Goal: Task Accomplishment & Management: Use online tool/utility

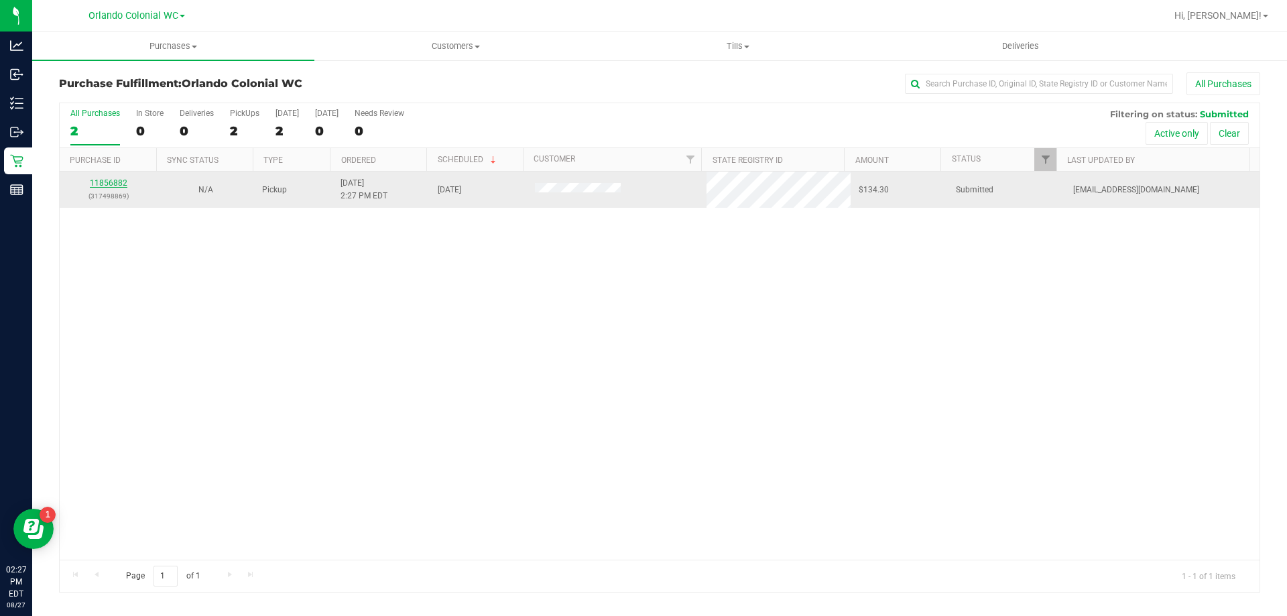
click at [106, 184] on link "11856882" at bounding box center [109, 182] width 38 height 9
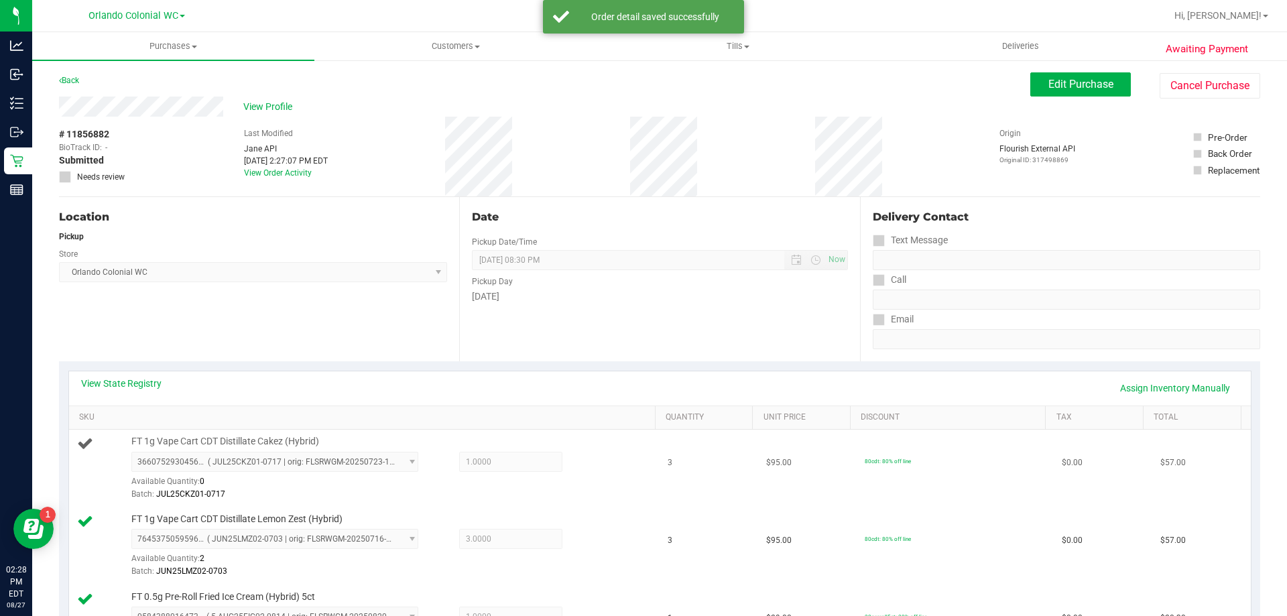
click at [188, 441] on span "FT 1g Vape Cart CDT Distillate Cakez (Hybrid)" at bounding box center [225, 441] width 188 height 13
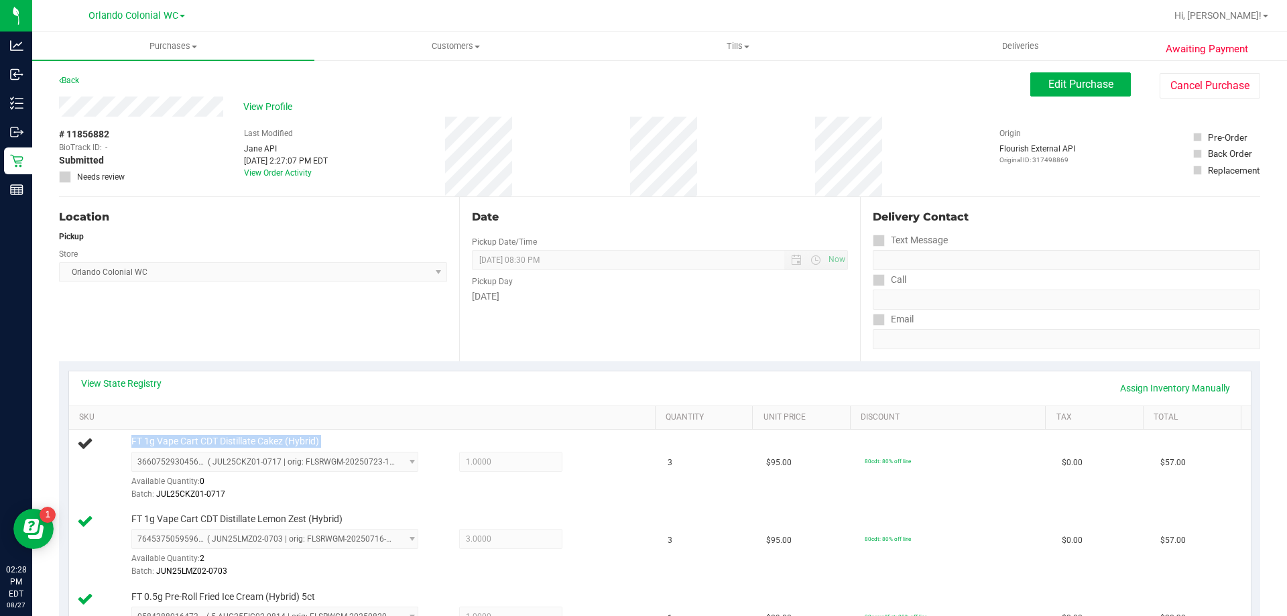
copy div "FT 1g Vape Cart CDT Distillate Cakez (Hybrid)"
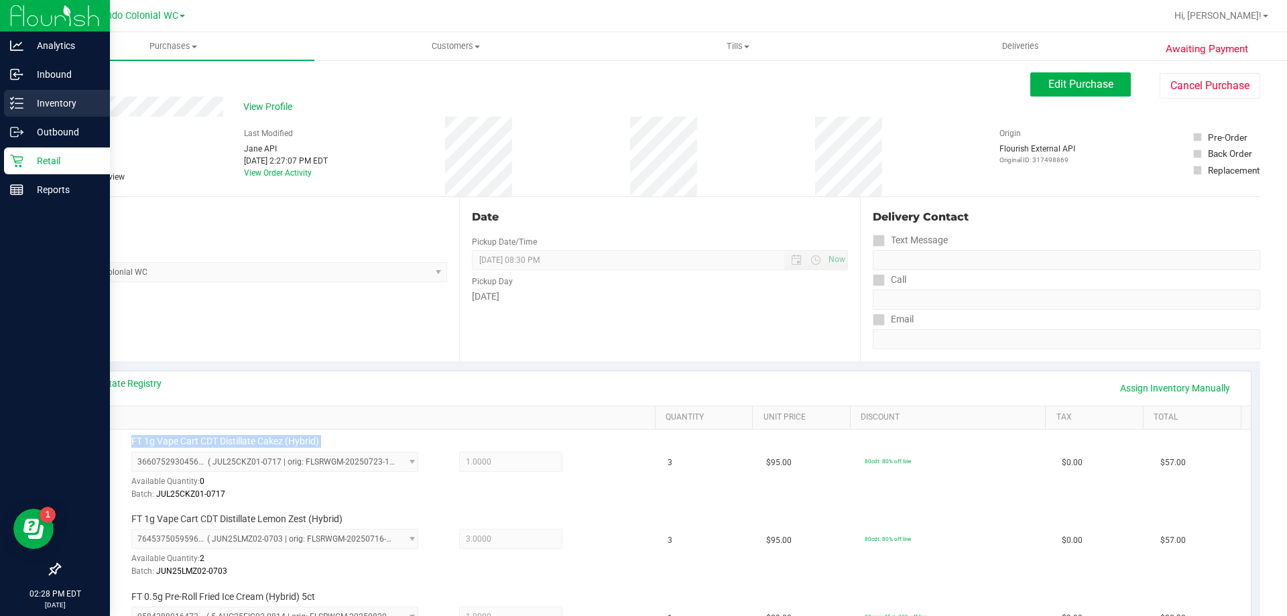
click at [53, 99] on p "Inventory" at bounding box center [63, 103] width 80 height 16
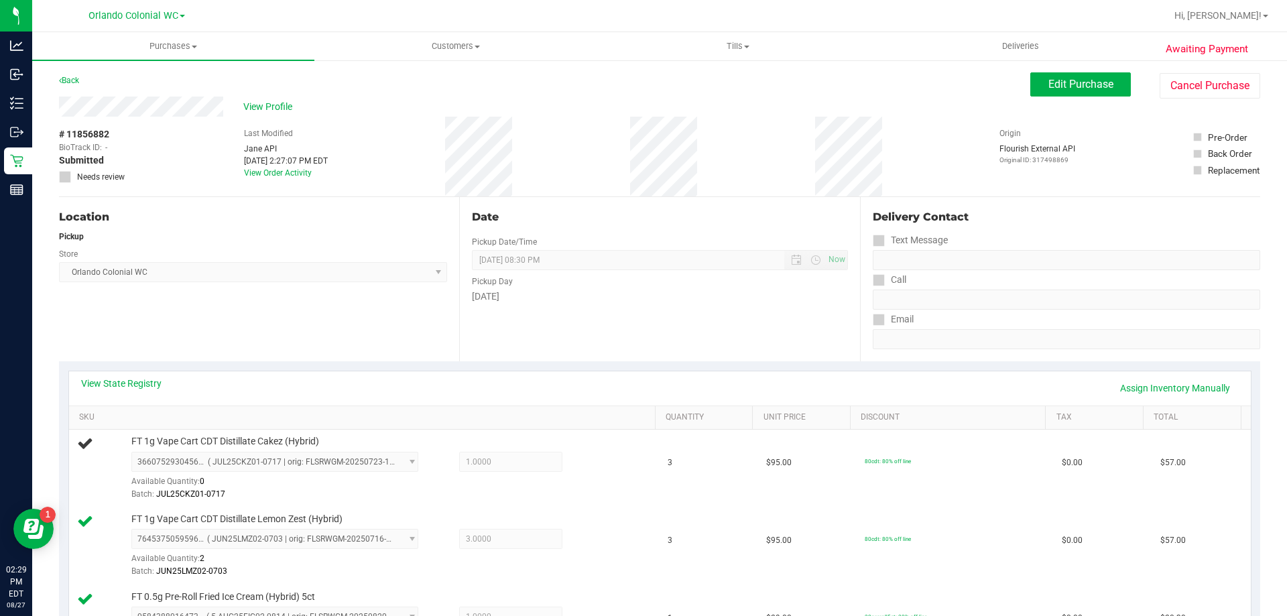
click at [332, 335] on div "Location Pickup Store Orlando Colonial WC Select Store Bonita Springs WC Boynto…" at bounding box center [259, 279] width 400 height 164
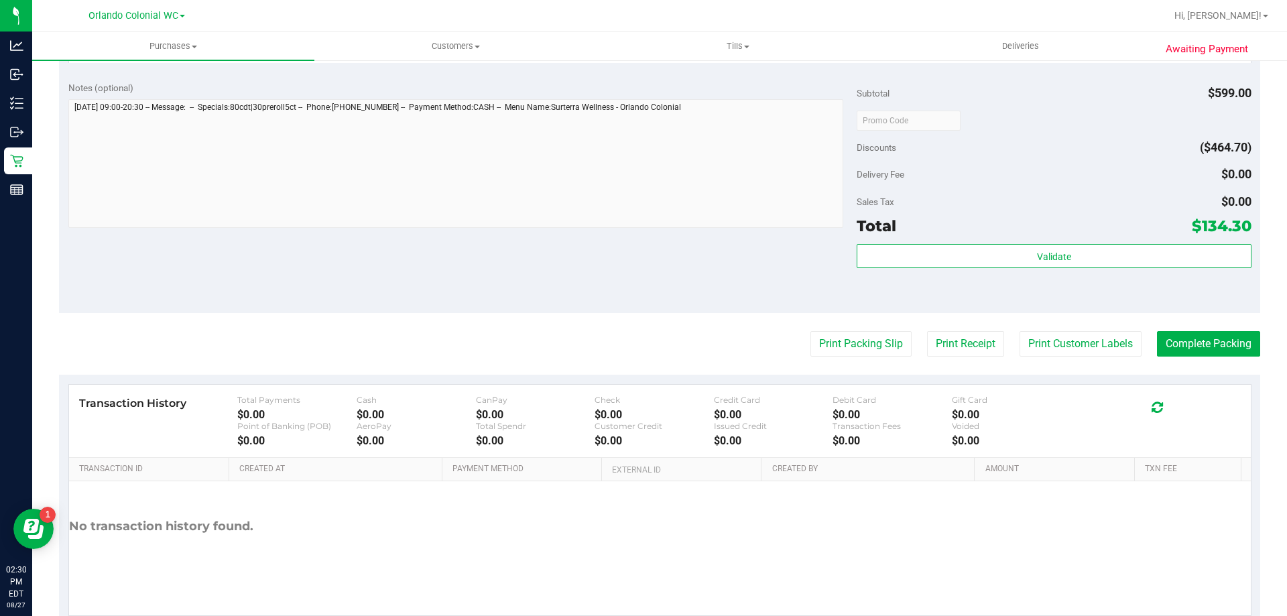
scroll to position [656, 0]
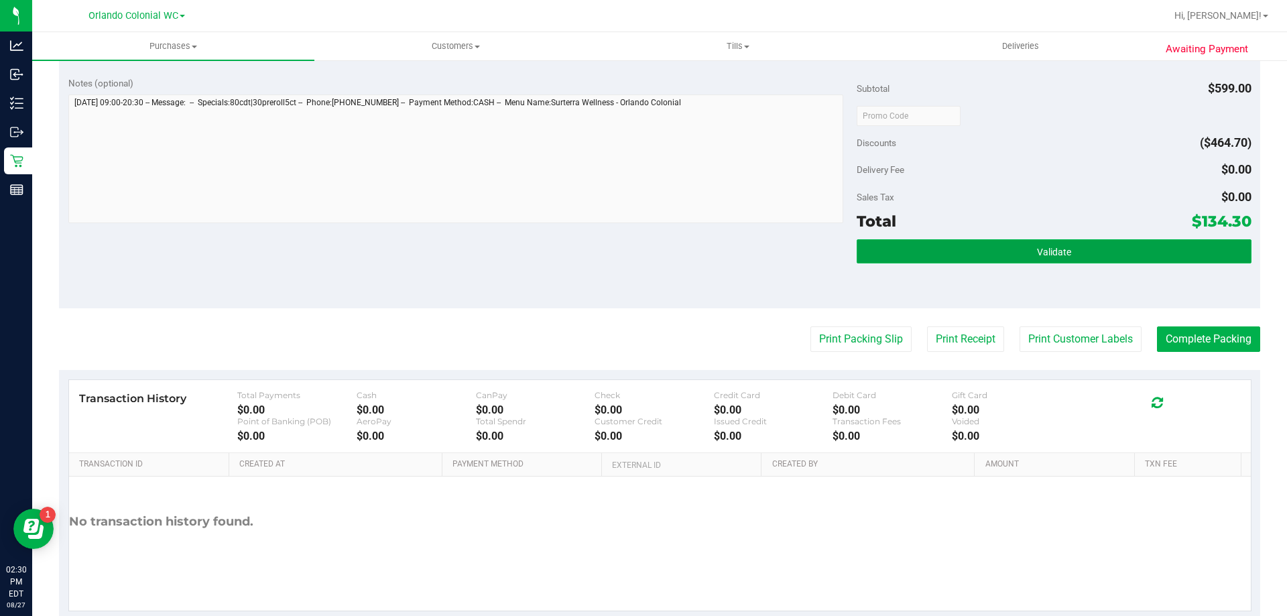
click at [998, 248] on button "Validate" at bounding box center [1054, 251] width 394 height 24
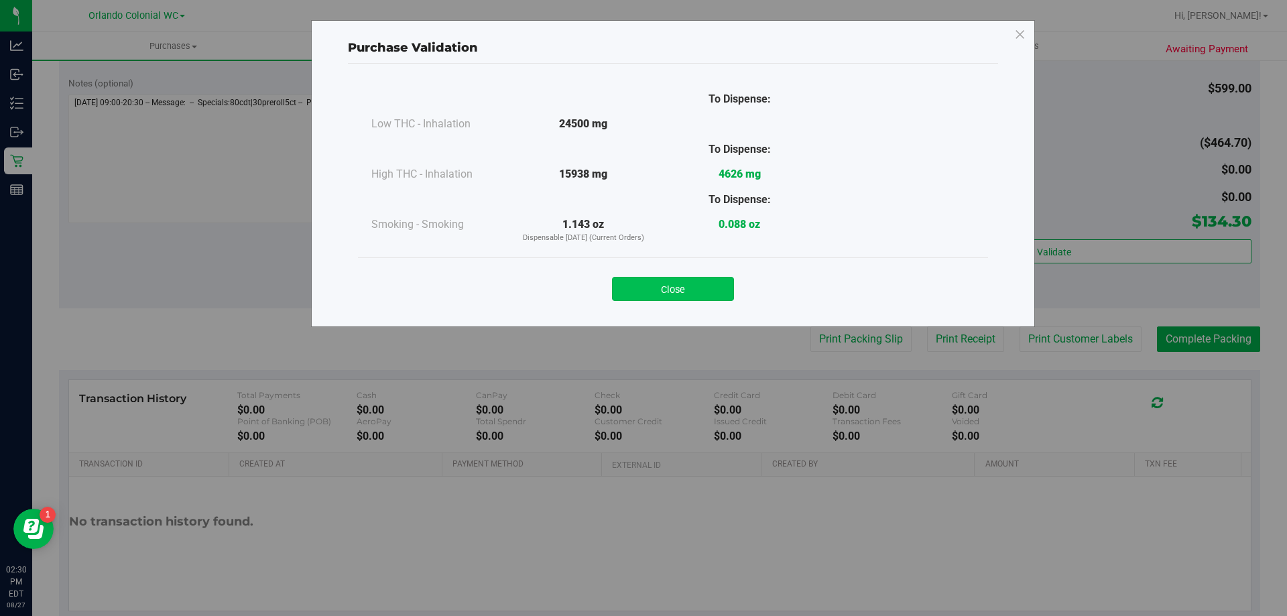
click at [672, 287] on button "Close" at bounding box center [673, 289] width 122 height 24
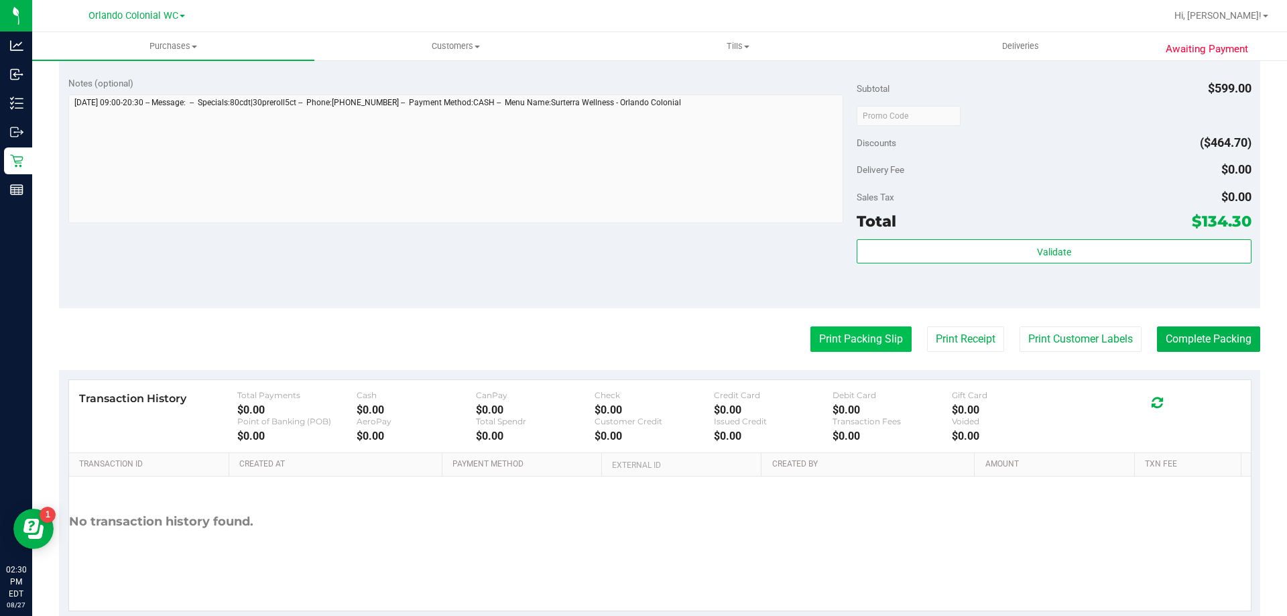
click at [838, 338] on button "Print Packing Slip" at bounding box center [861, 339] width 101 height 25
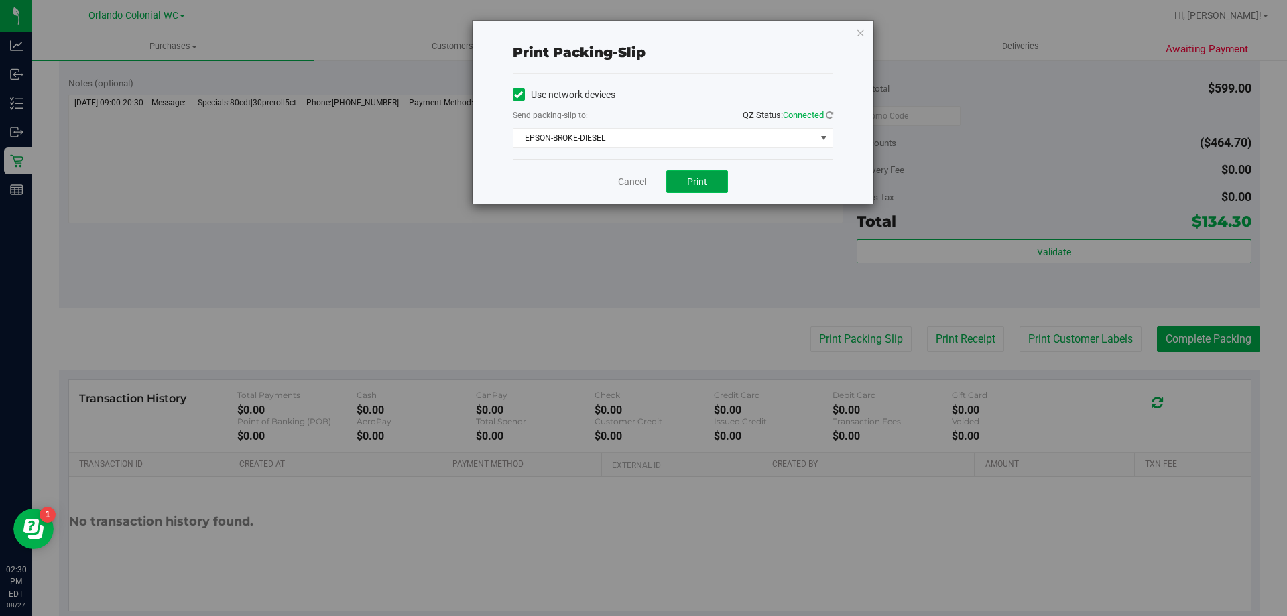
click at [703, 178] on span "Print" at bounding box center [697, 181] width 20 height 11
click at [634, 182] on link "Cancel" at bounding box center [632, 182] width 28 height 14
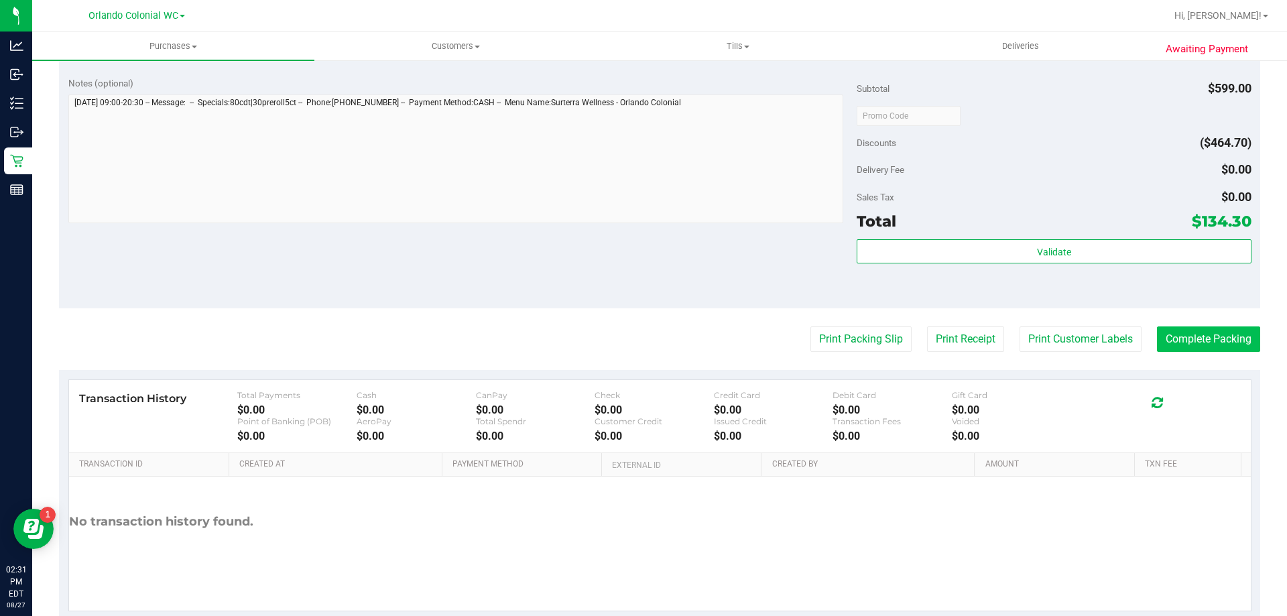
click at [1205, 342] on button "Complete Packing" at bounding box center [1208, 339] width 103 height 25
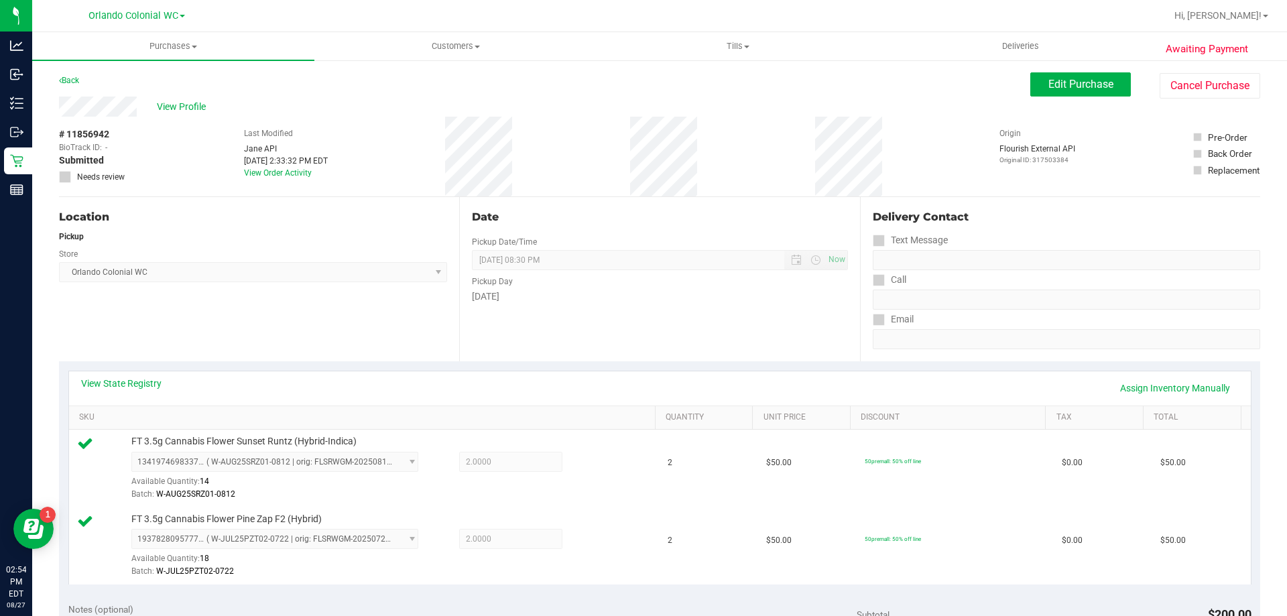
scroll to position [558, 0]
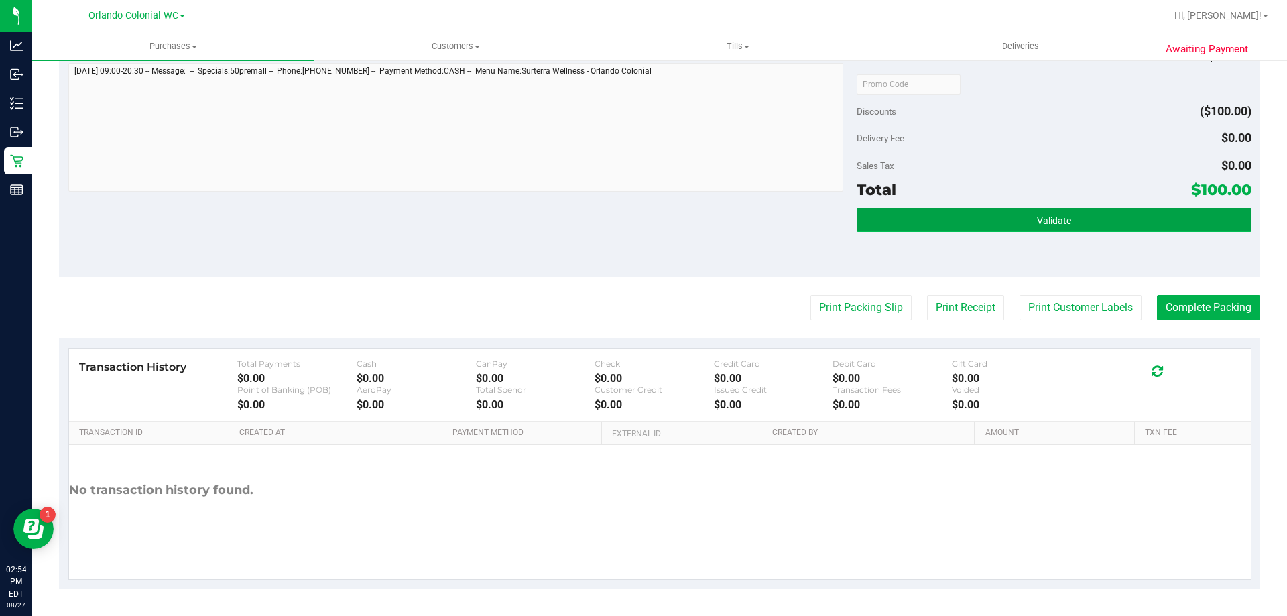
click at [966, 231] on button "Validate" at bounding box center [1054, 220] width 394 height 24
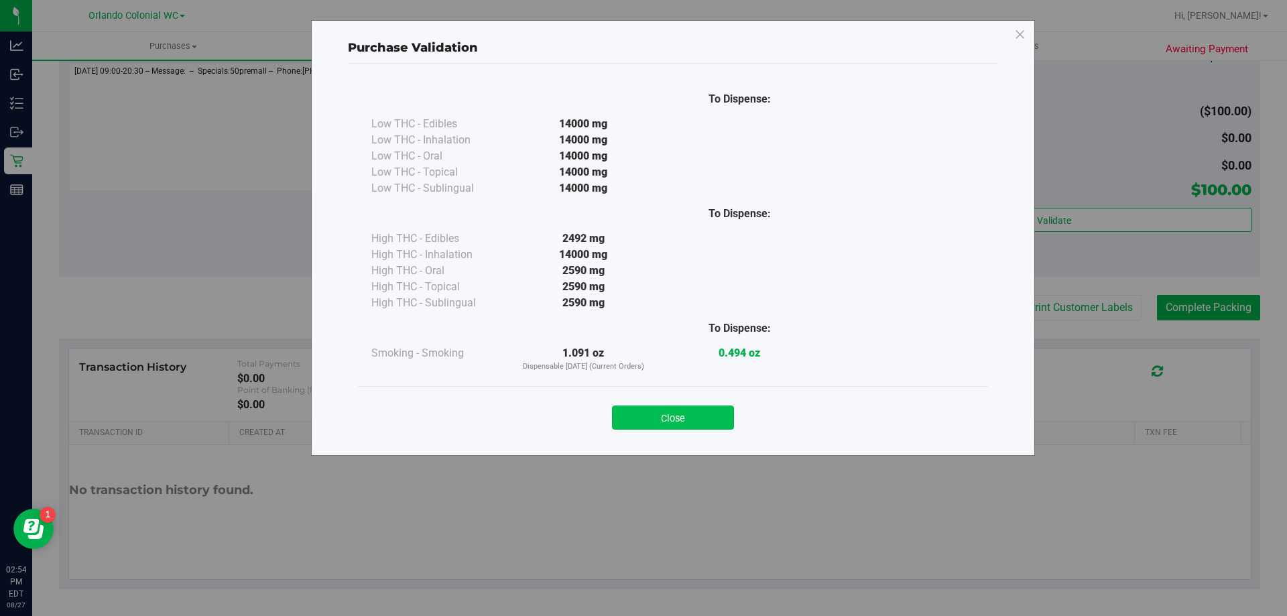
click at [727, 416] on button "Close" at bounding box center [673, 418] width 122 height 24
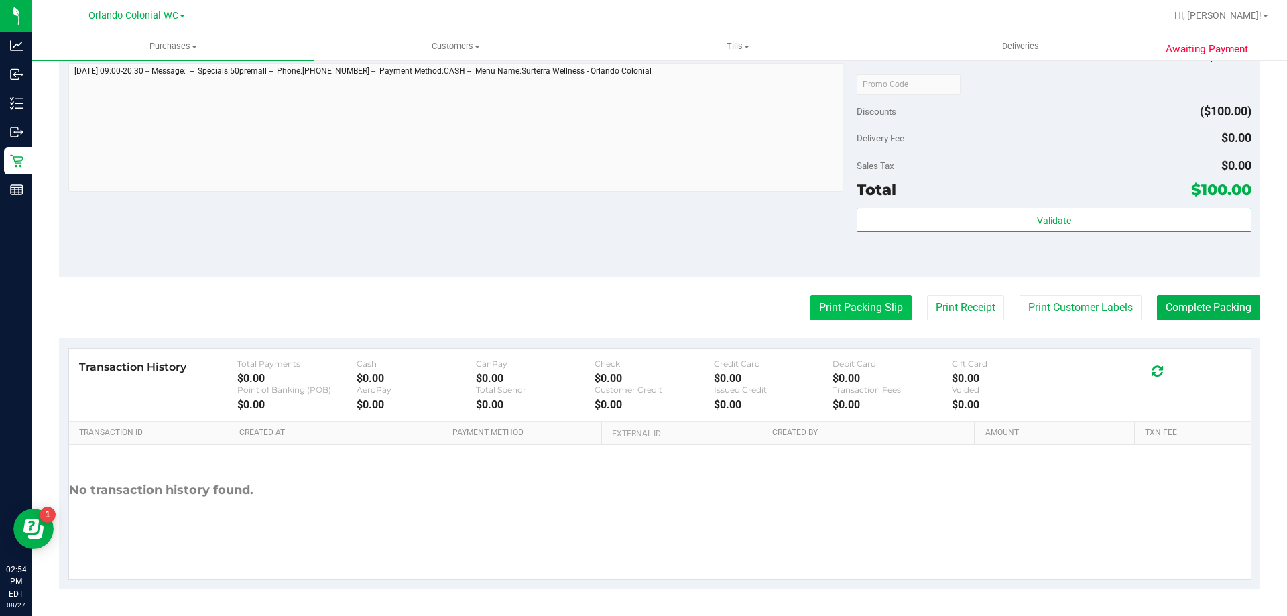
click at [893, 298] on button "Print Packing Slip" at bounding box center [861, 307] width 101 height 25
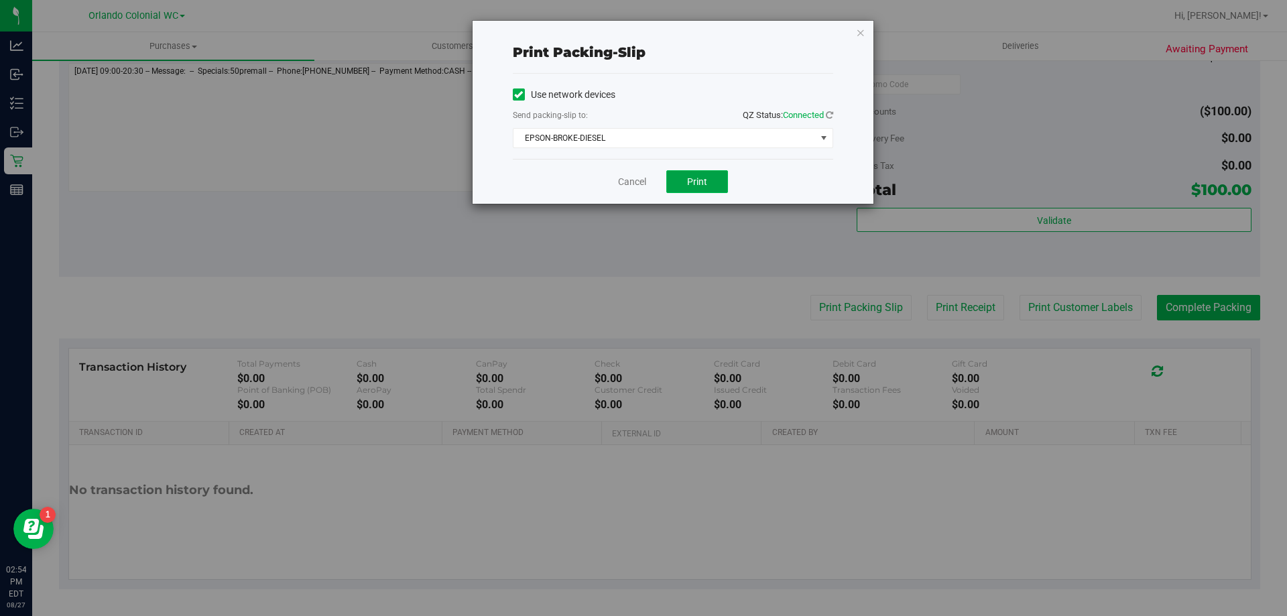
click at [691, 177] on span "Print" at bounding box center [697, 181] width 20 height 11
click at [629, 180] on link "Cancel" at bounding box center [632, 182] width 28 height 14
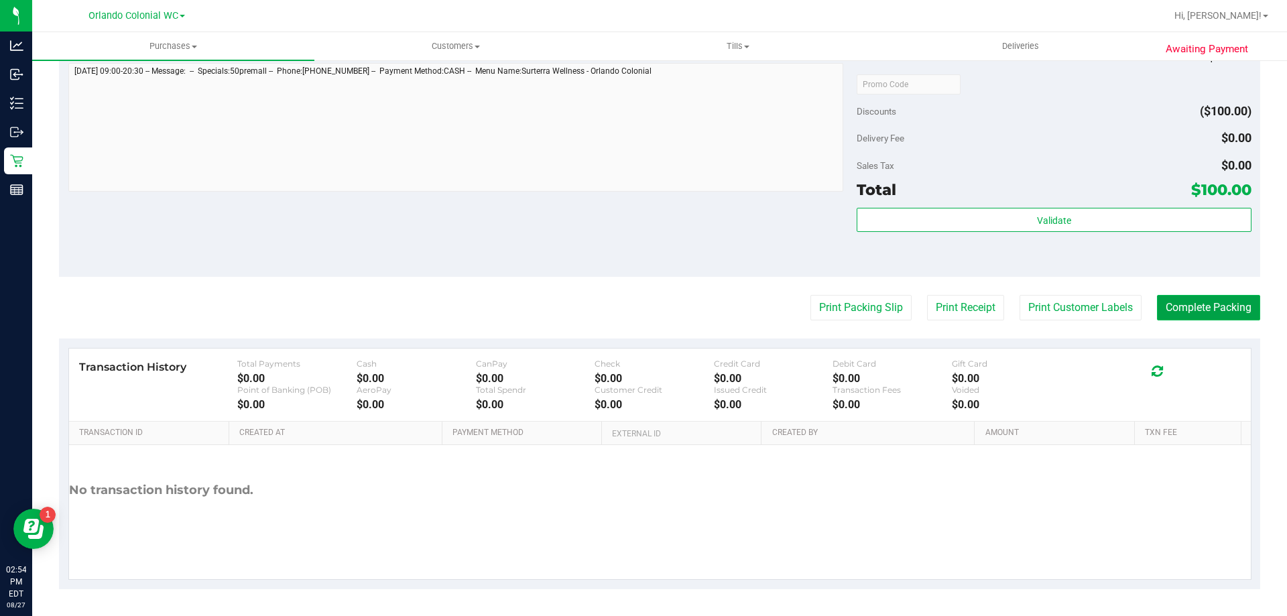
click at [1209, 315] on button "Complete Packing" at bounding box center [1208, 307] width 103 height 25
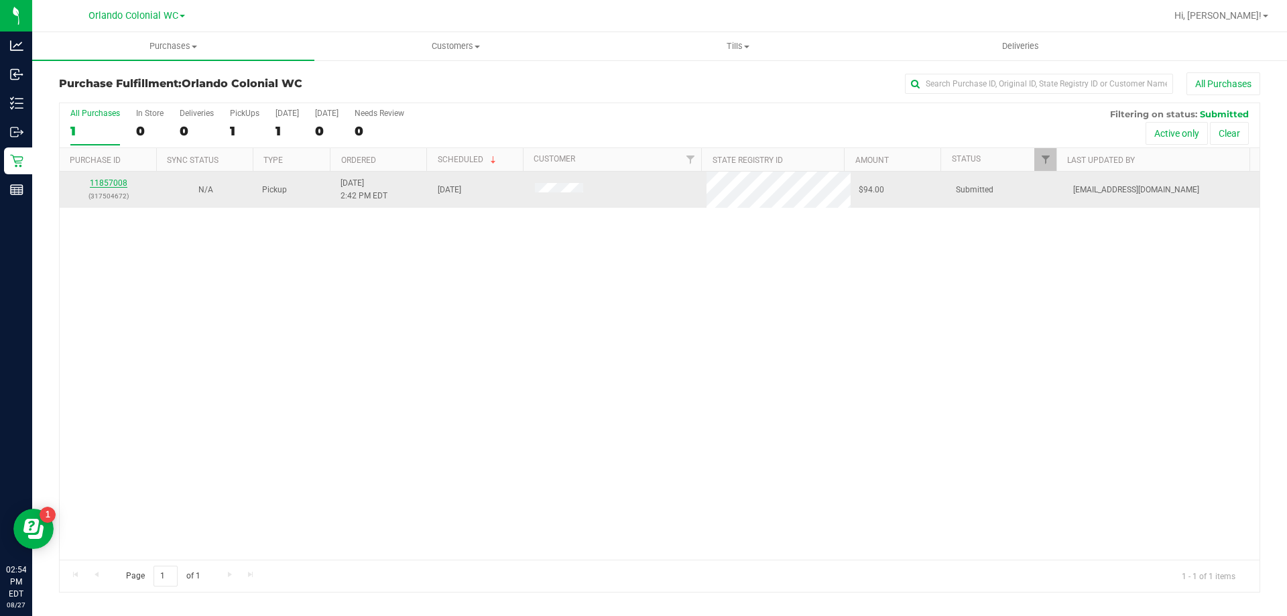
click at [115, 181] on link "11857008" at bounding box center [109, 182] width 38 height 9
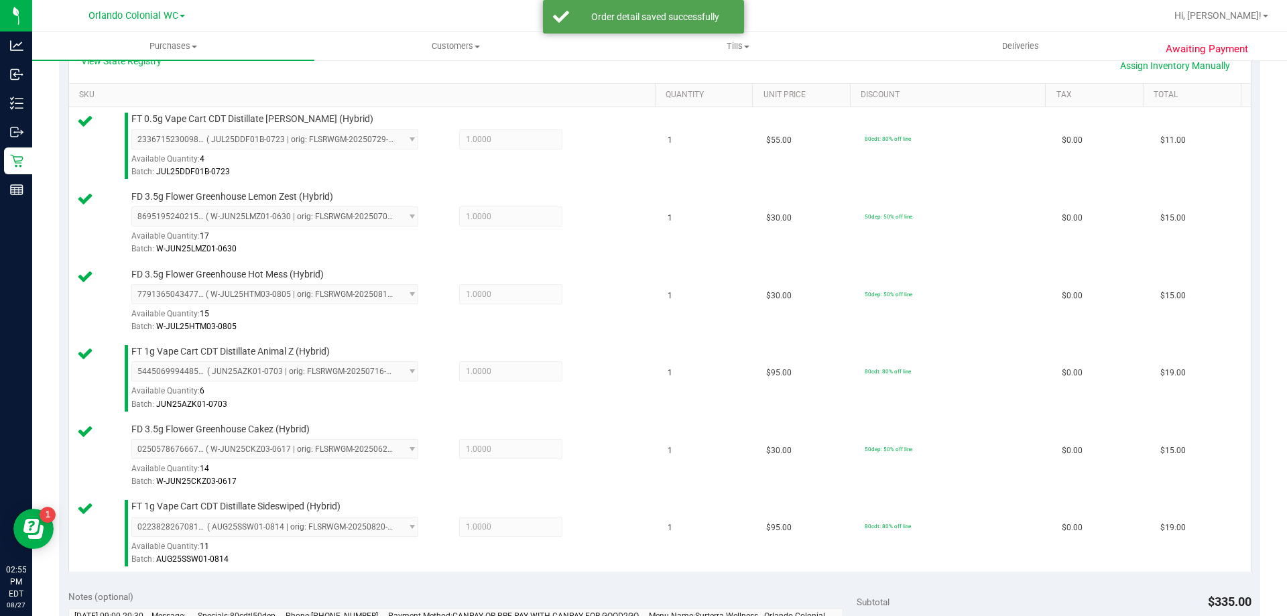
scroll to position [868, 0]
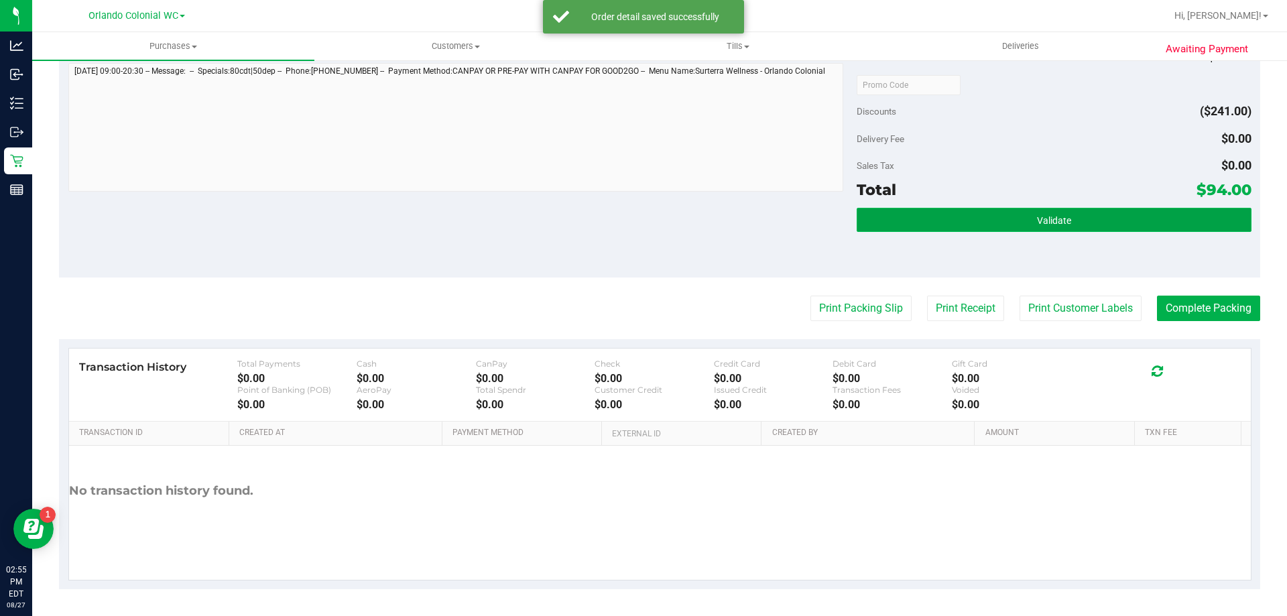
click at [945, 229] on button "Validate" at bounding box center [1054, 220] width 394 height 24
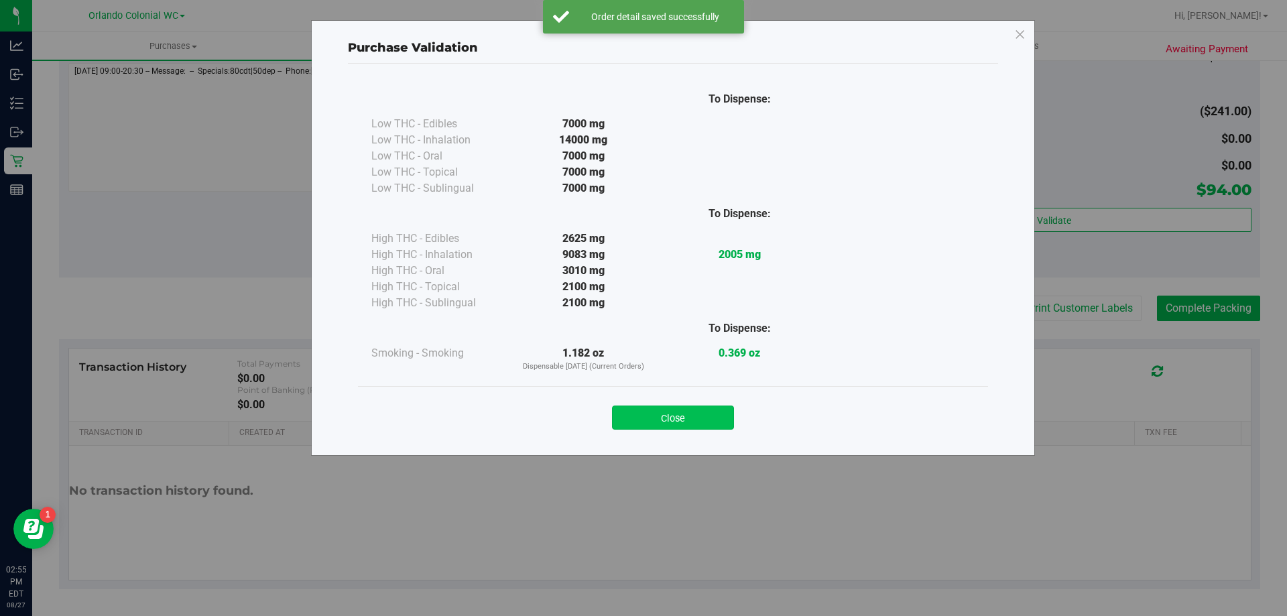
click at [679, 411] on button "Close" at bounding box center [673, 418] width 122 height 24
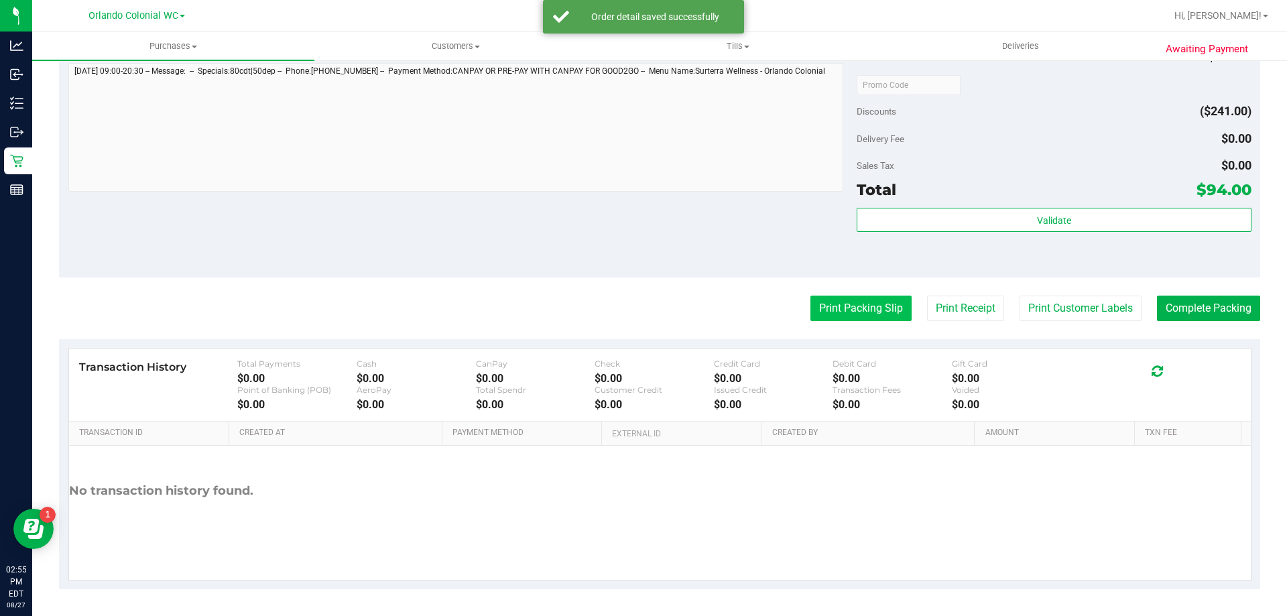
click at [832, 296] on button "Print Packing Slip" at bounding box center [861, 308] width 101 height 25
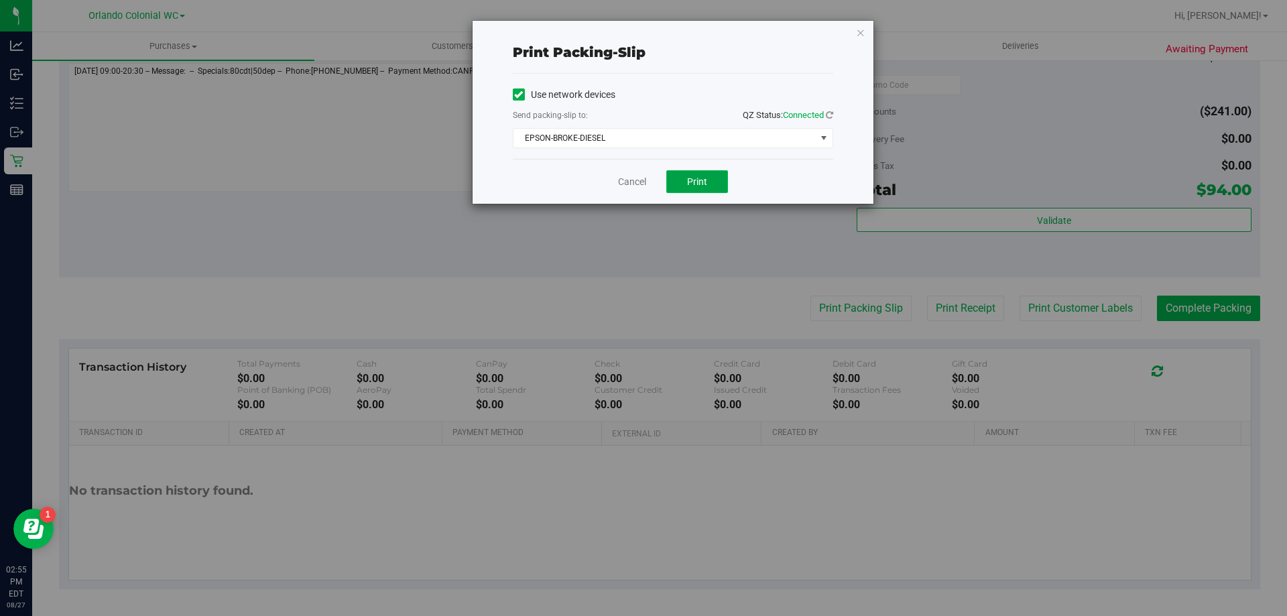
click at [697, 180] on span "Print" at bounding box center [697, 181] width 20 height 11
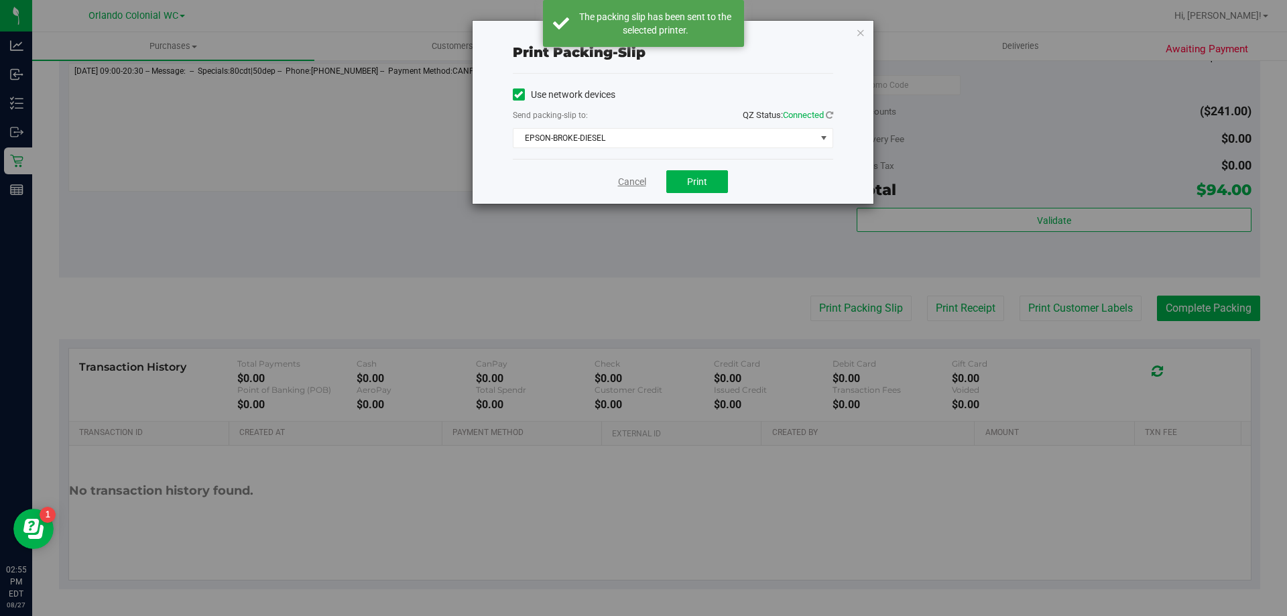
click at [618, 182] on link "Cancel" at bounding box center [632, 182] width 28 height 14
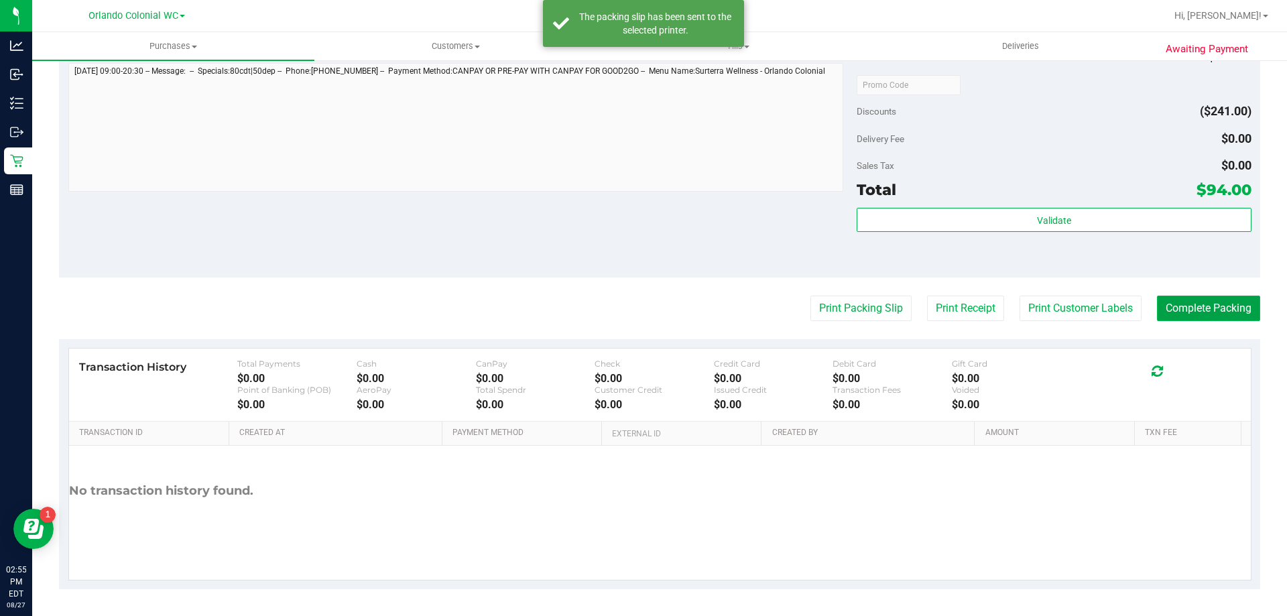
click at [1220, 314] on button "Complete Packing" at bounding box center [1208, 308] width 103 height 25
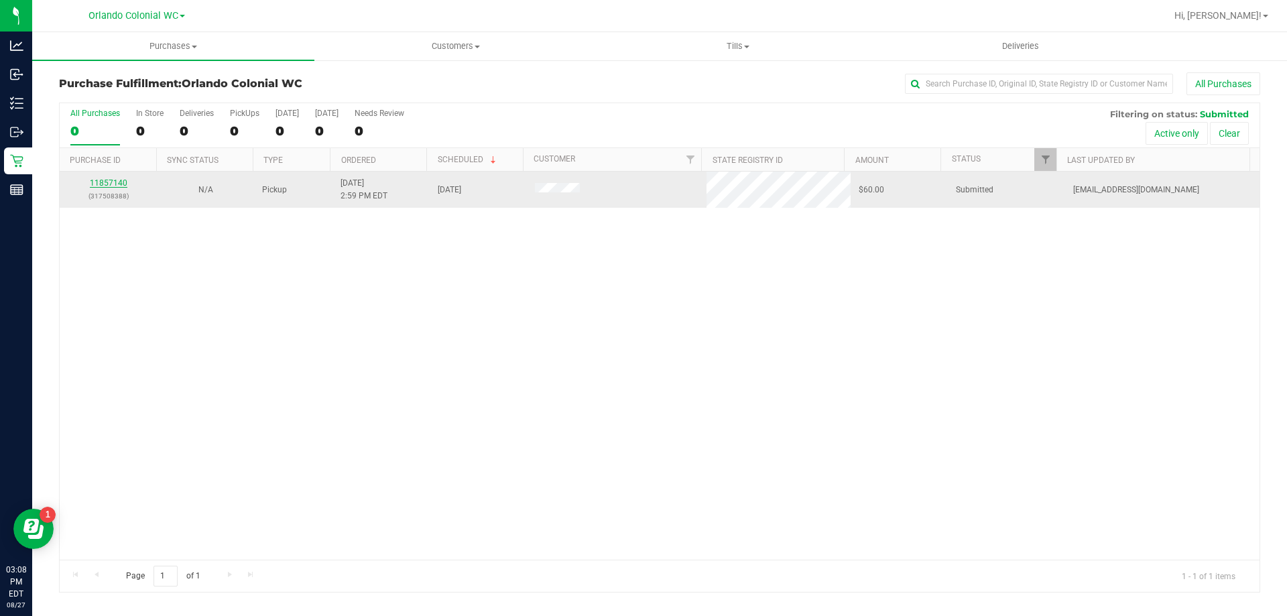
click at [119, 184] on link "11857140" at bounding box center [109, 182] width 38 height 9
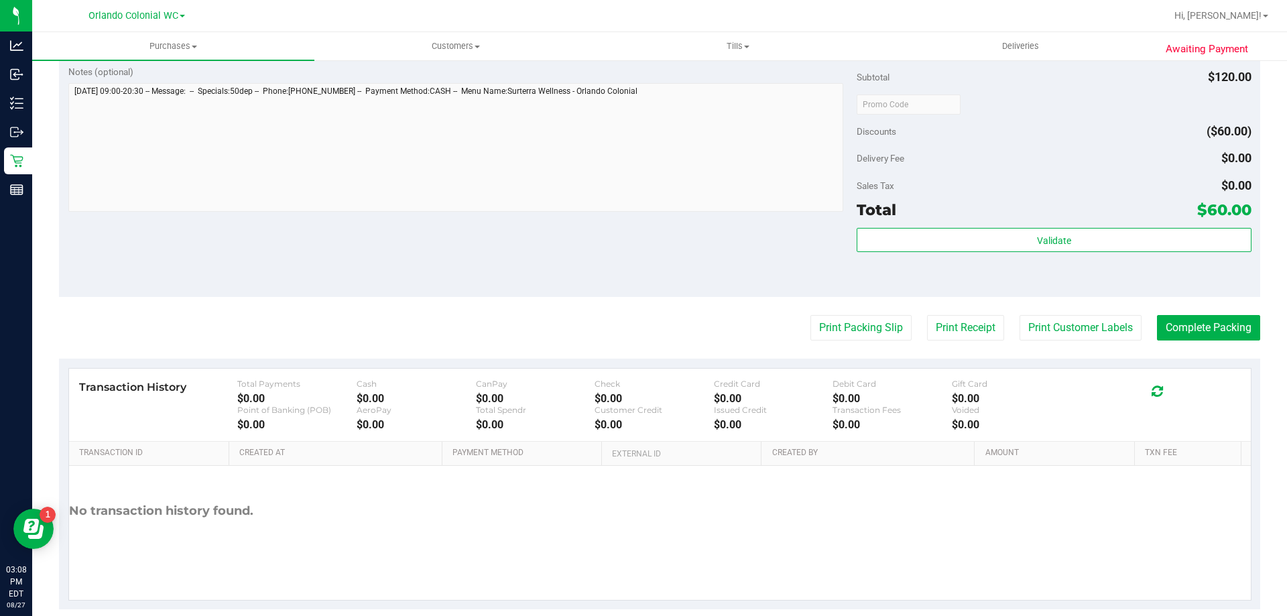
scroll to position [713, 0]
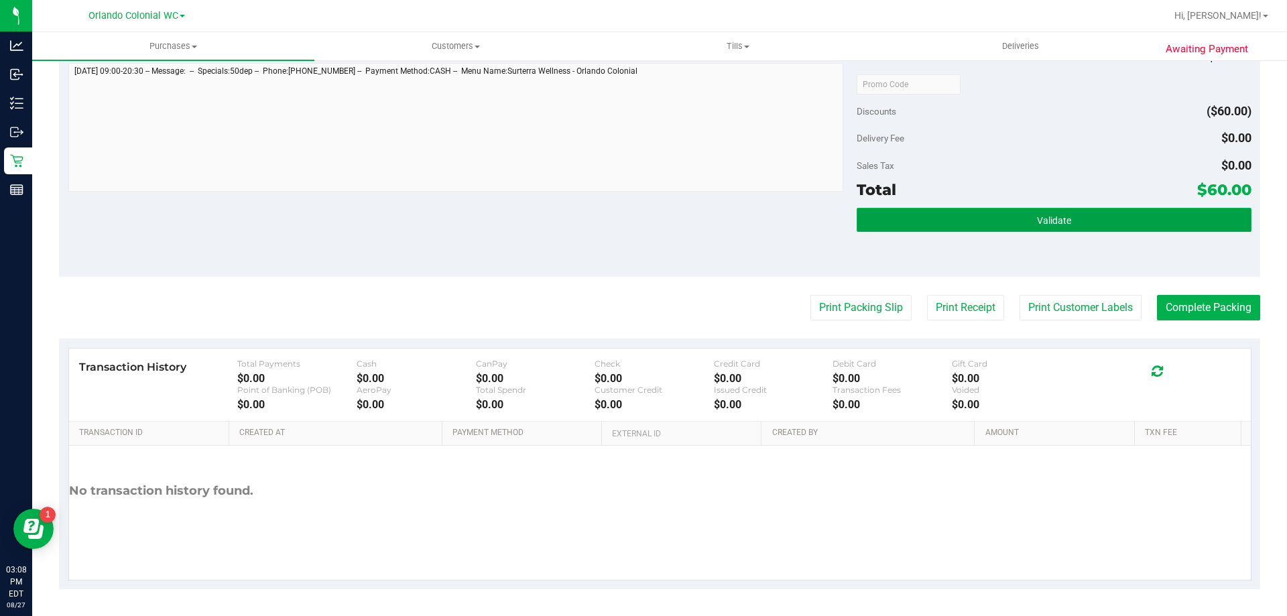
click at [989, 221] on button "Validate" at bounding box center [1054, 220] width 394 height 24
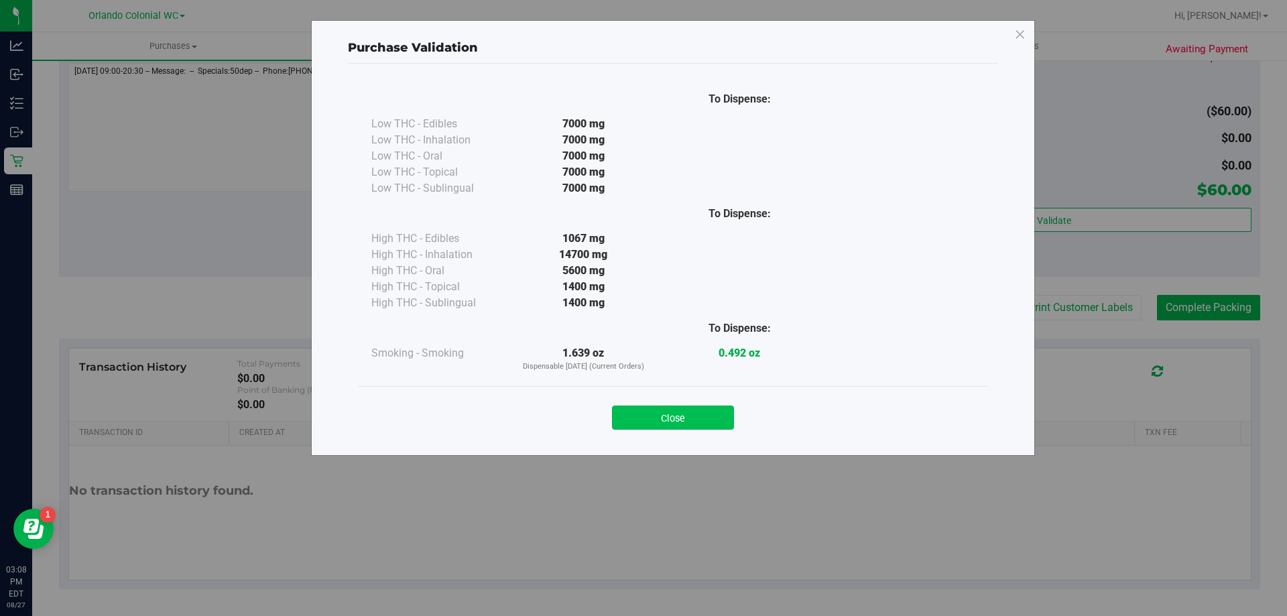
click at [679, 418] on button "Close" at bounding box center [673, 418] width 122 height 24
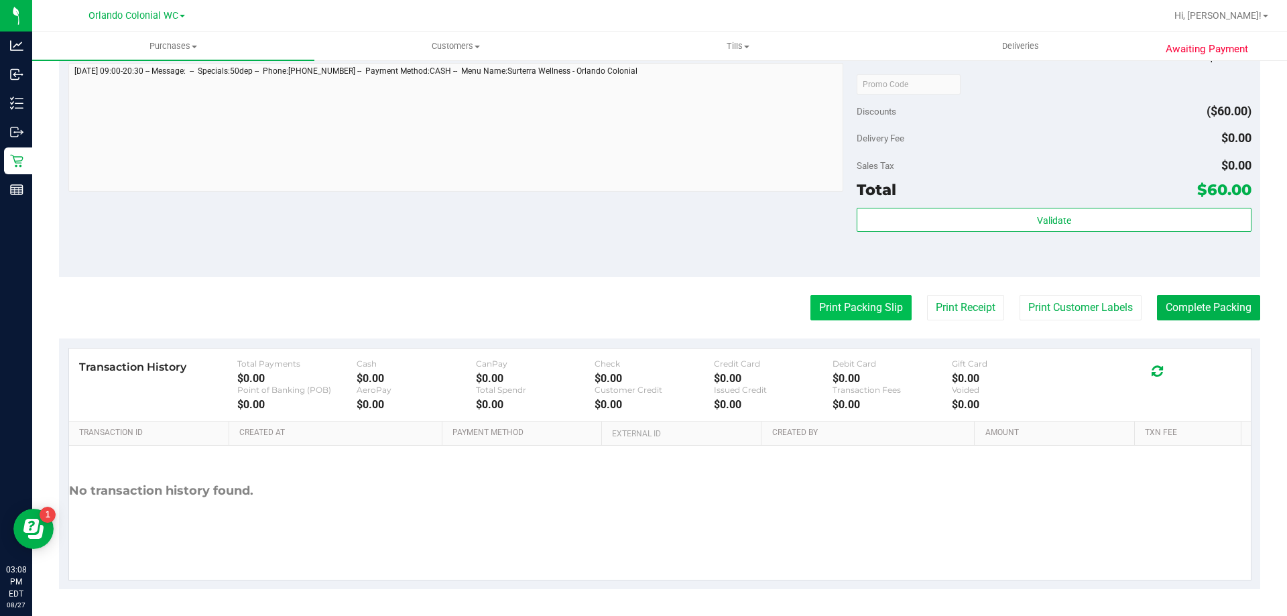
click at [841, 299] on button "Print Packing Slip" at bounding box center [861, 307] width 101 height 25
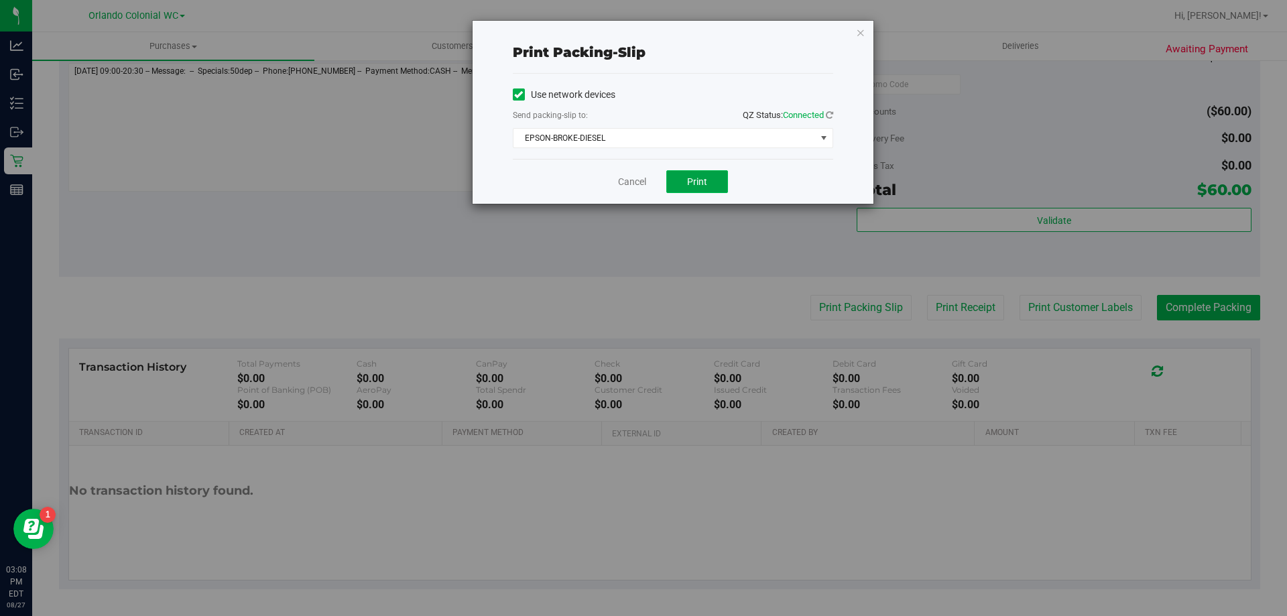
click at [701, 176] on span "Print" at bounding box center [697, 181] width 20 height 11
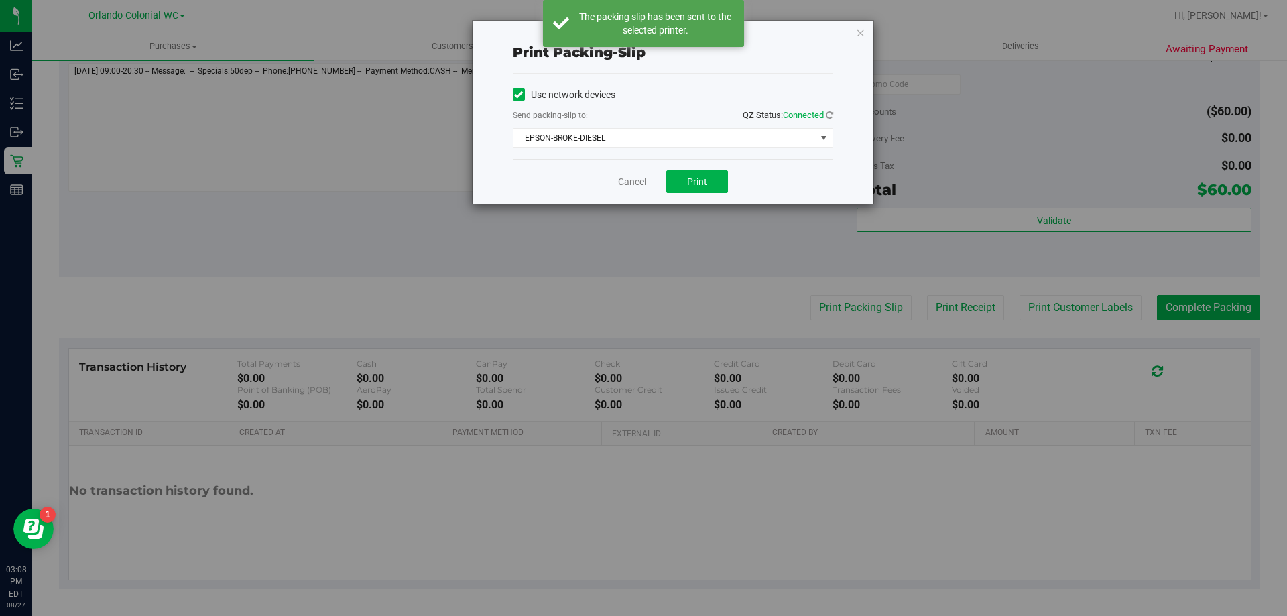
click at [623, 180] on link "Cancel" at bounding box center [632, 182] width 28 height 14
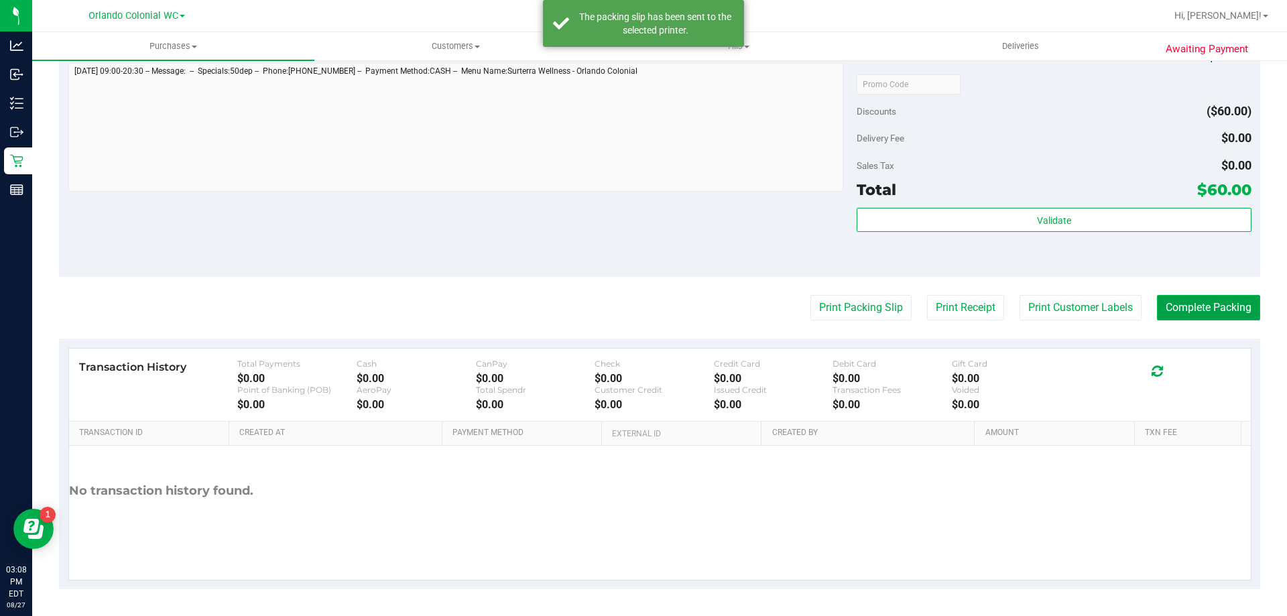
click at [1228, 317] on button "Complete Packing" at bounding box center [1208, 307] width 103 height 25
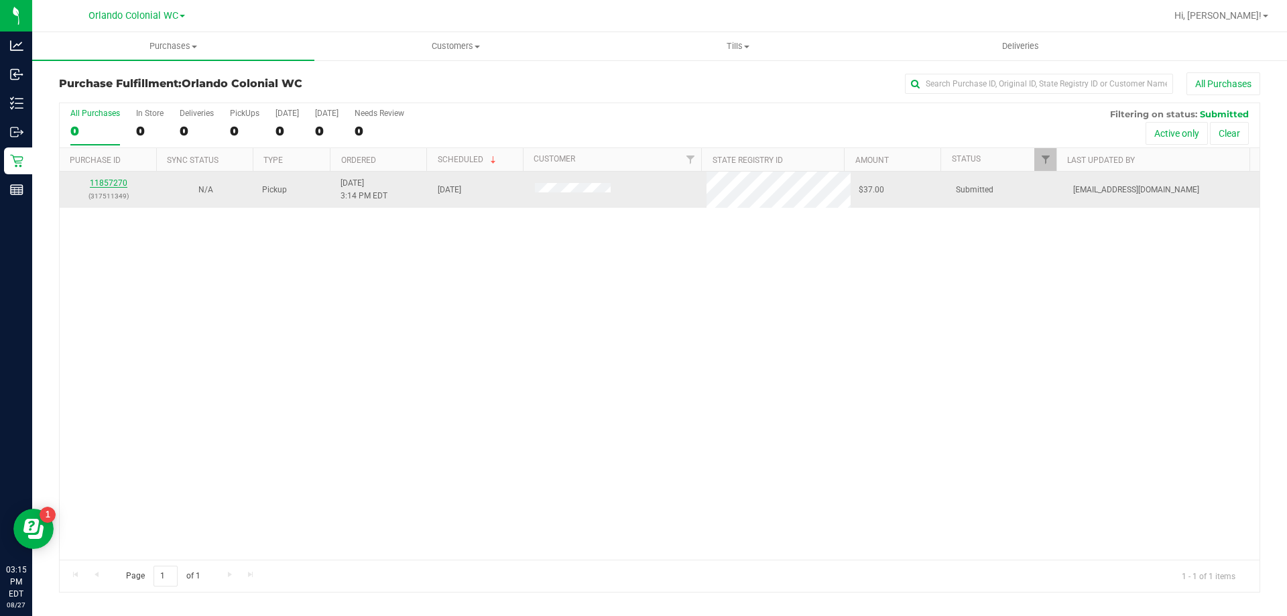
click at [110, 184] on link "11857270" at bounding box center [109, 182] width 38 height 9
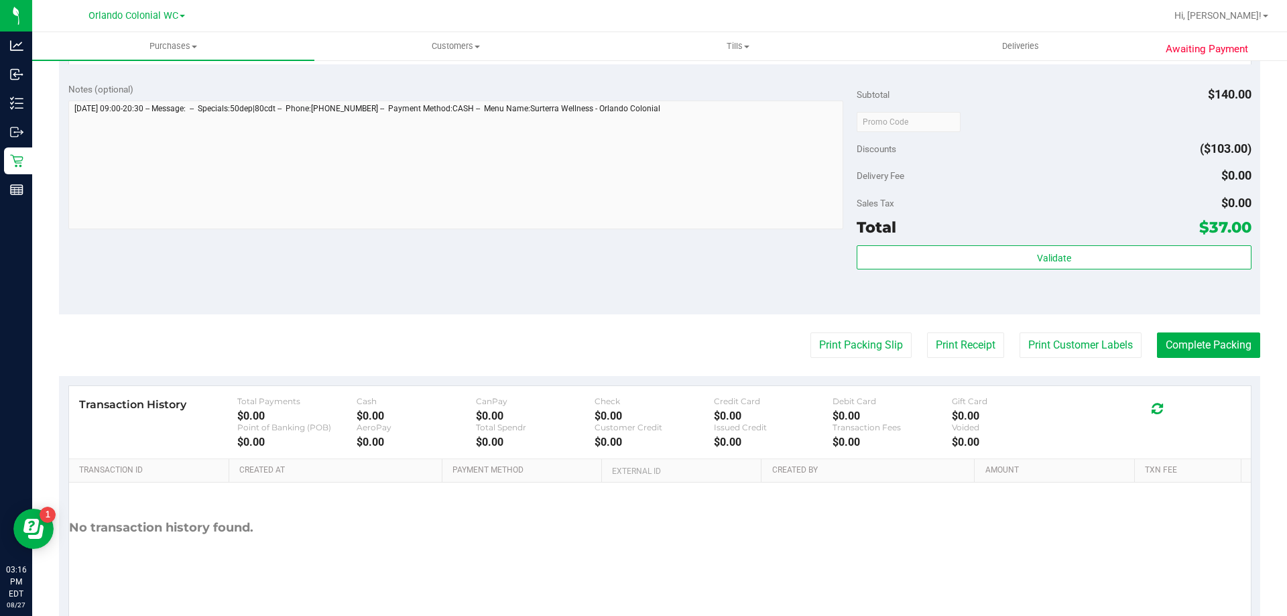
scroll to position [558, 0]
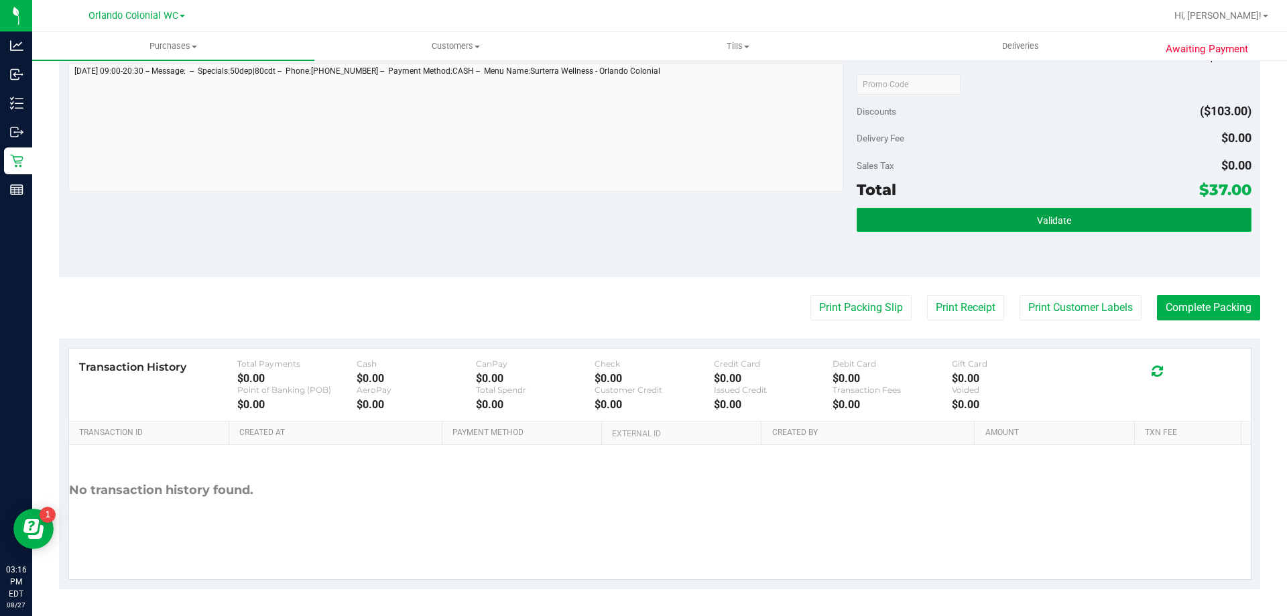
click at [958, 211] on button "Validate" at bounding box center [1054, 220] width 394 height 24
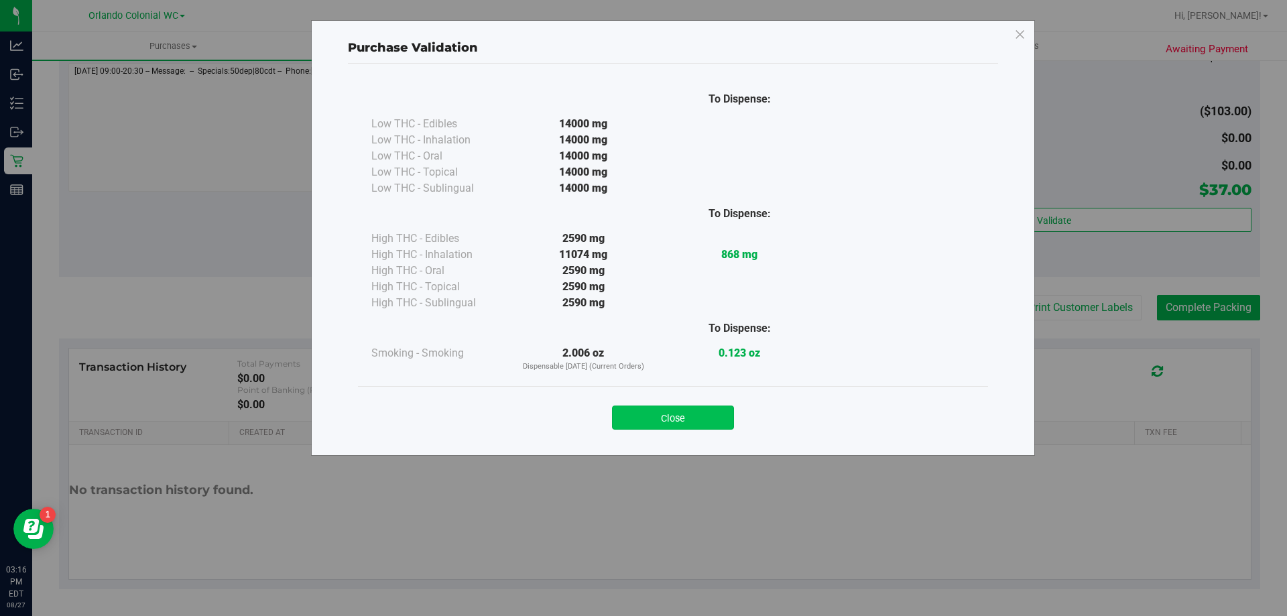
click at [679, 415] on button "Close" at bounding box center [673, 418] width 122 height 24
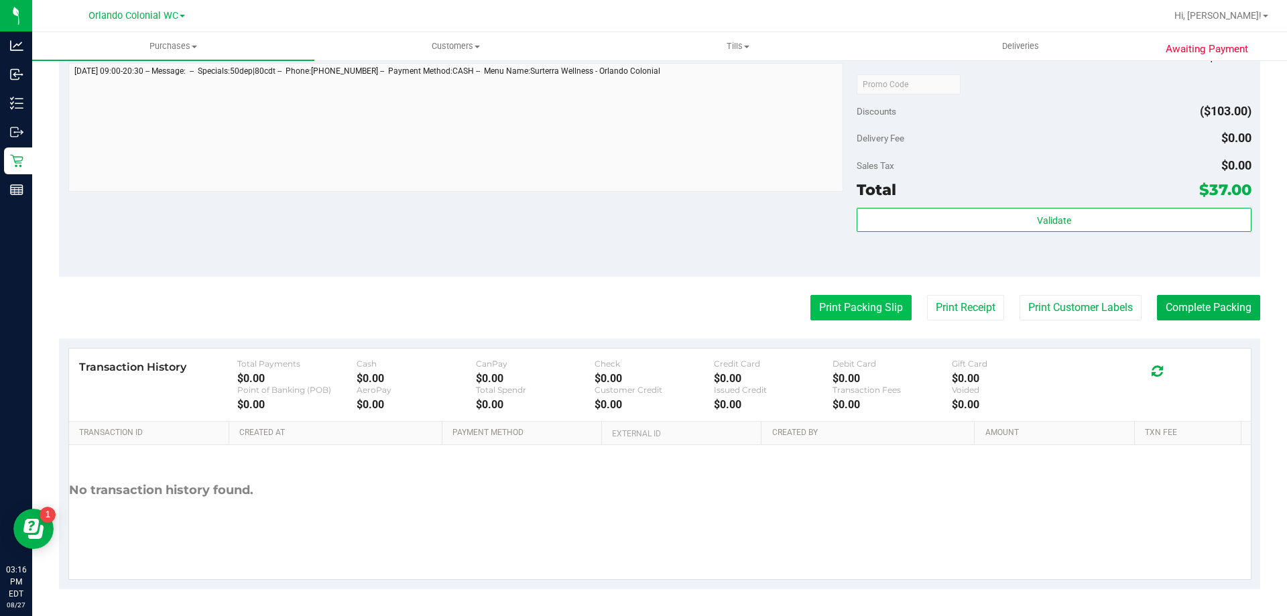
click at [817, 320] on button "Print Packing Slip" at bounding box center [861, 307] width 101 height 25
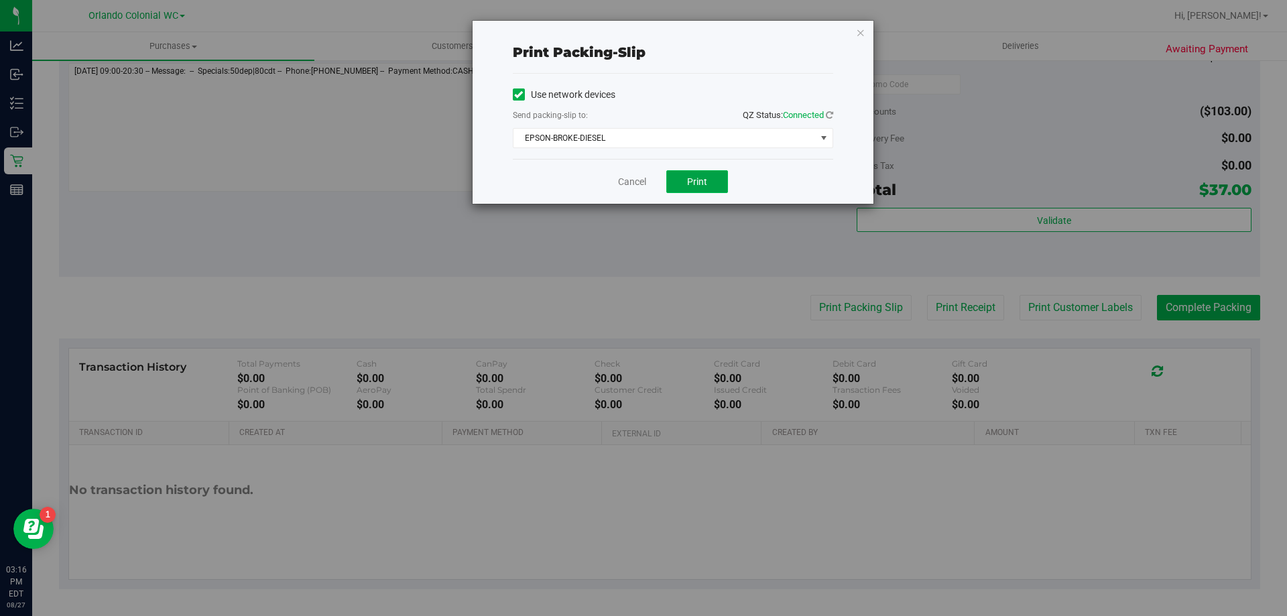
click at [709, 190] on button "Print" at bounding box center [697, 181] width 62 height 23
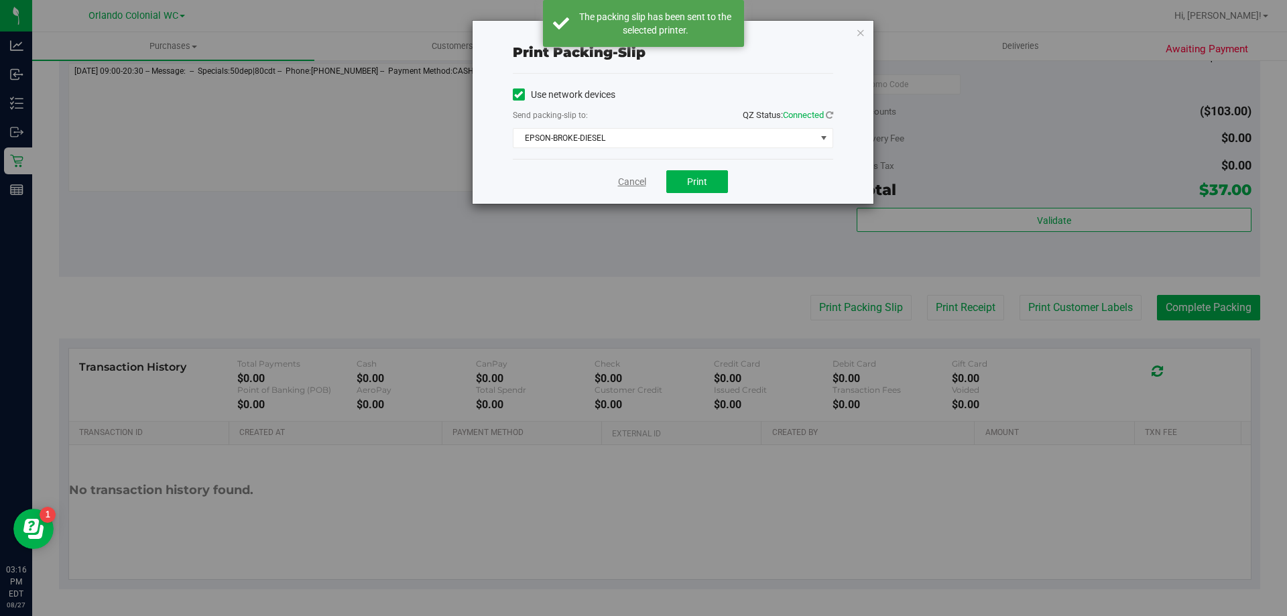
click at [625, 180] on link "Cancel" at bounding box center [632, 182] width 28 height 14
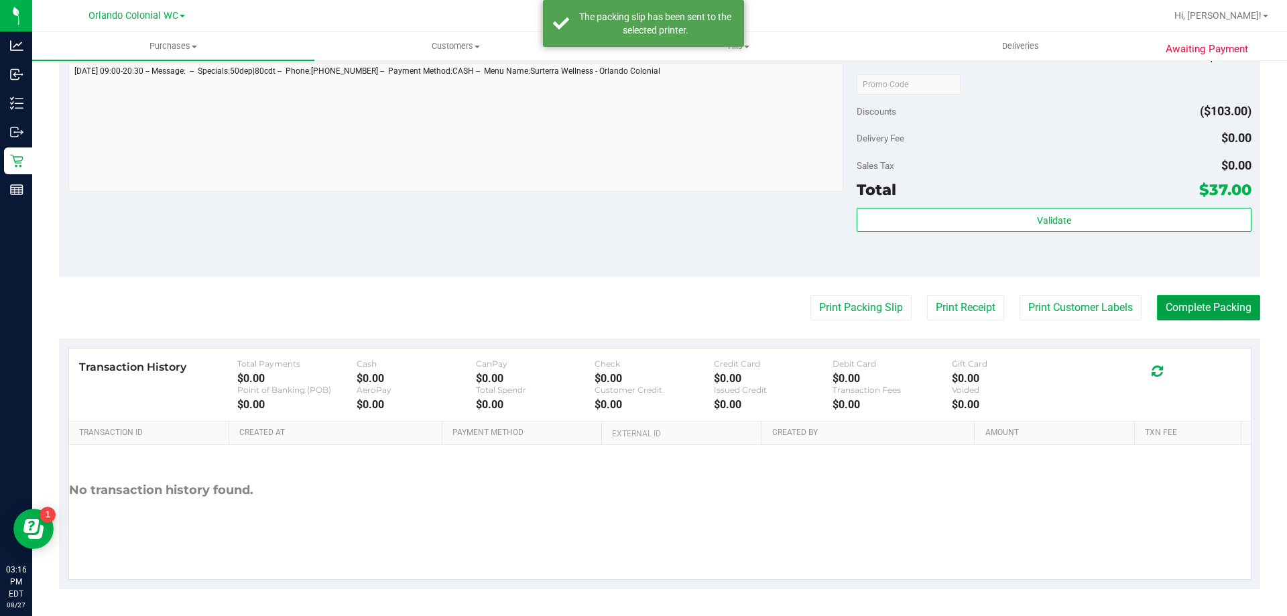
click at [1216, 305] on button "Complete Packing" at bounding box center [1208, 307] width 103 height 25
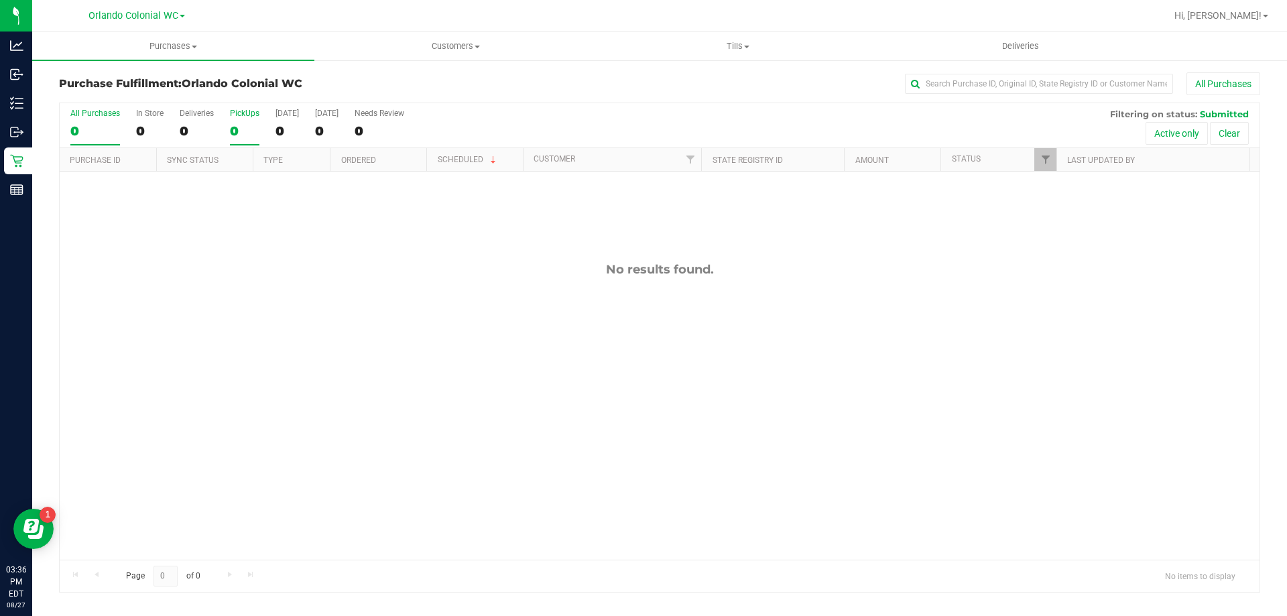
click at [238, 129] on div "0" at bounding box center [245, 130] width 30 height 15
click at [0, 0] on input "PickUps 0" at bounding box center [0, 0] width 0 height 0
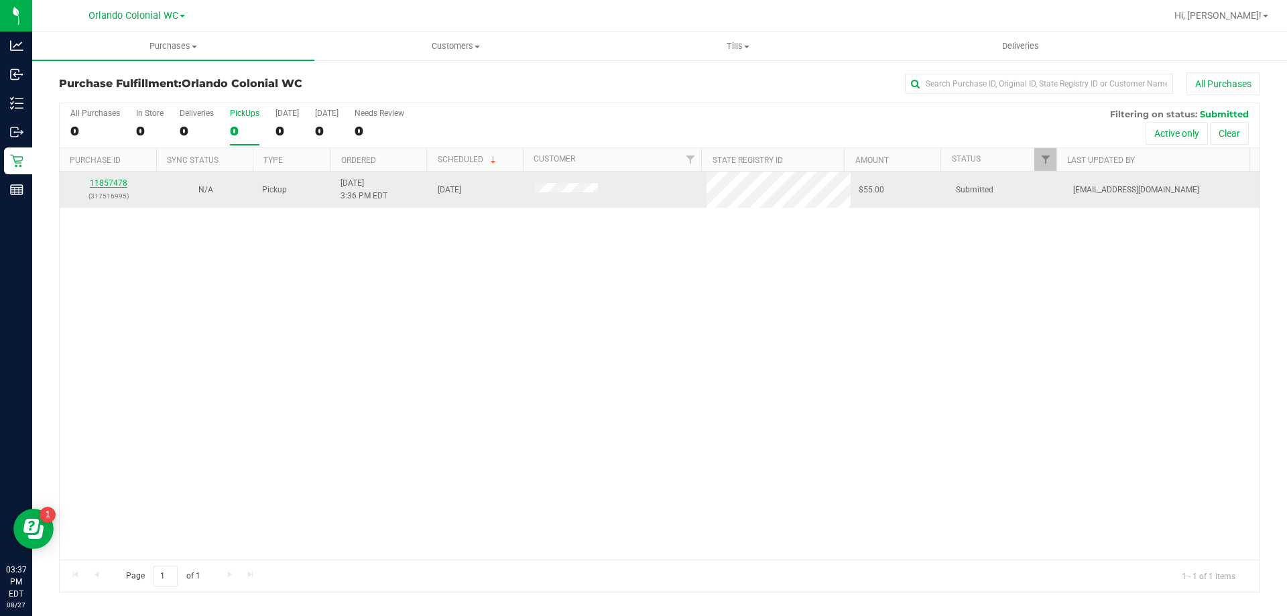
click at [101, 184] on link "11857478" at bounding box center [109, 182] width 38 height 9
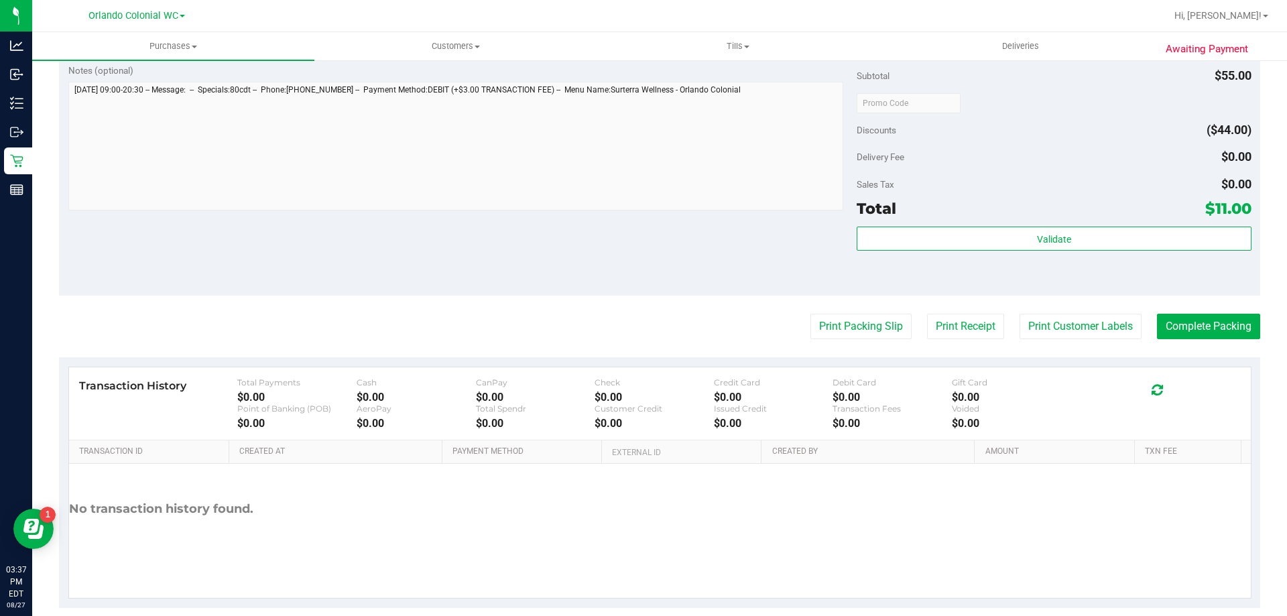
scroll to position [449, 0]
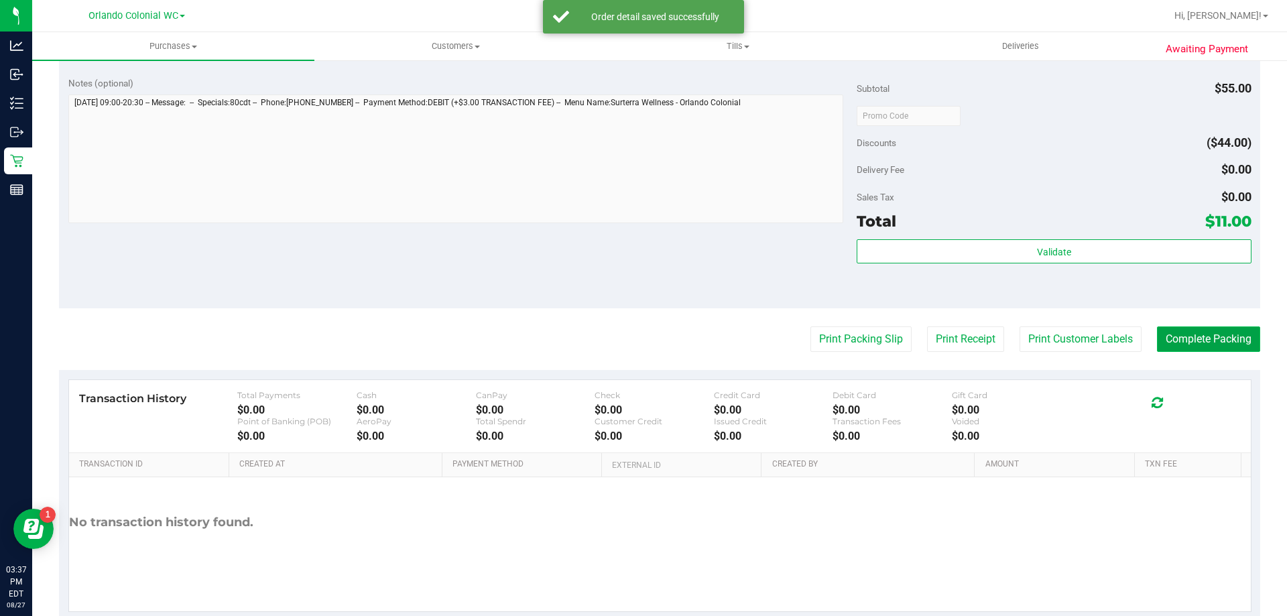
click at [1225, 341] on button "Complete Packing" at bounding box center [1208, 339] width 103 height 25
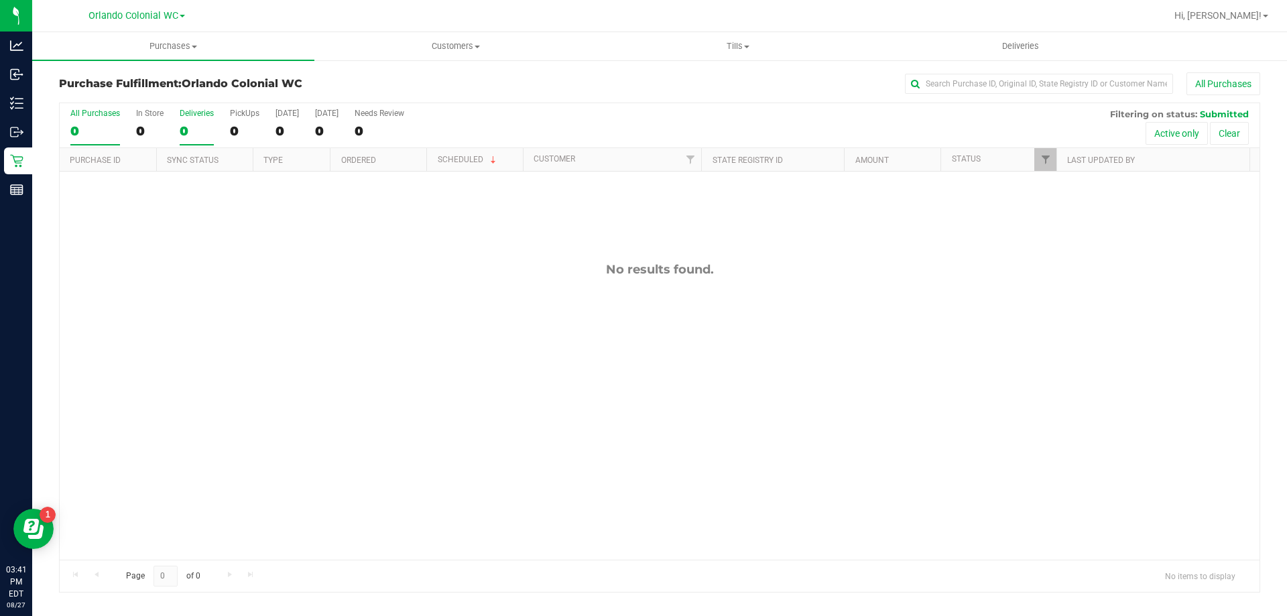
click at [209, 131] on div "0" at bounding box center [197, 130] width 34 height 15
click at [0, 0] on input "Deliveries 0" at bounding box center [0, 0] width 0 height 0
click at [239, 125] on div "0" at bounding box center [245, 130] width 30 height 15
click at [0, 0] on input "PickUps 0" at bounding box center [0, 0] width 0 height 0
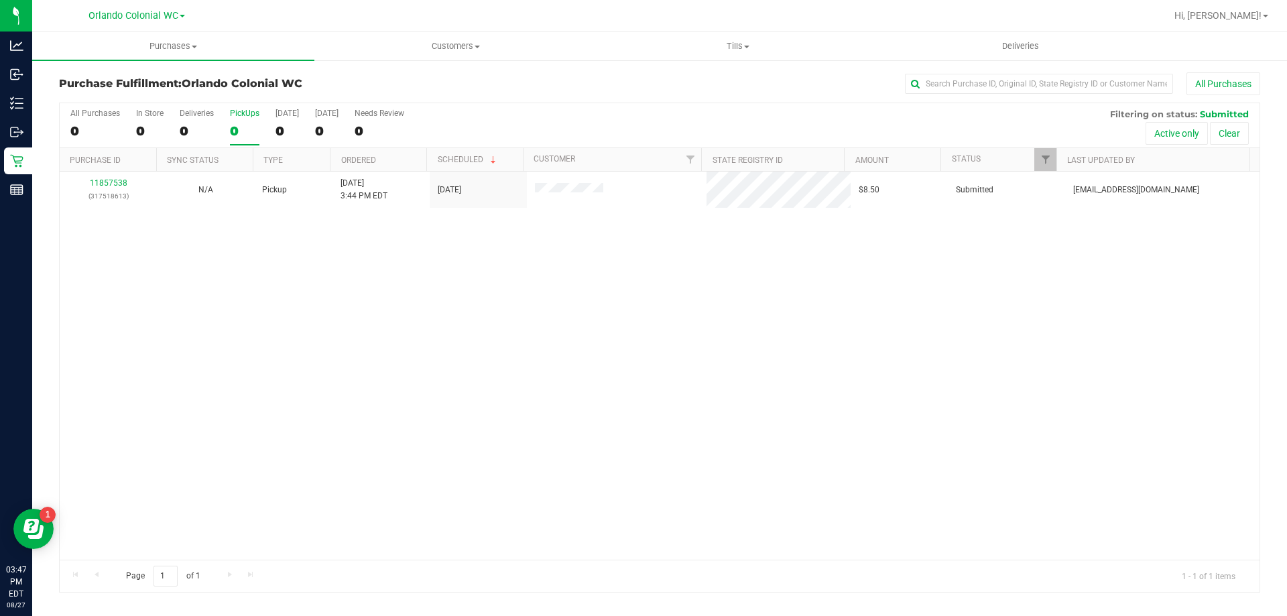
click at [239, 121] on label "PickUps 0" at bounding box center [245, 127] width 30 height 37
click at [0, 0] on input "PickUps 0" at bounding box center [0, 0] width 0 height 0
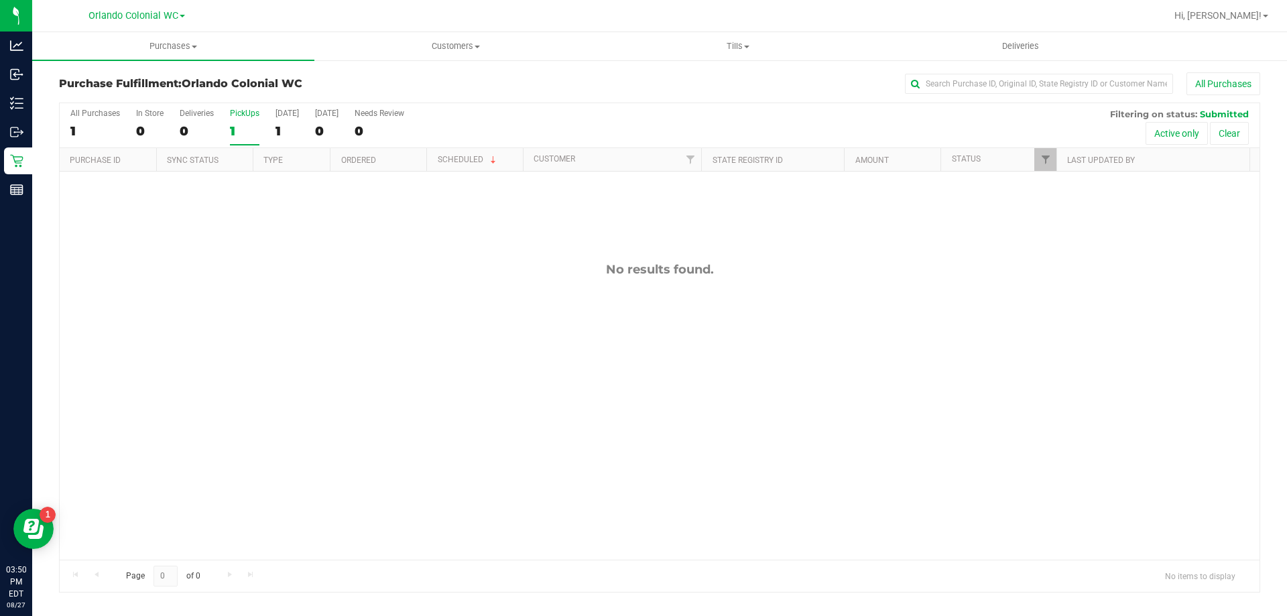
click at [233, 126] on div "1" at bounding box center [245, 130] width 30 height 15
click at [0, 0] on input "PickUps 1" at bounding box center [0, 0] width 0 height 0
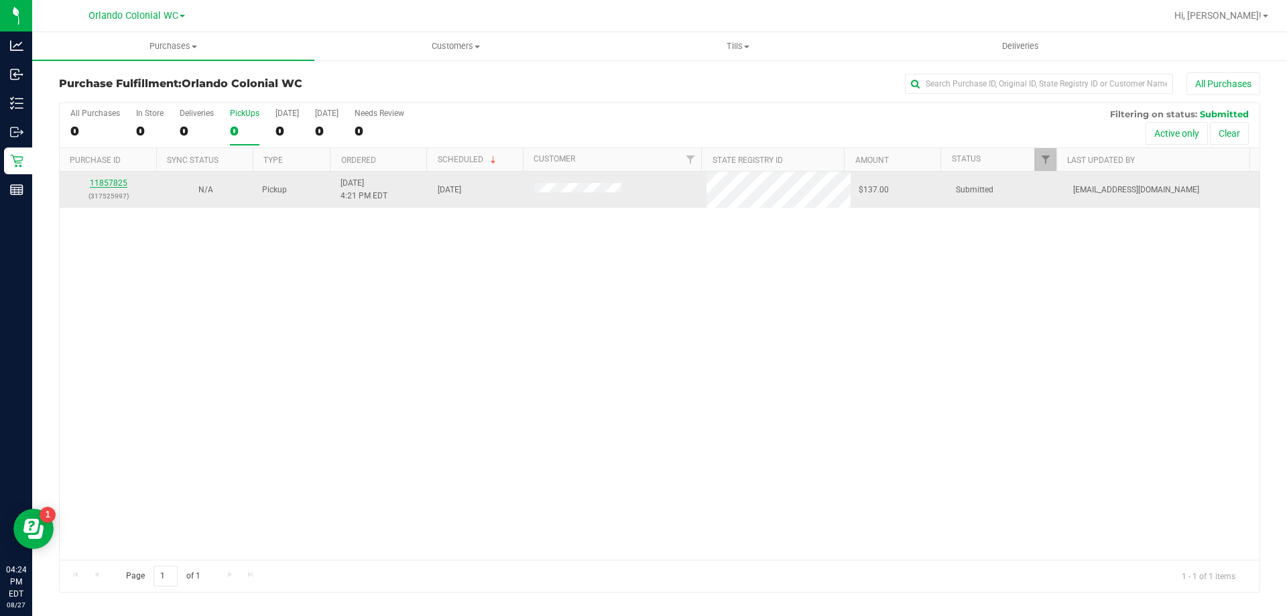
click at [107, 179] on link "11857825" at bounding box center [109, 182] width 38 height 9
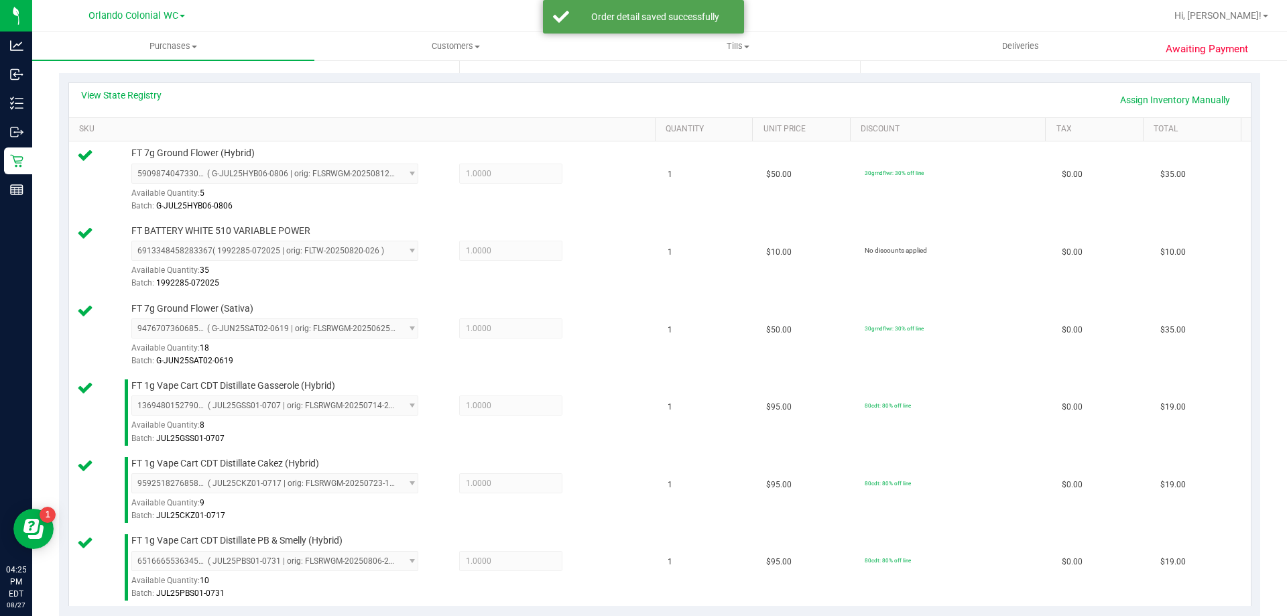
scroll to position [868, 0]
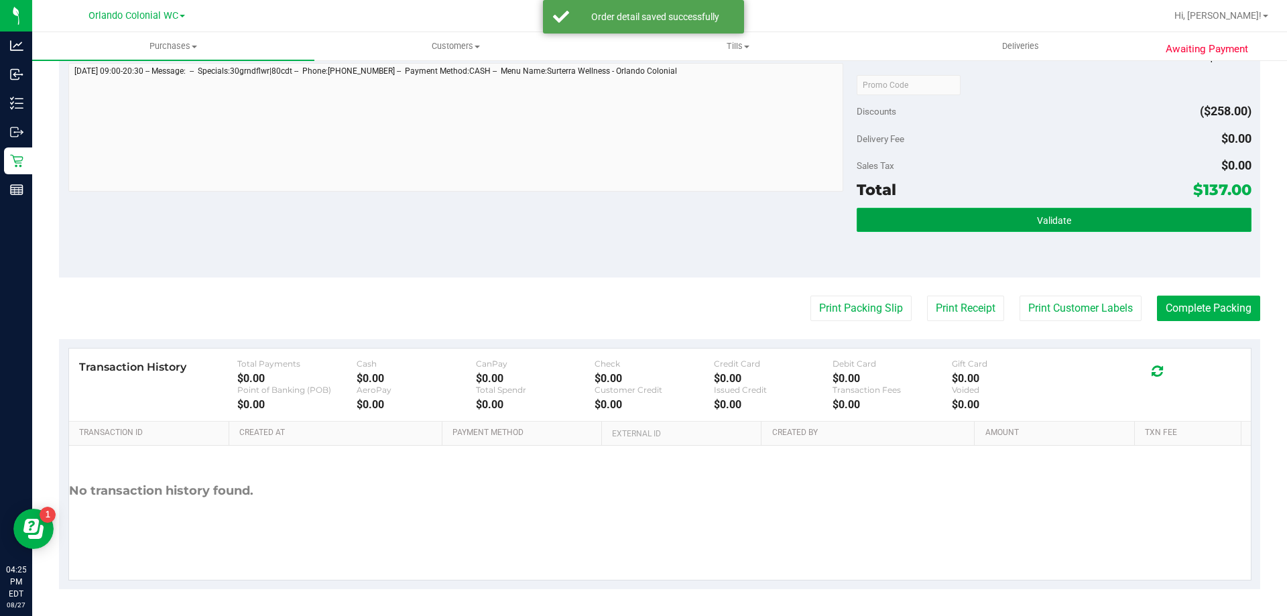
click at [999, 225] on button "Validate" at bounding box center [1054, 220] width 394 height 24
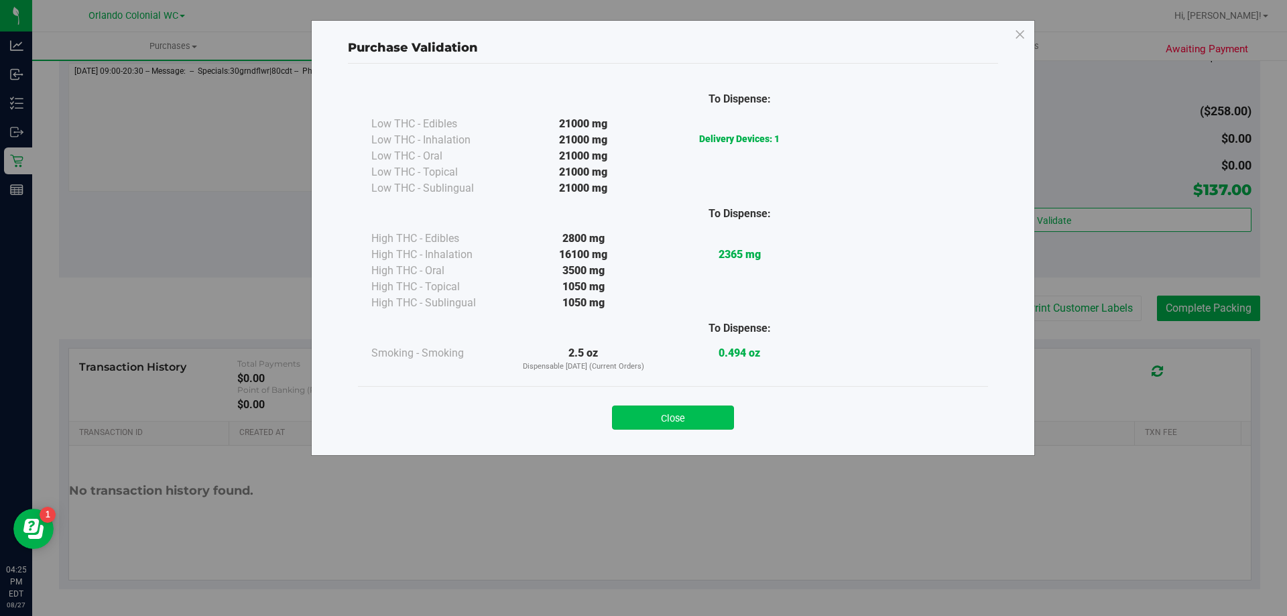
click at [658, 408] on button "Close" at bounding box center [673, 418] width 122 height 24
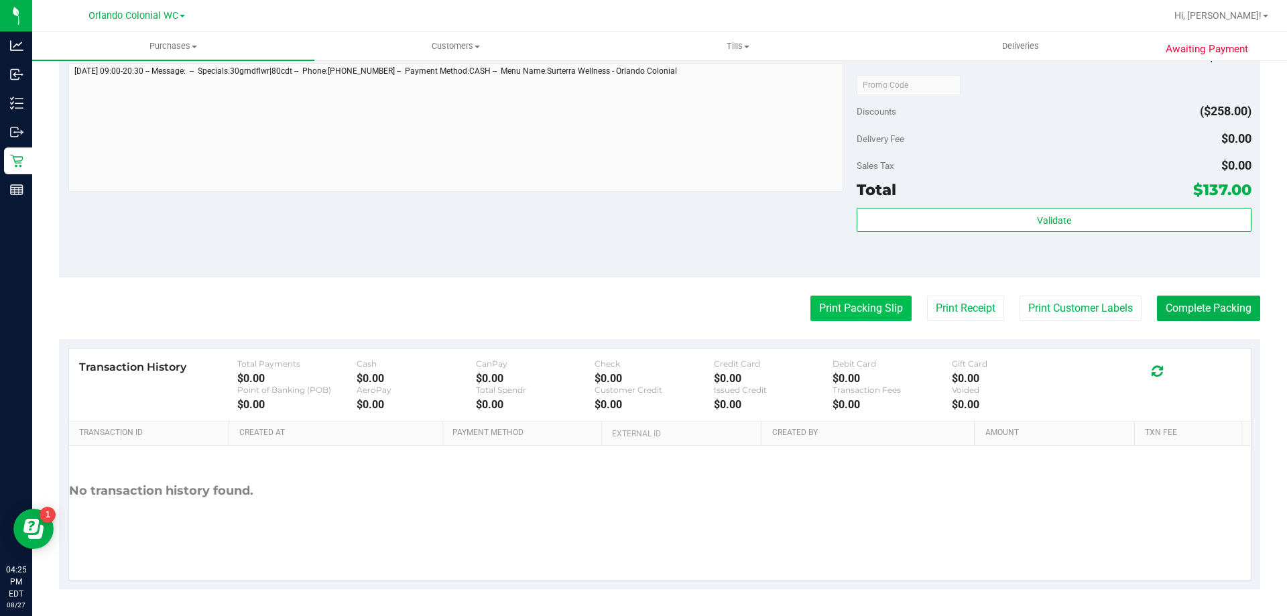
click at [837, 299] on button "Print Packing Slip" at bounding box center [861, 308] width 101 height 25
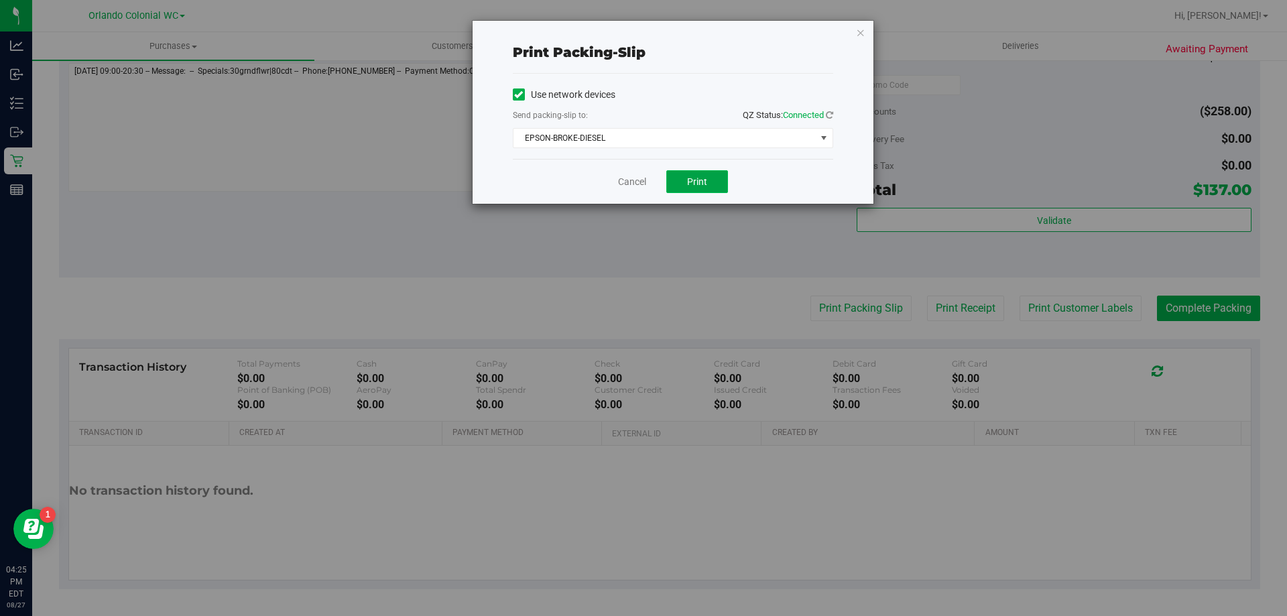
click at [699, 179] on span "Print" at bounding box center [697, 181] width 20 height 11
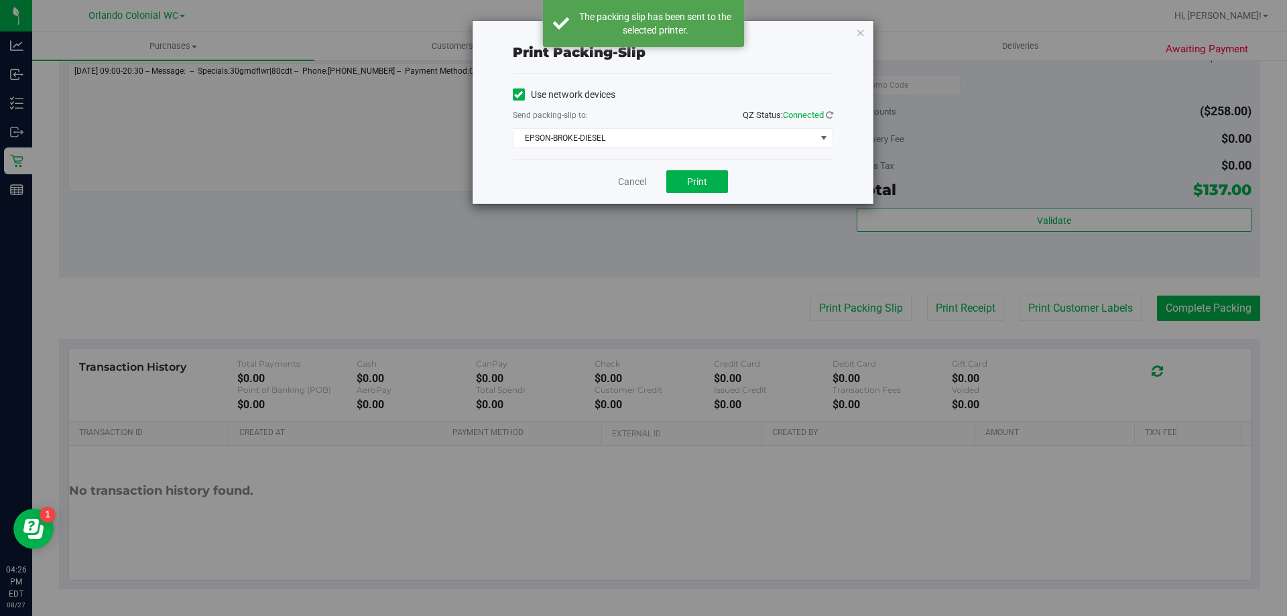
click at [607, 176] on div "Cancel Print" at bounding box center [673, 181] width 320 height 45
click at [621, 182] on link "Cancel" at bounding box center [632, 182] width 28 height 14
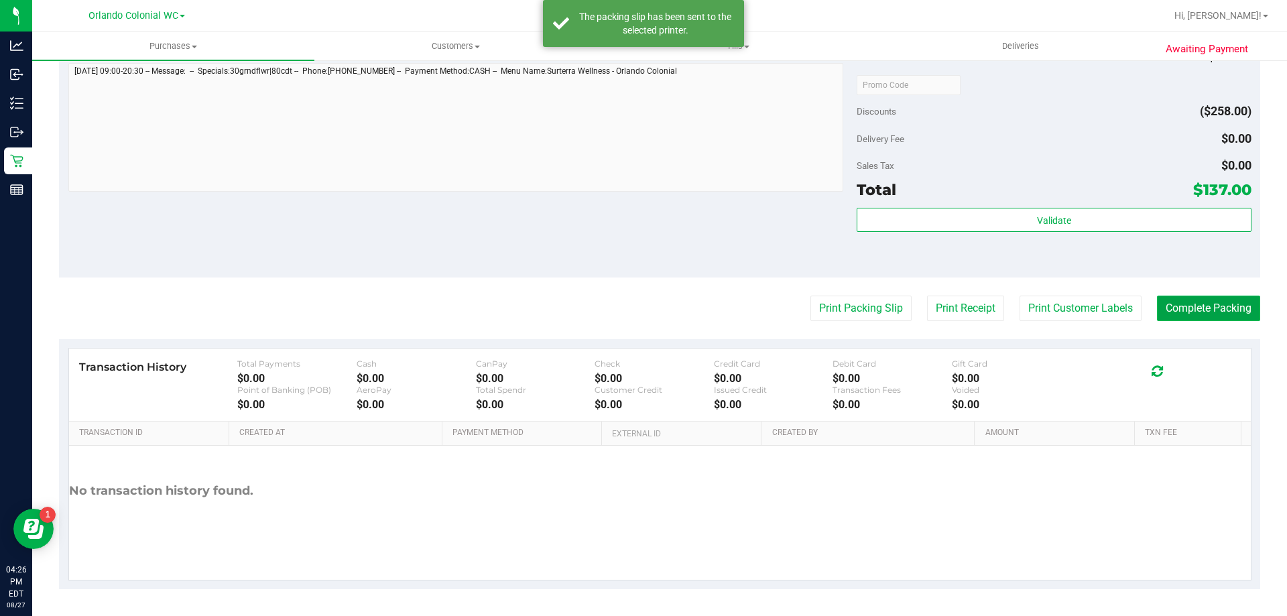
click at [1220, 312] on button "Complete Packing" at bounding box center [1208, 308] width 103 height 25
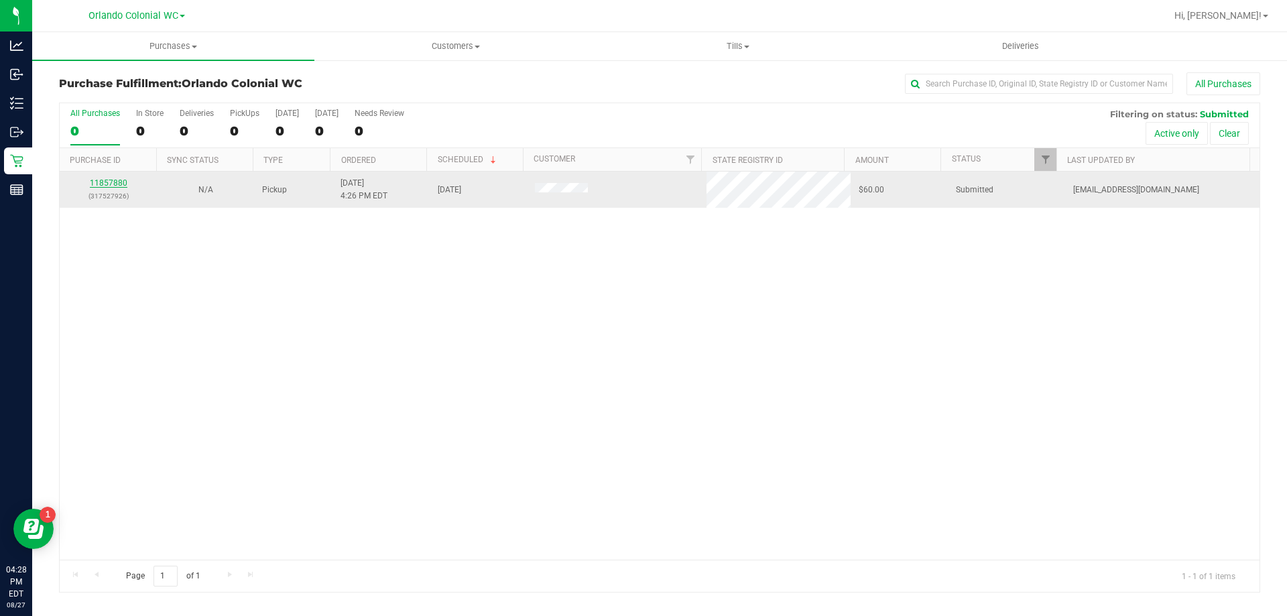
click at [113, 185] on link "11857880" at bounding box center [109, 182] width 38 height 9
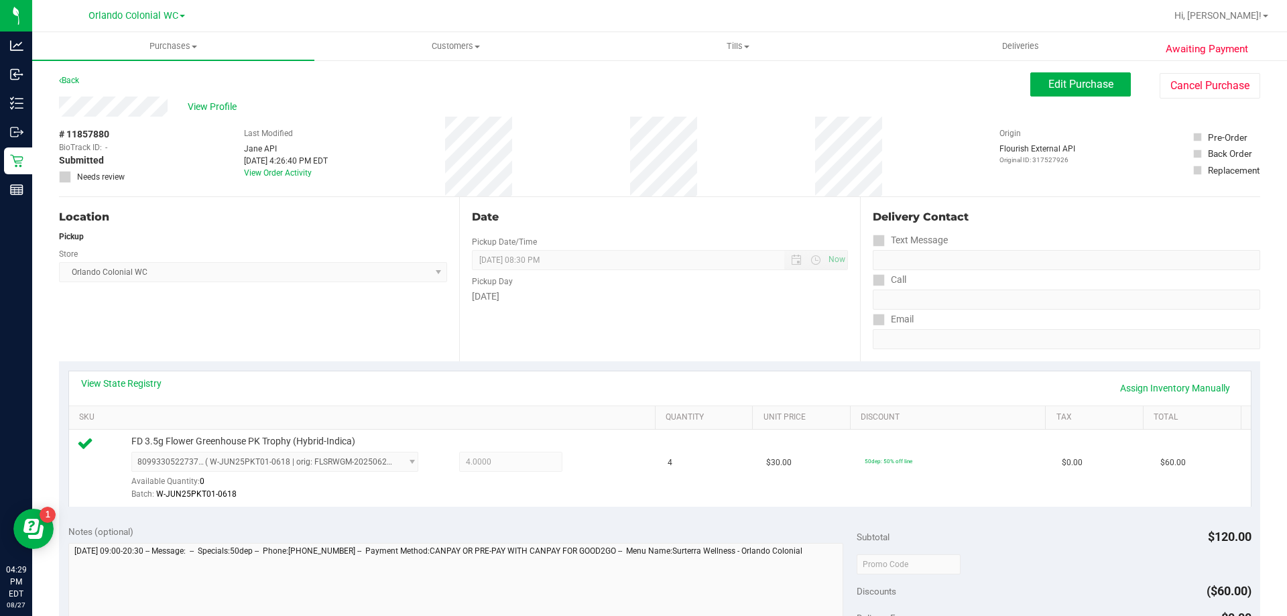
scroll to position [480, 0]
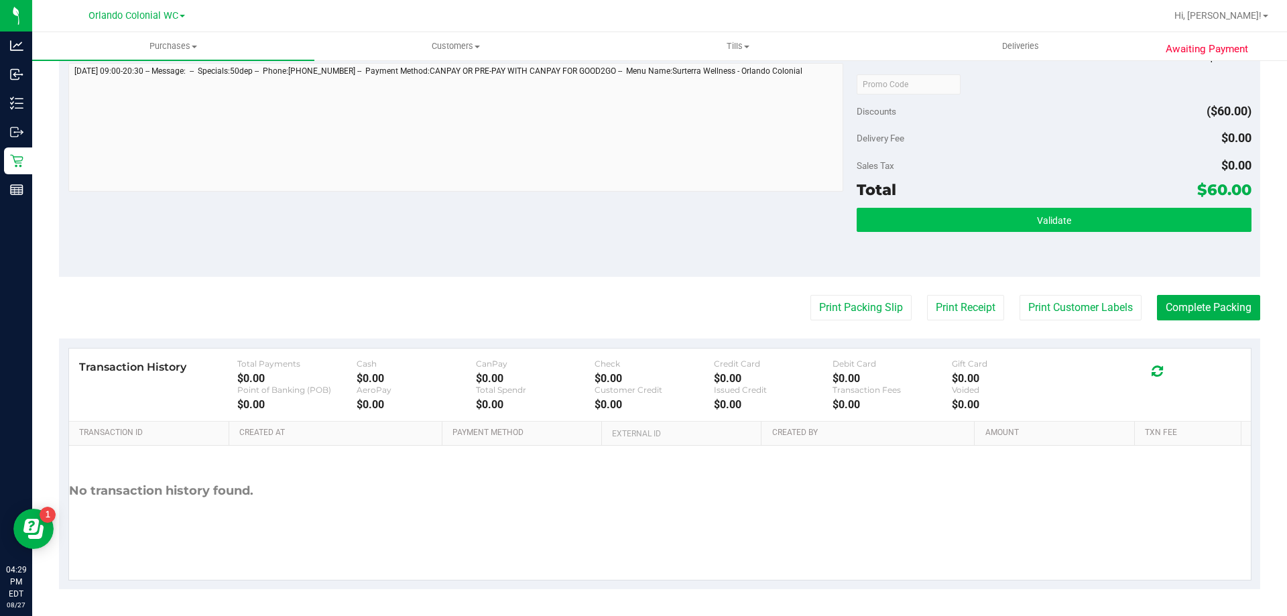
click at [1024, 223] on button "Validate" at bounding box center [1054, 220] width 394 height 24
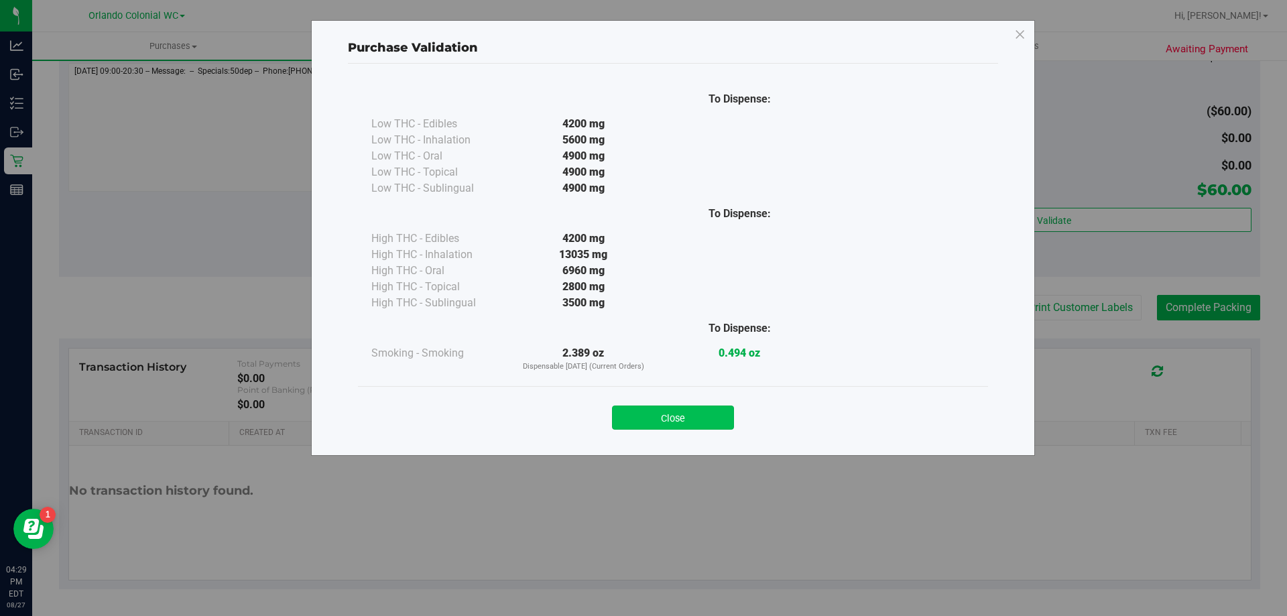
click at [691, 409] on button "Close" at bounding box center [673, 418] width 122 height 24
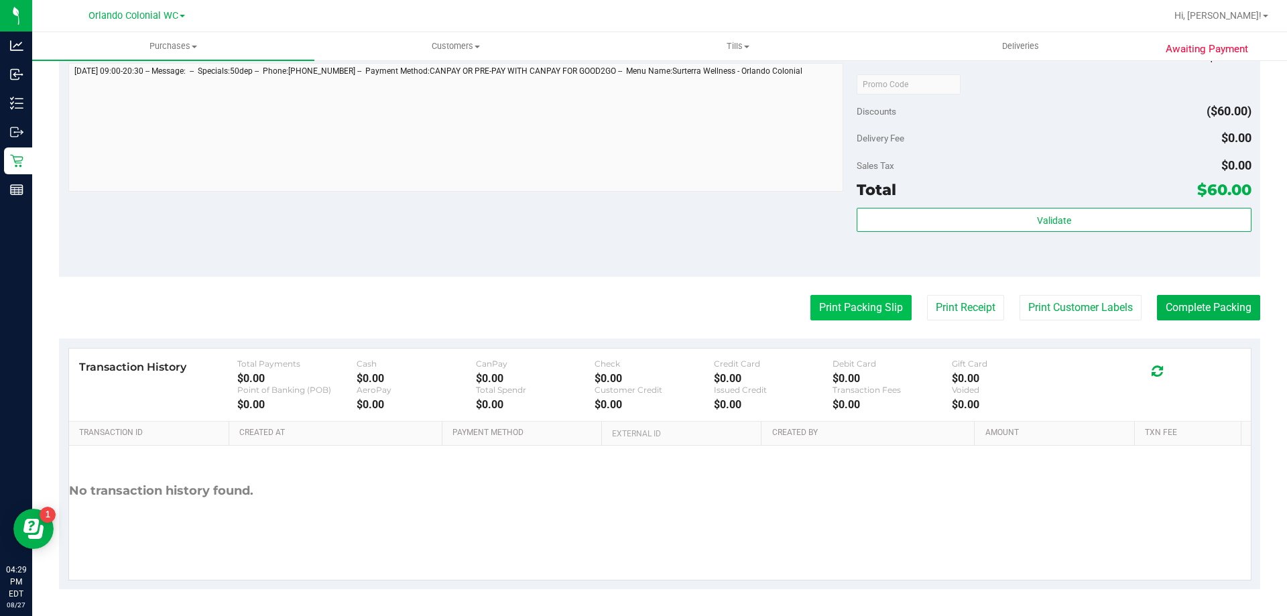
click at [842, 308] on button "Print Packing Slip" at bounding box center [861, 307] width 101 height 25
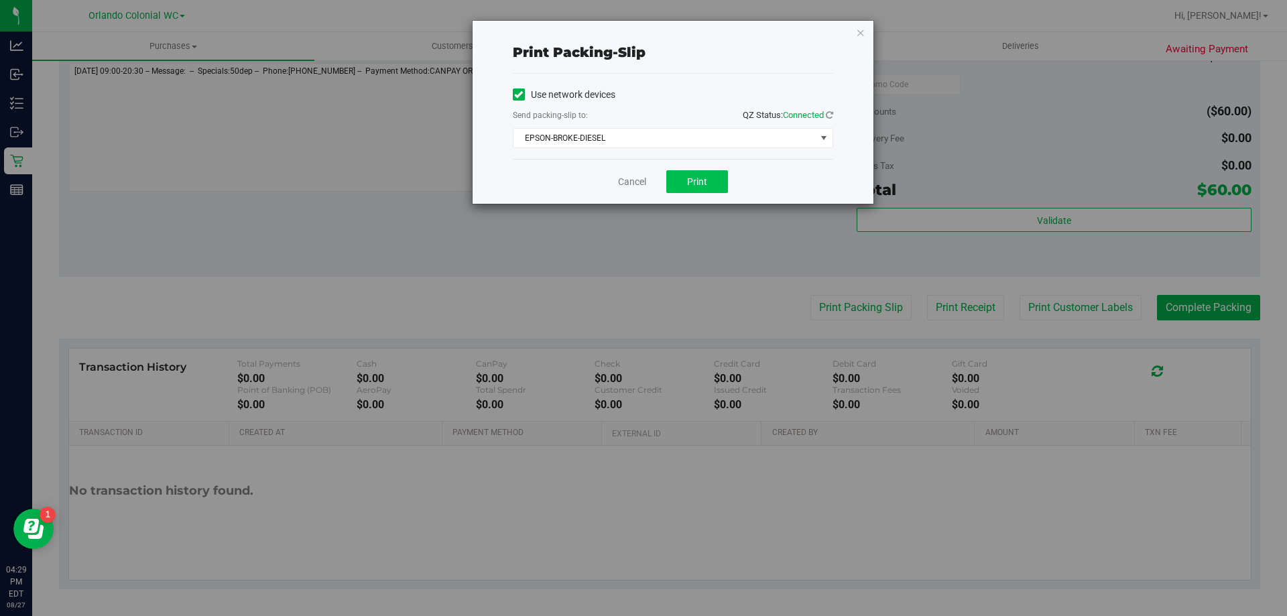
click at [689, 174] on button "Print" at bounding box center [697, 181] width 62 height 23
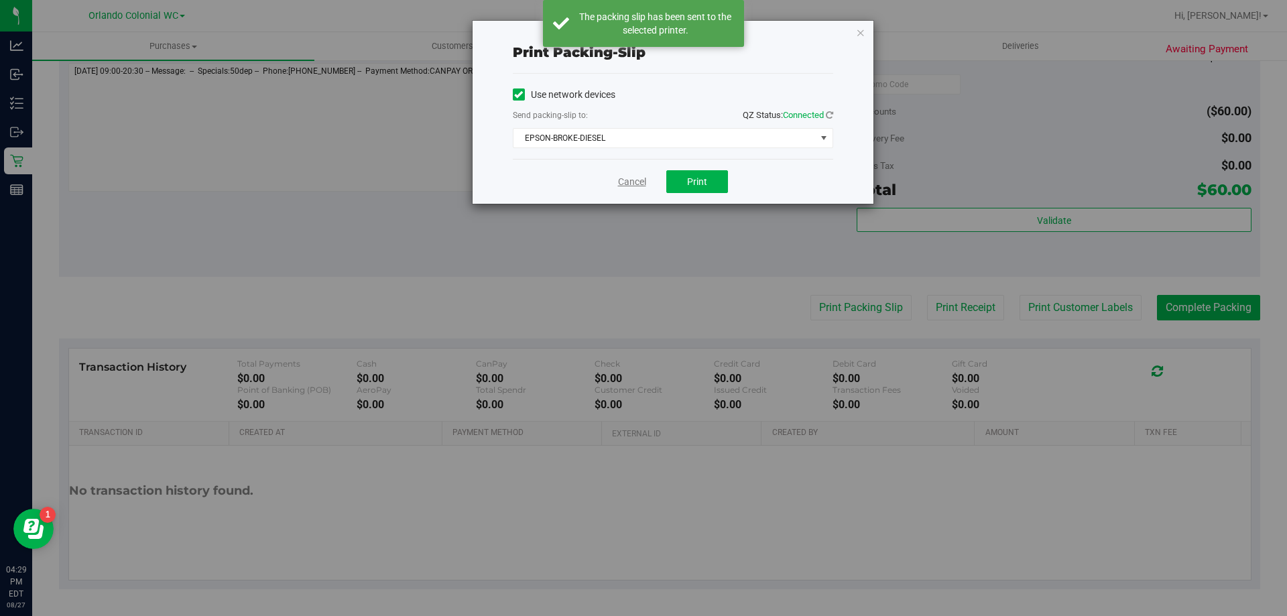
click at [631, 181] on link "Cancel" at bounding box center [632, 182] width 28 height 14
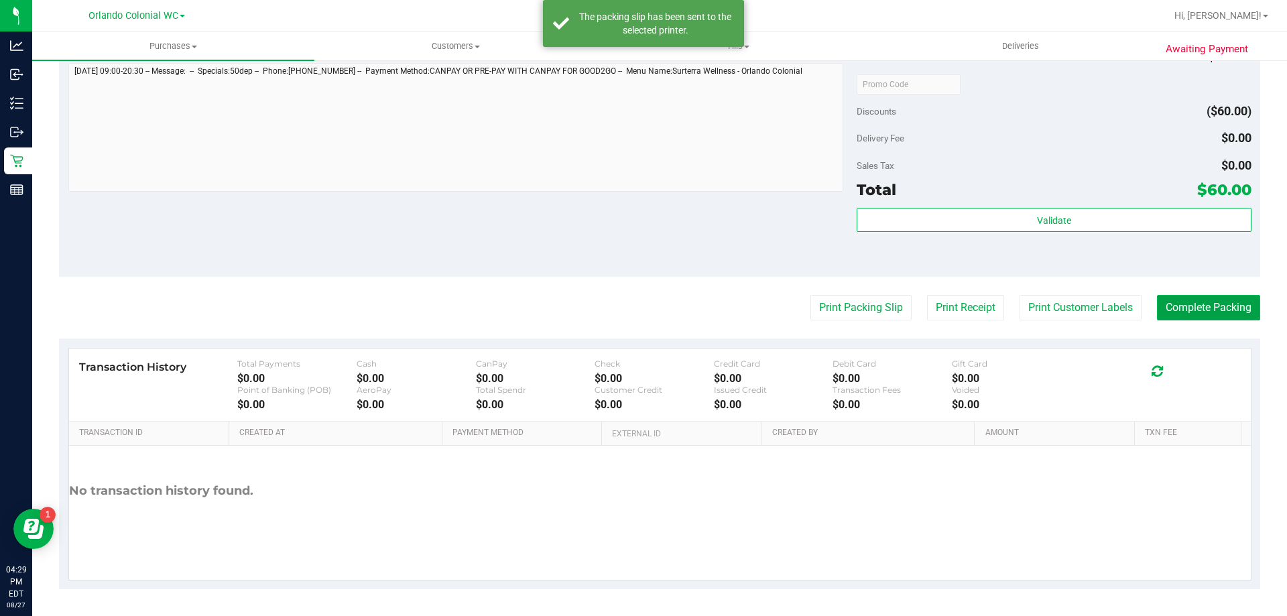
click at [1206, 302] on button "Complete Packing" at bounding box center [1208, 307] width 103 height 25
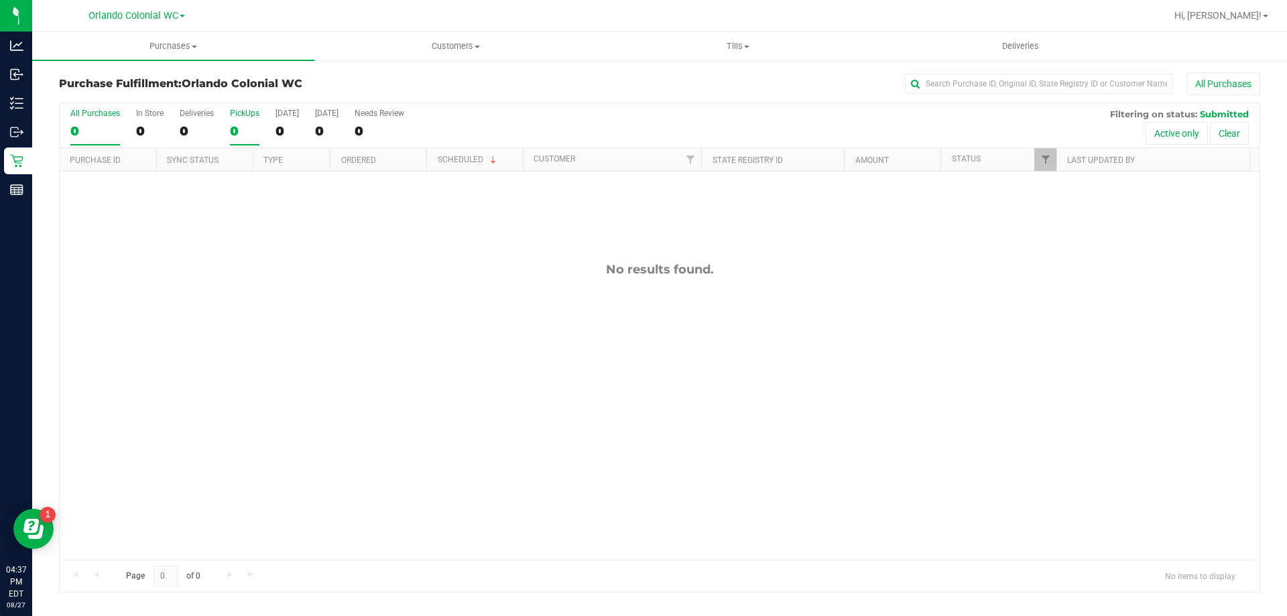
click at [241, 133] on div "0" at bounding box center [245, 130] width 30 height 15
click at [0, 0] on input "PickUps 0" at bounding box center [0, 0] width 0 height 0
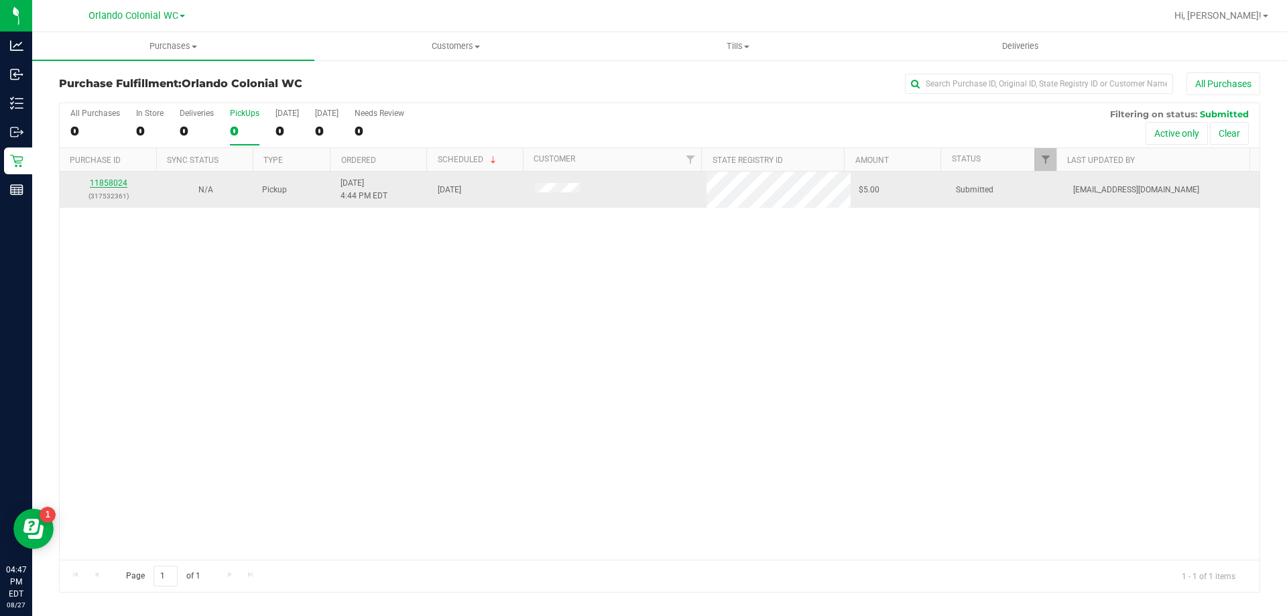
click at [106, 187] on link "11858024" at bounding box center [109, 182] width 38 height 9
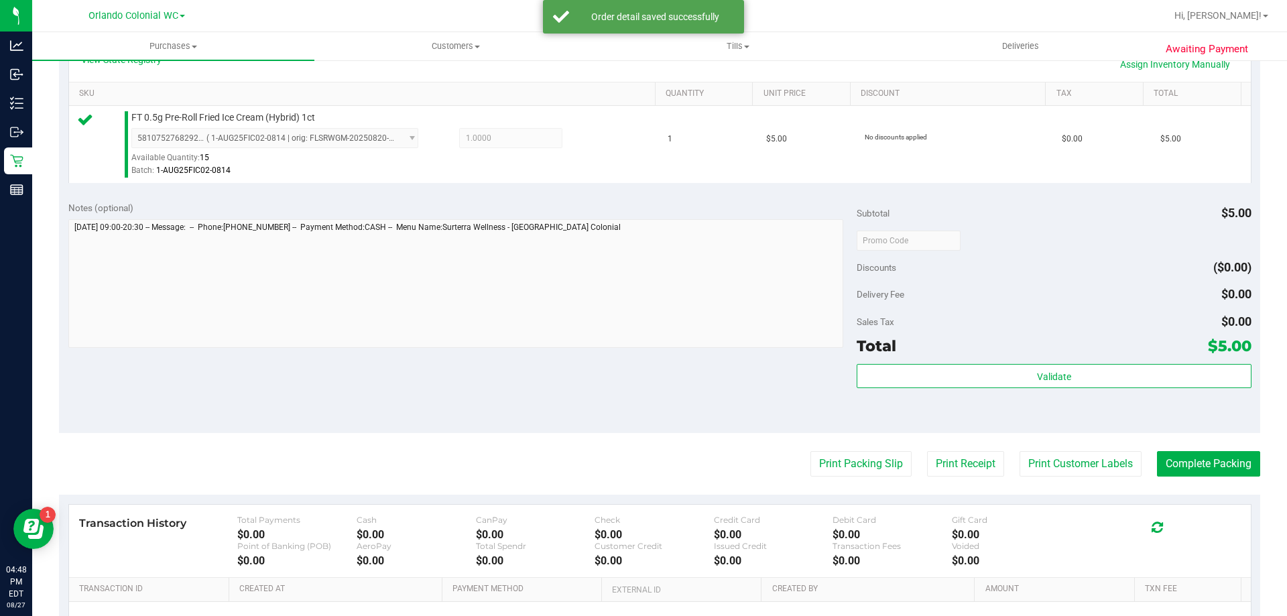
scroll to position [325, 0]
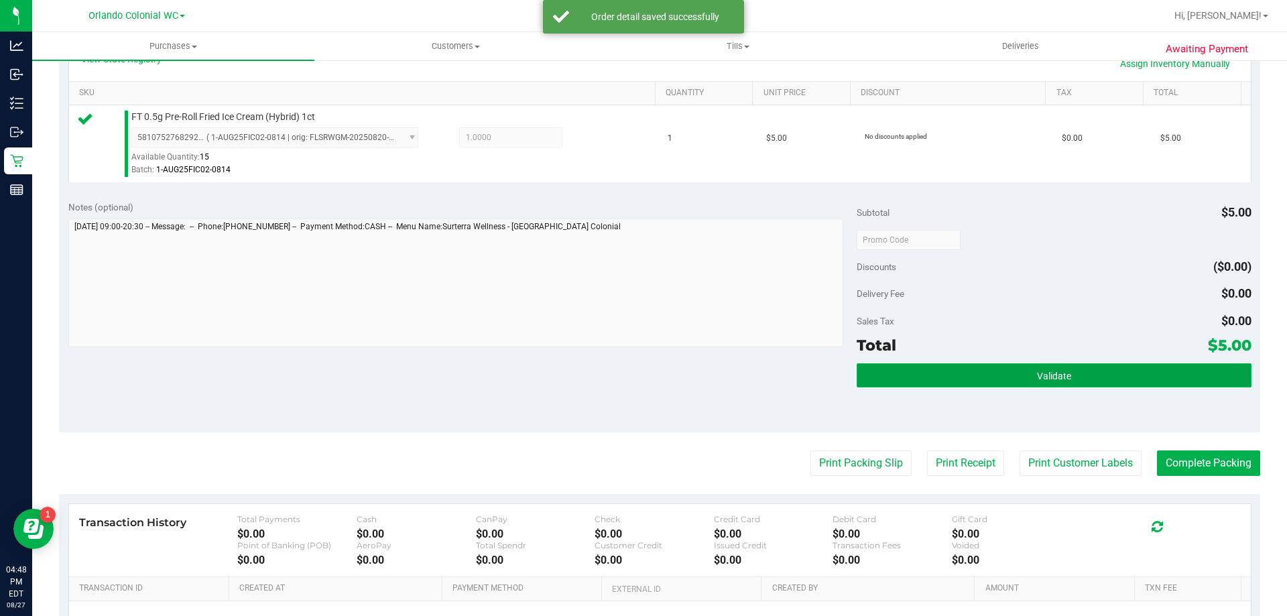
click at [1057, 381] on span "Validate" at bounding box center [1054, 376] width 34 height 11
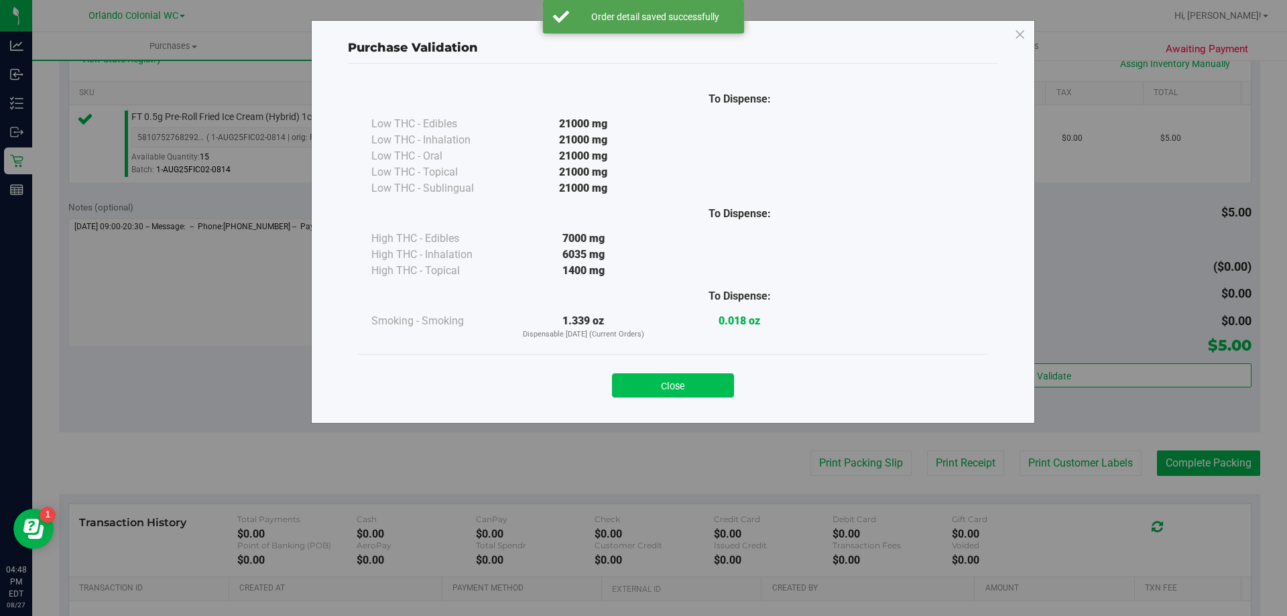
click at [695, 374] on button "Close" at bounding box center [673, 385] width 122 height 24
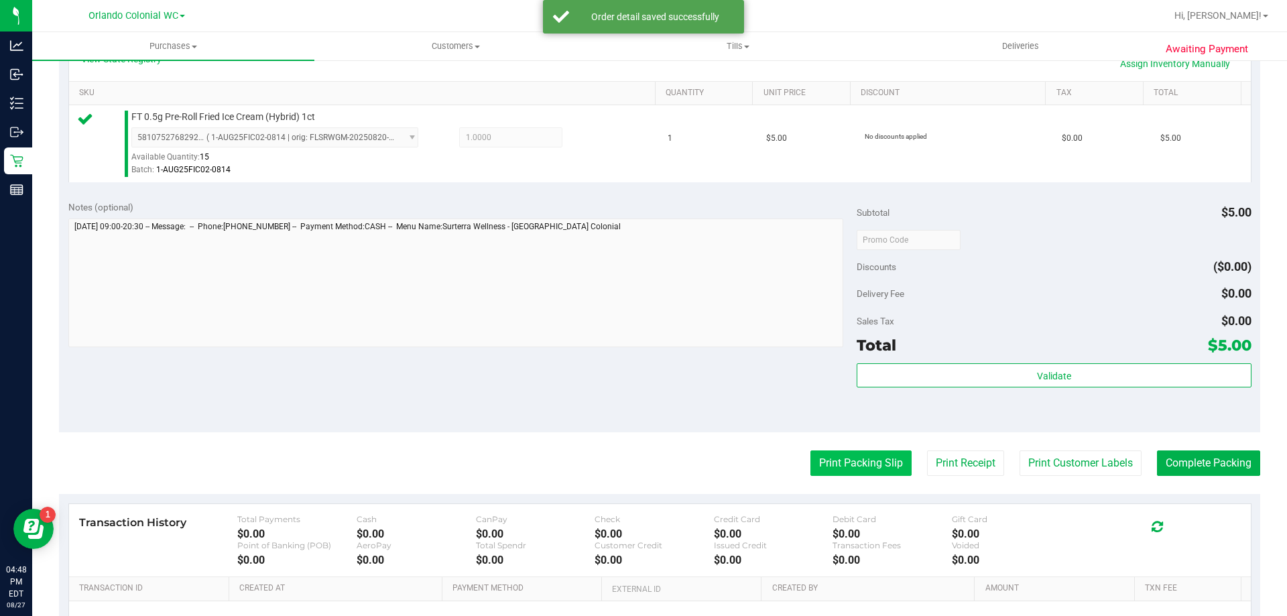
click at [834, 464] on button "Print Packing Slip" at bounding box center [861, 463] width 101 height 25
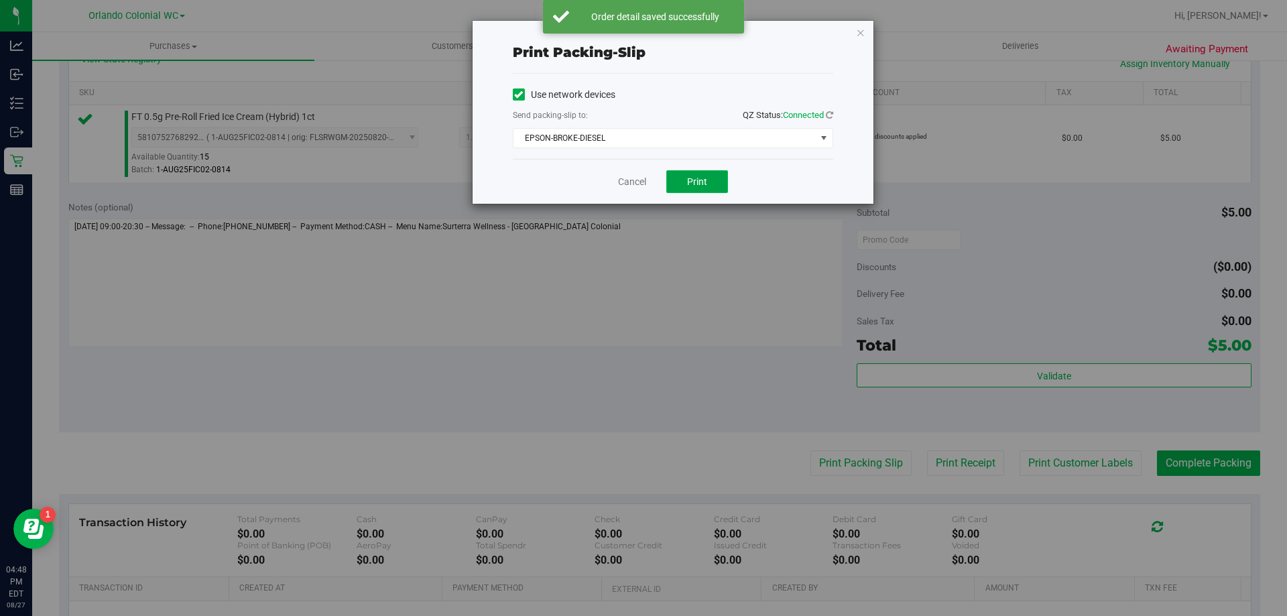
click at [679, 192] on button "Print" at bounding box center [697, 181] width 62 height 23
click at [622, 186] on link "Cancel" at bounding box center [632, 182] width 28 height 14
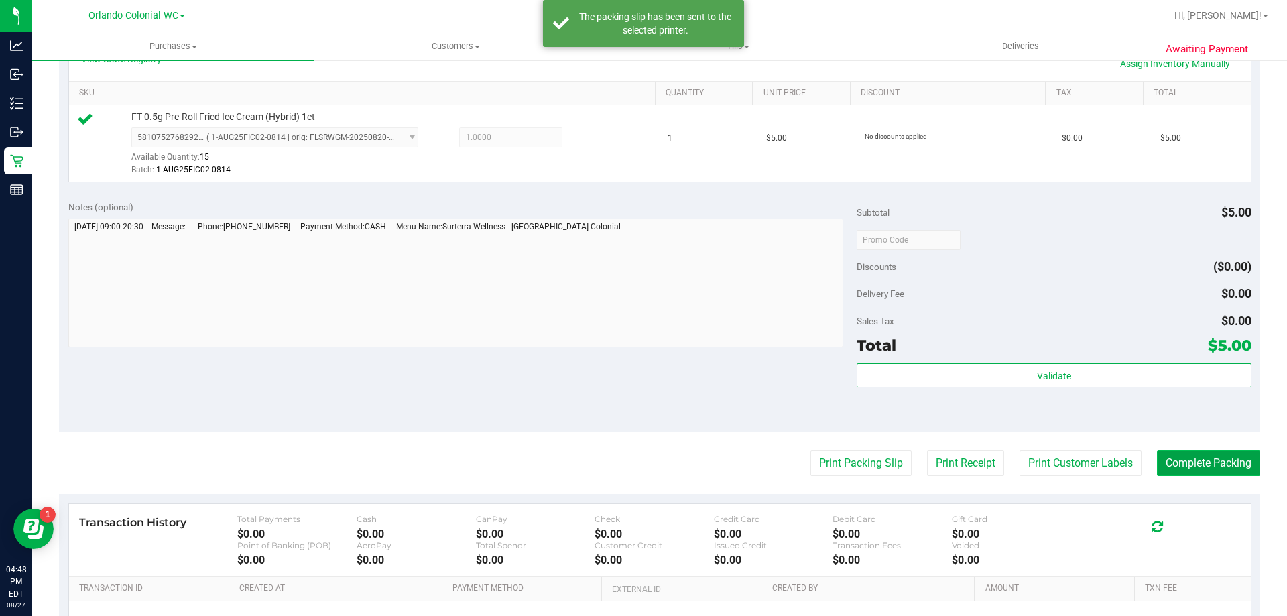
click at [1210, 454] on button "Complete Packing" at bounding box center [1208, 463] width 103 height 25
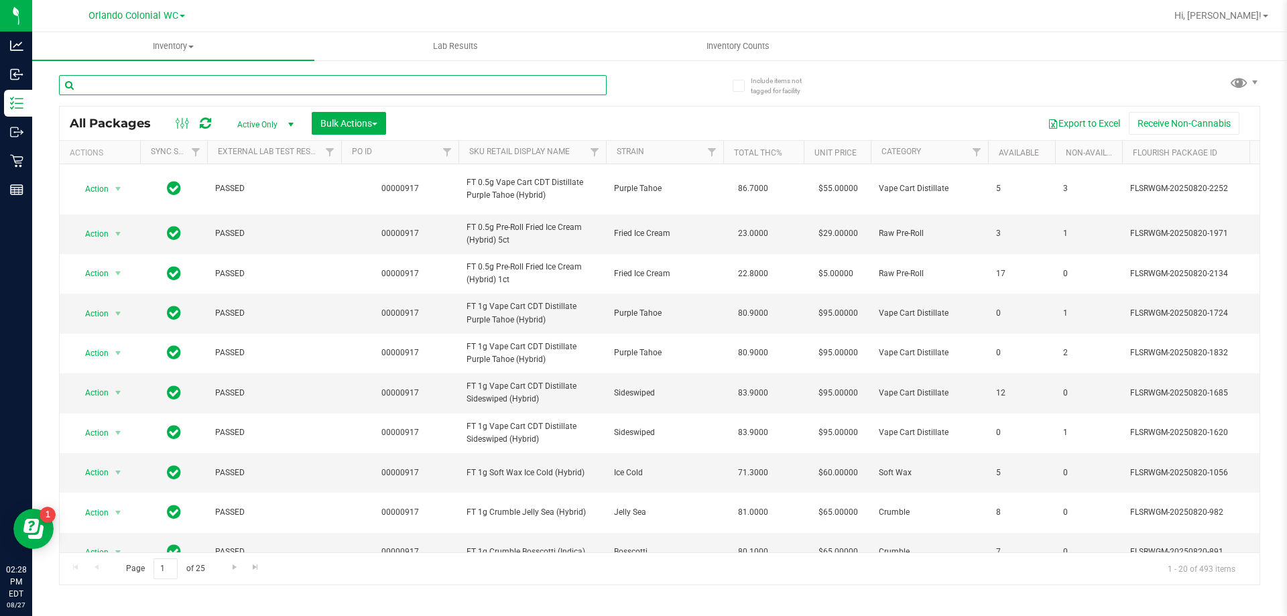
click at [255, 82] on input "text" at bounding box center [333, 85] width 548 height 20
paste input "FT 1g Vape Cart CDT Distillate Cakez (Hybrid)"
type input "FT 1g Vape Cart CDT Distillate Cakez (Hybrid)"
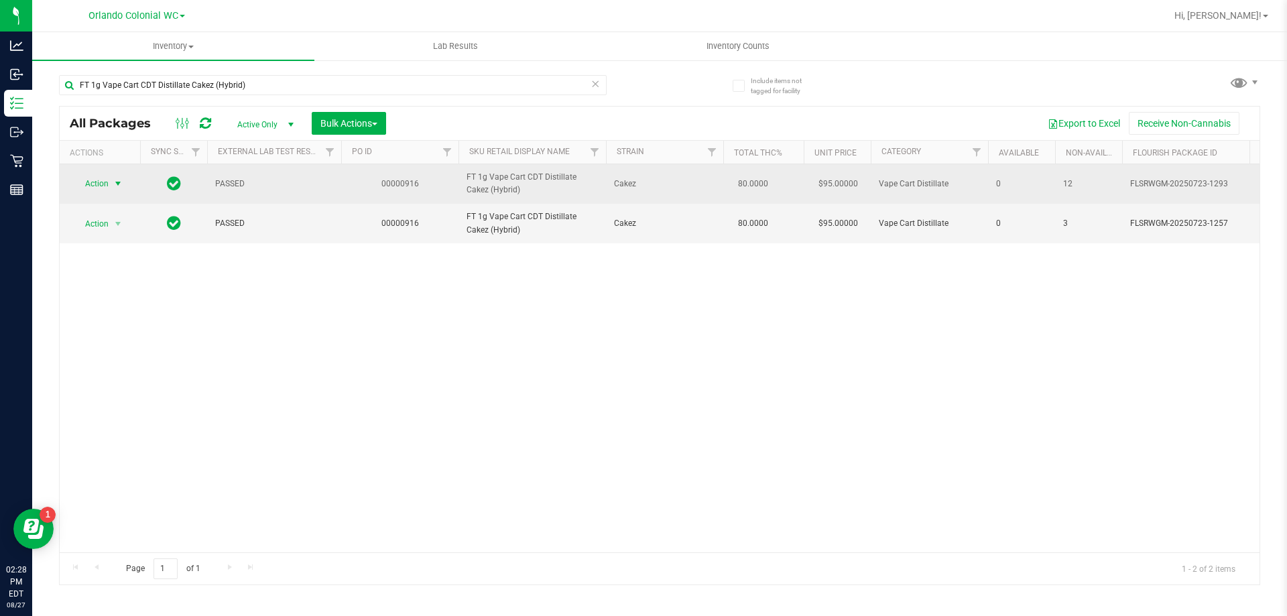
click at [78, 193] on span "Action" at bounding box center [91, 183] width 36 height 19
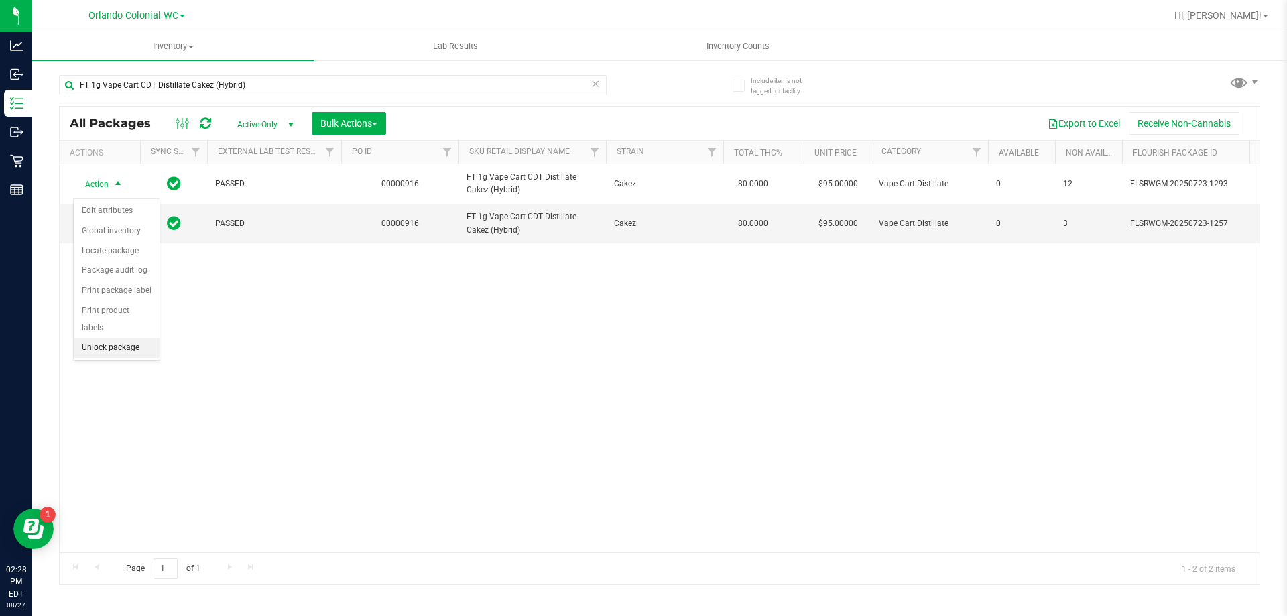
click at [148, 338] on li "Unlock package" at bounding box center [117, 348] width 86 height 20
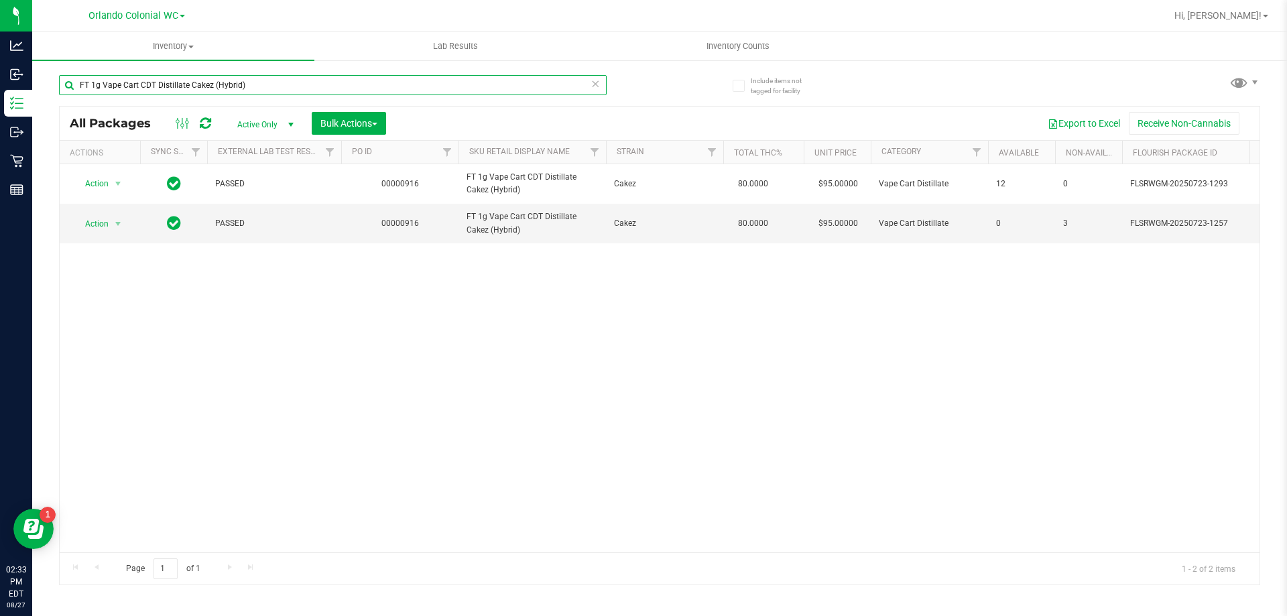
click at [272, 84] on input "FT 1g Vape Cart CDT Distillate Cakez (Hybrid)" at bounding box center [333, 85] width 548 height 20
paste input "0.5g Pre-Roll Grape Essence (Hybrid) 1ct"
type input "FT 0.5g Pre-Roll Grape Essence (Hybrid) 1ct"
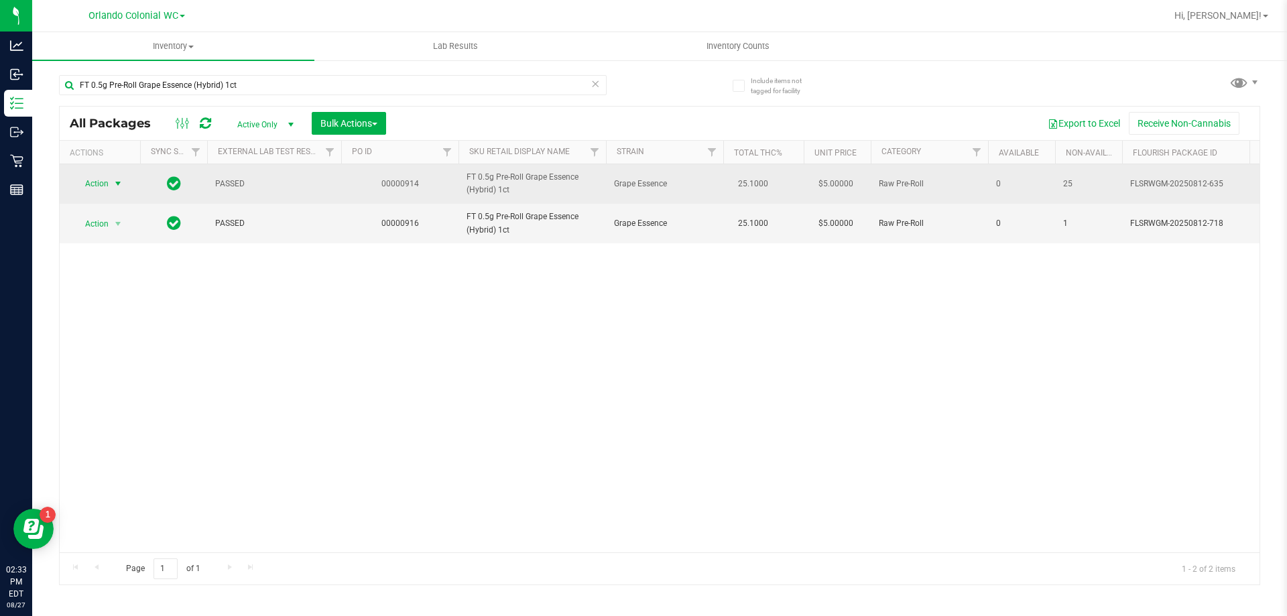
click at [78, 178] on span "Action" at bounding box center [91, 183] width 36 height 19
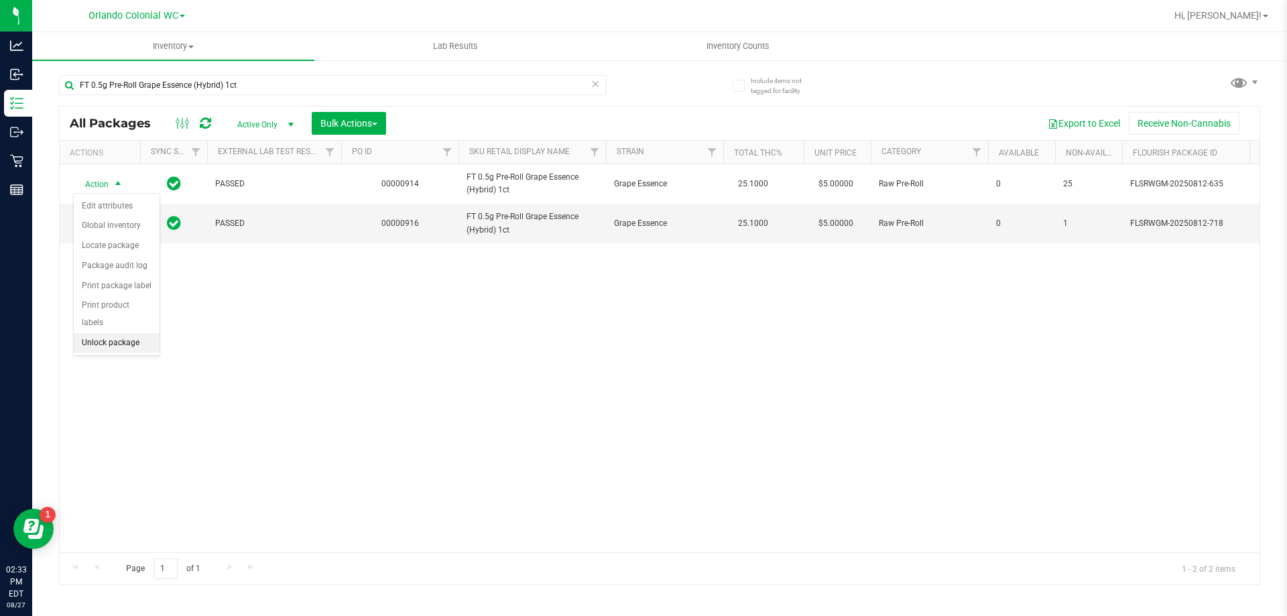
click at [88, 333] on li "Unlock package" at bounding box center [117, 343] width 86 height 20
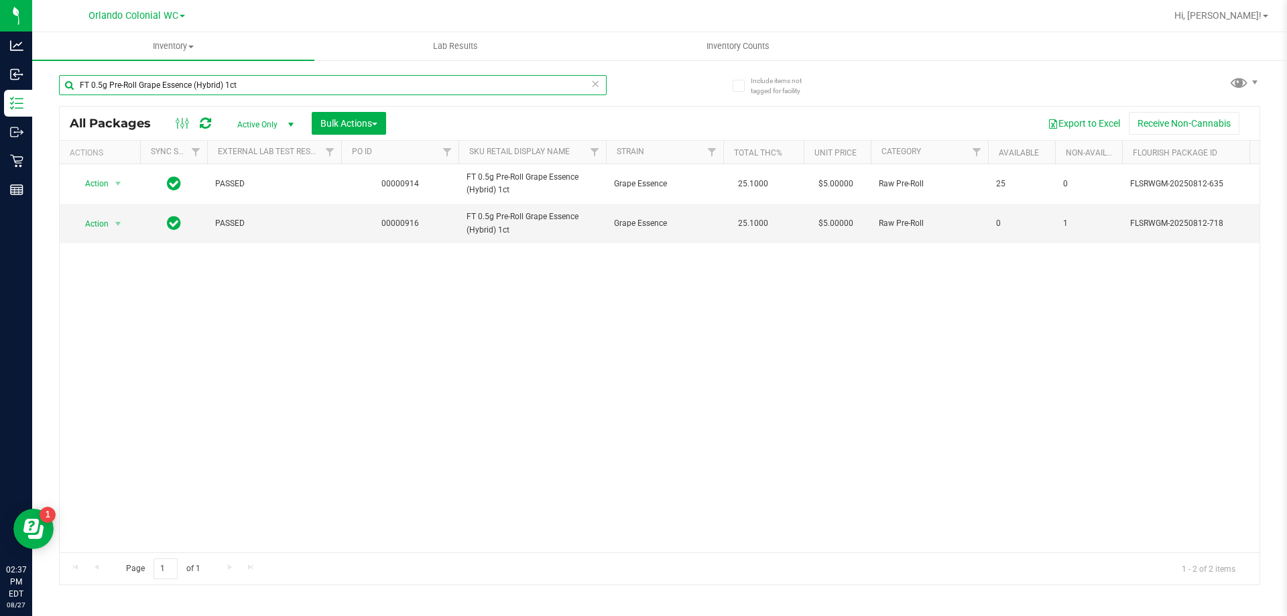
click at [276, 86] on input "FT 0.5g Pre-Roll Grape Essence (Hybrid) 1ct" at bounding box center [333, 85] width 548 height 20
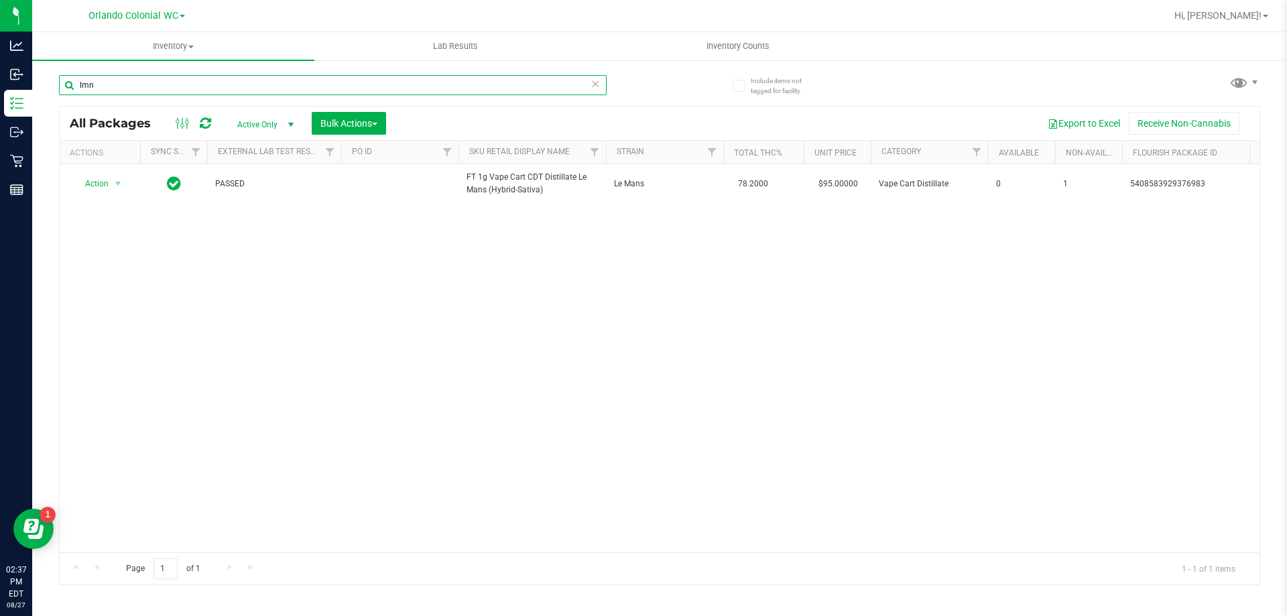
type input "lmn"
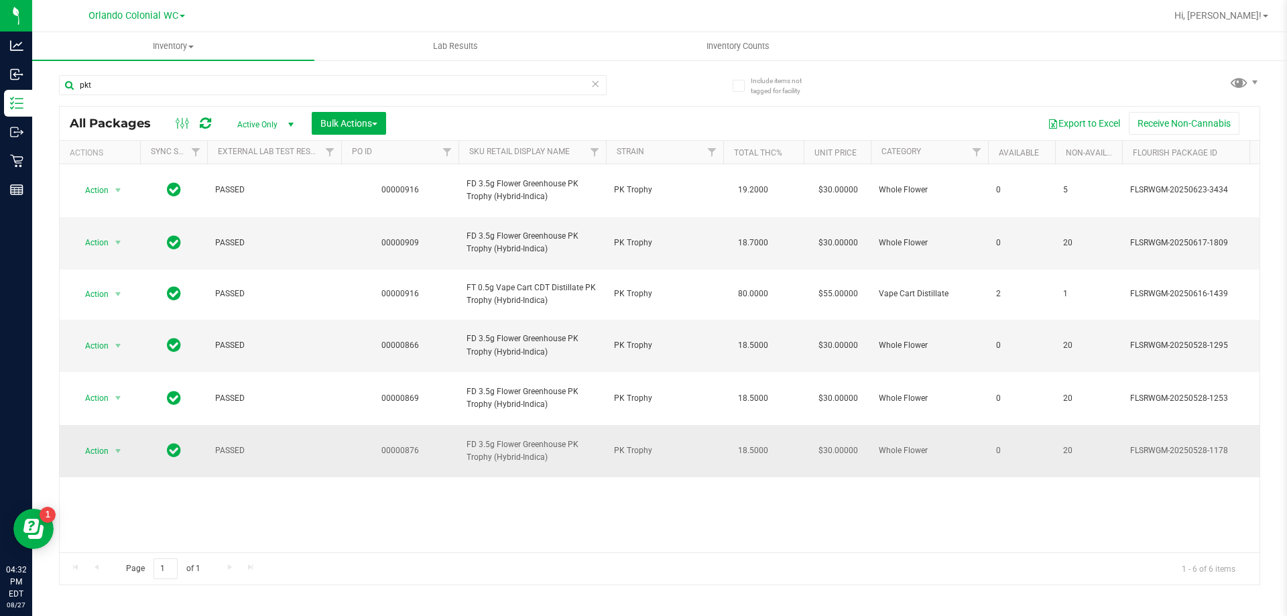
click at [490, 438] on span "FD 3.5g Flower Greenhouse PK Trophy (Hybrid-Indica)" at bounding box center [532, 450] width 131 height 25
copy tr "FD 3.5g Flower Greenhouse PK Trophy (Hybrid-Indica)"
click at [480, 82] on input "pkt" at bounding box center [333, 85] width 548 height 20
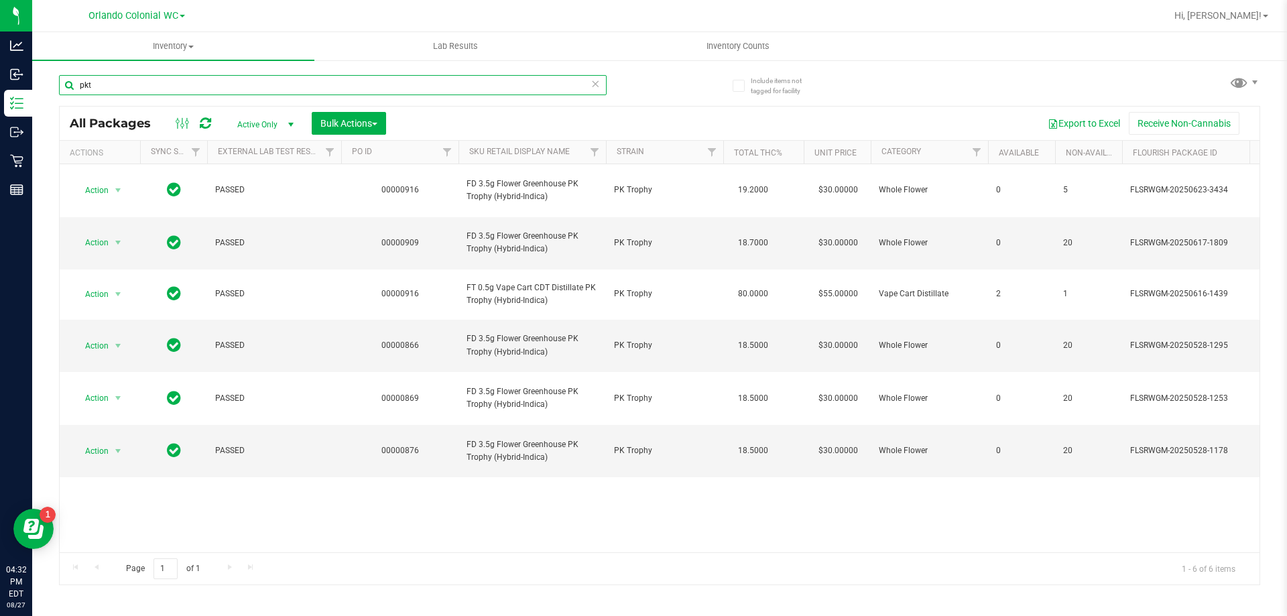
click at [480, 82] on input "pkt" at bounding box center [333, 85] width 548 height 20
paste input "FD 3.5g Flower Greenhouse PK Trophy (Hybrid-Indica)"
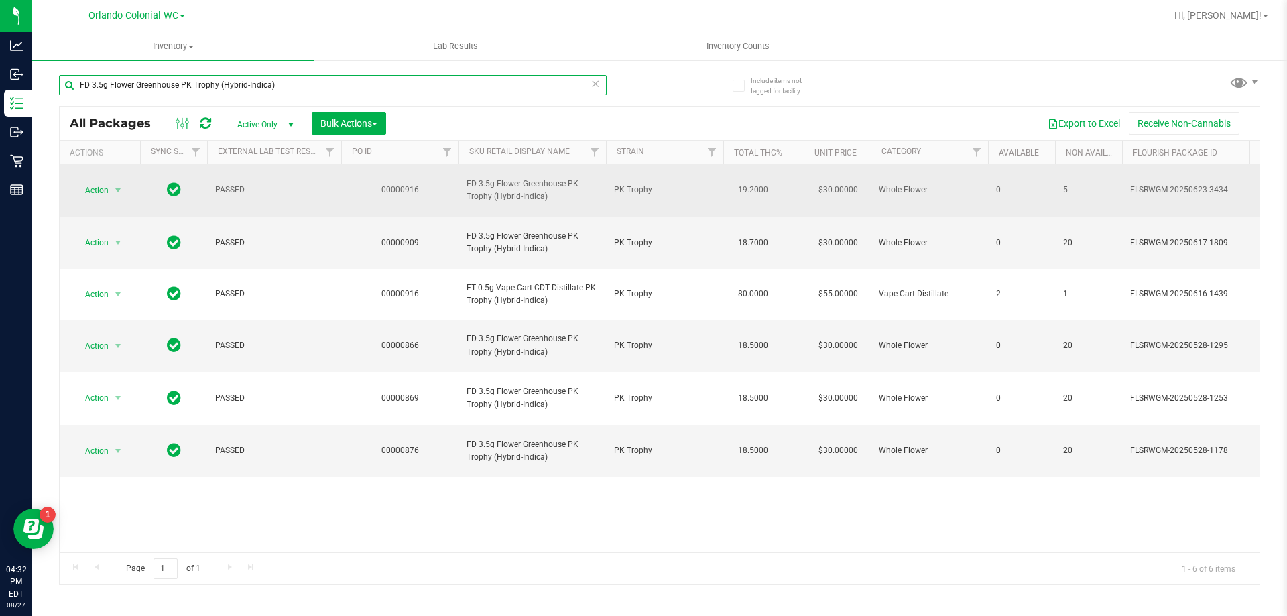
type input "FD 3.5g Flower Greenhouse PK Trophy (Hybrid-Indica)"
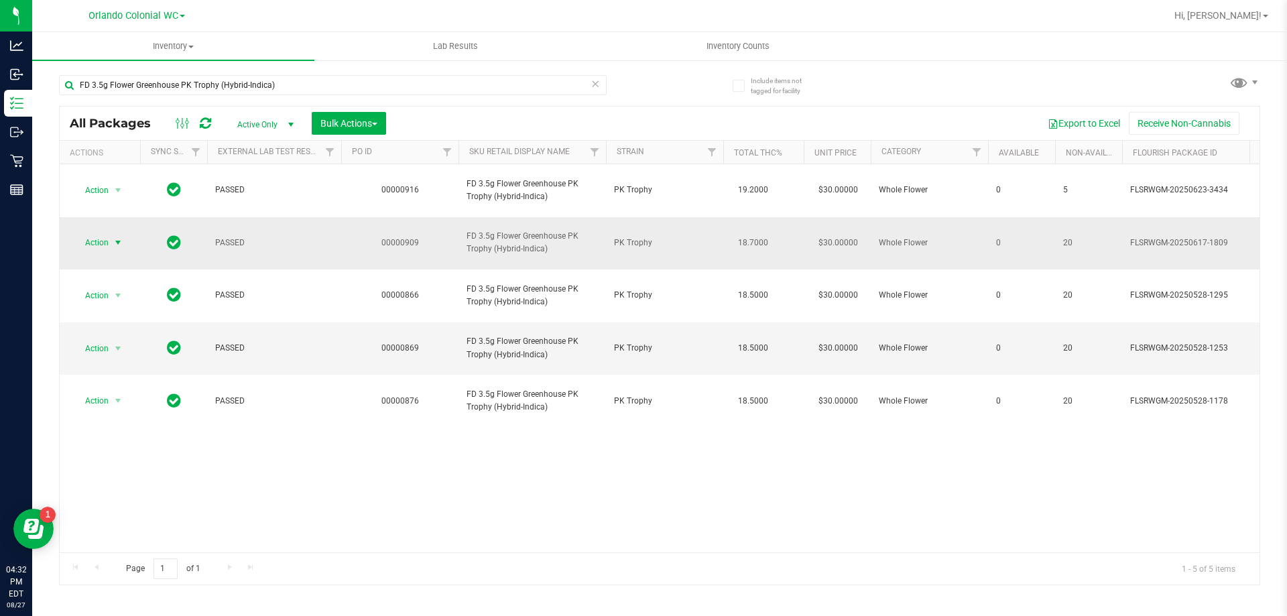
click at [113, 233] on span "select" at bounding box center [118, 242] width 17 height 19
click at [140, 373] on li "Unlock package" at bounding box center [117, 383] width 86 height 20
click at [113, 237] on span "select" at bounding box center [118, 242] width 11 height 11
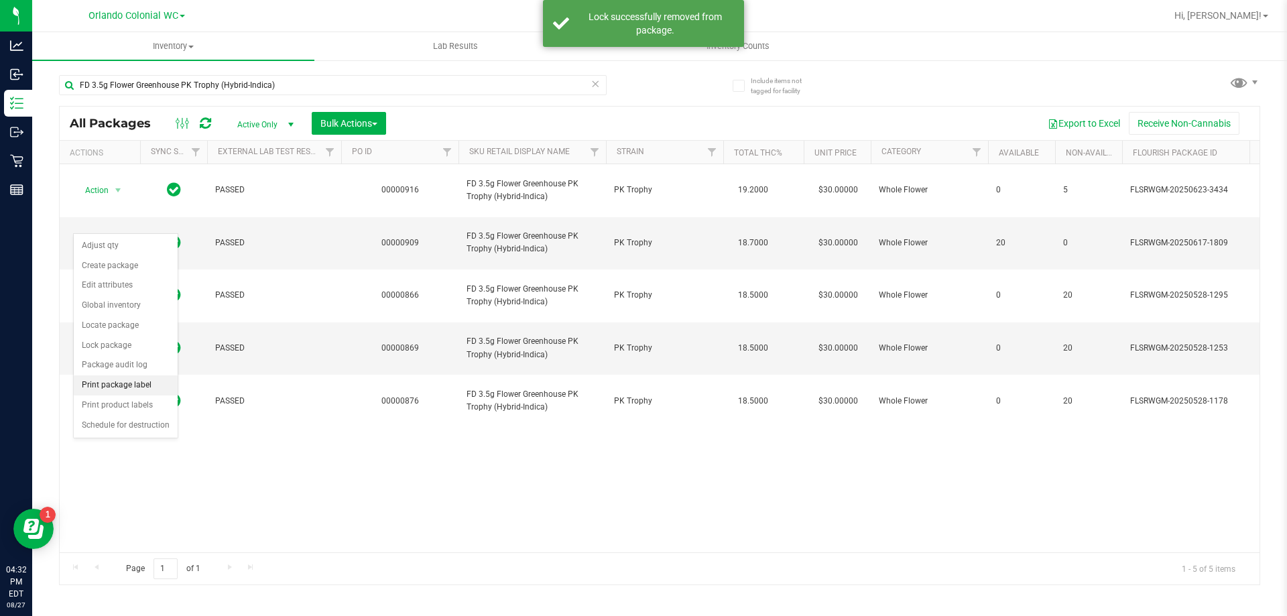
click at [131, 391] on li "Print package label" at bounding box center [126, 385] width 104 height 20
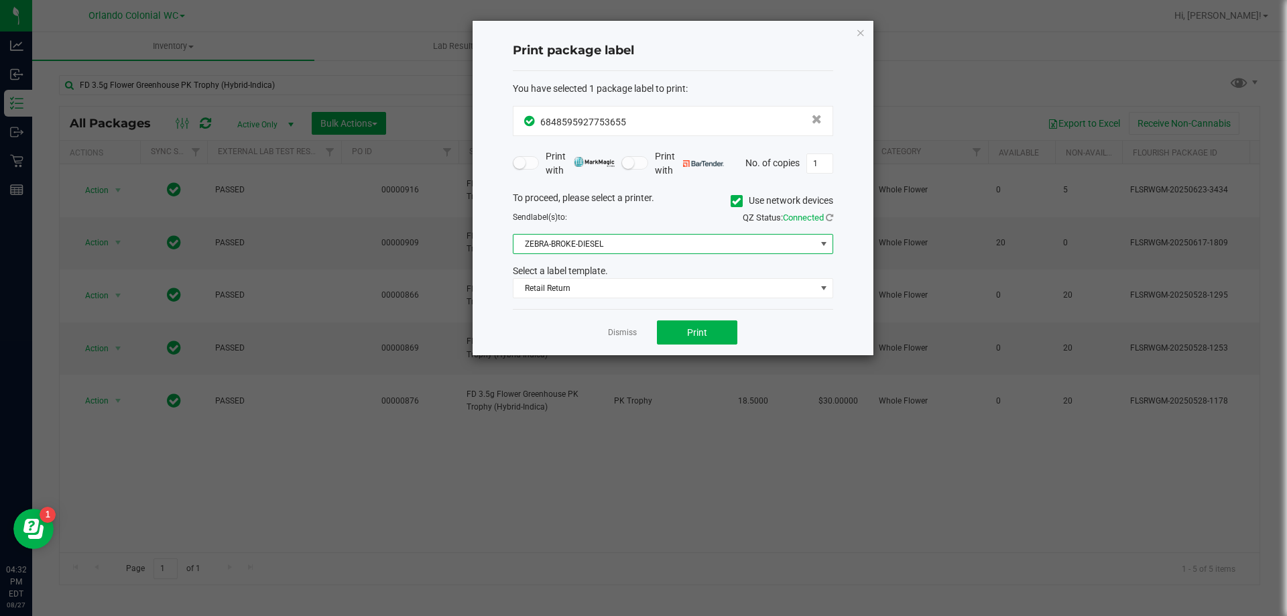
click at [610, 241] on span "ZEBRA-BROKE-DIESEL" at bounding box center [665, 244] width 302 height 19
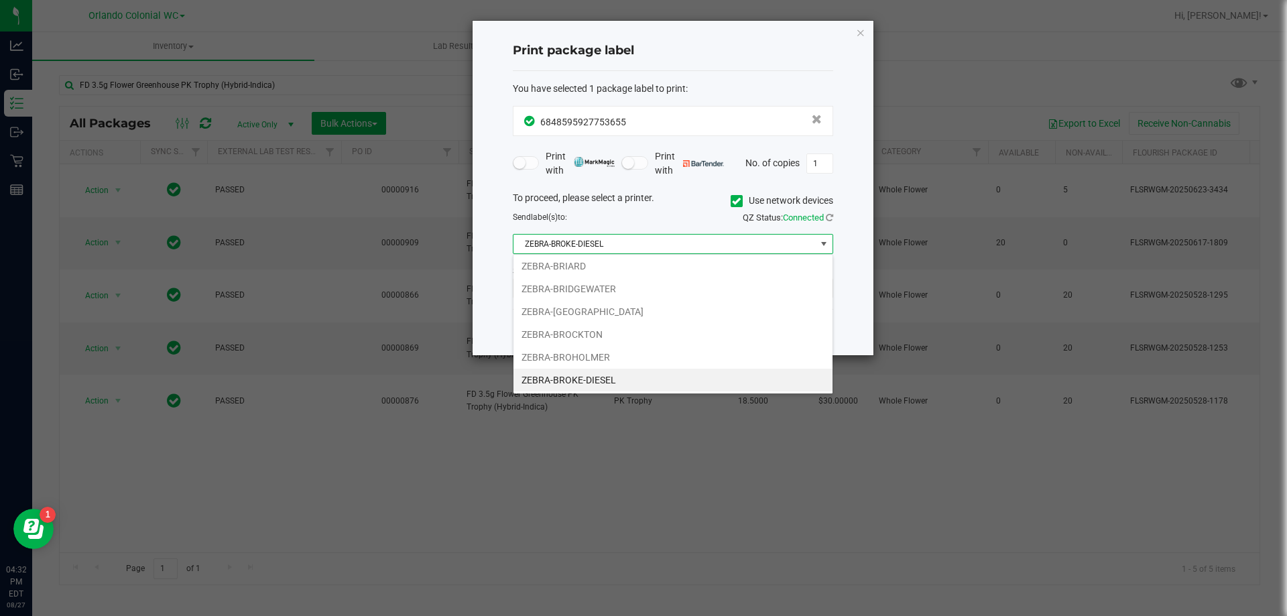
scroll to position [20, 320]
click at [615, 386] on li "ZEBRA-BROKE-DIESEL" at bounding box center [673, 380] width 319 height 23
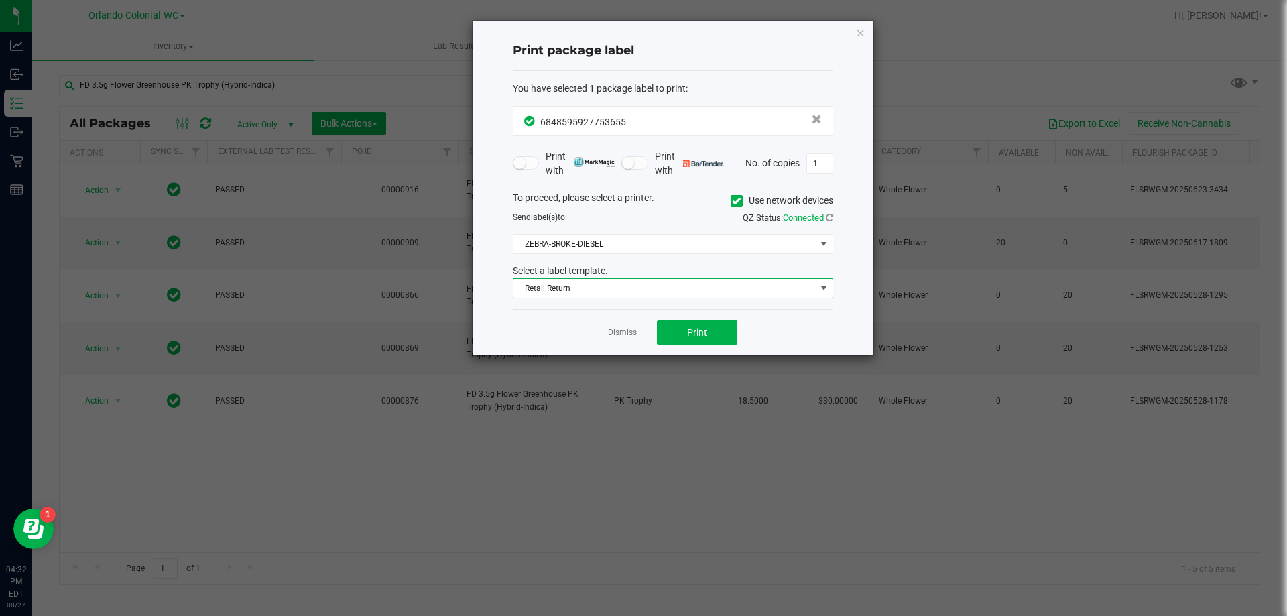
click at [597, 285] on span "Retail Return" at bounding box center [665, 288] width 302 height 19
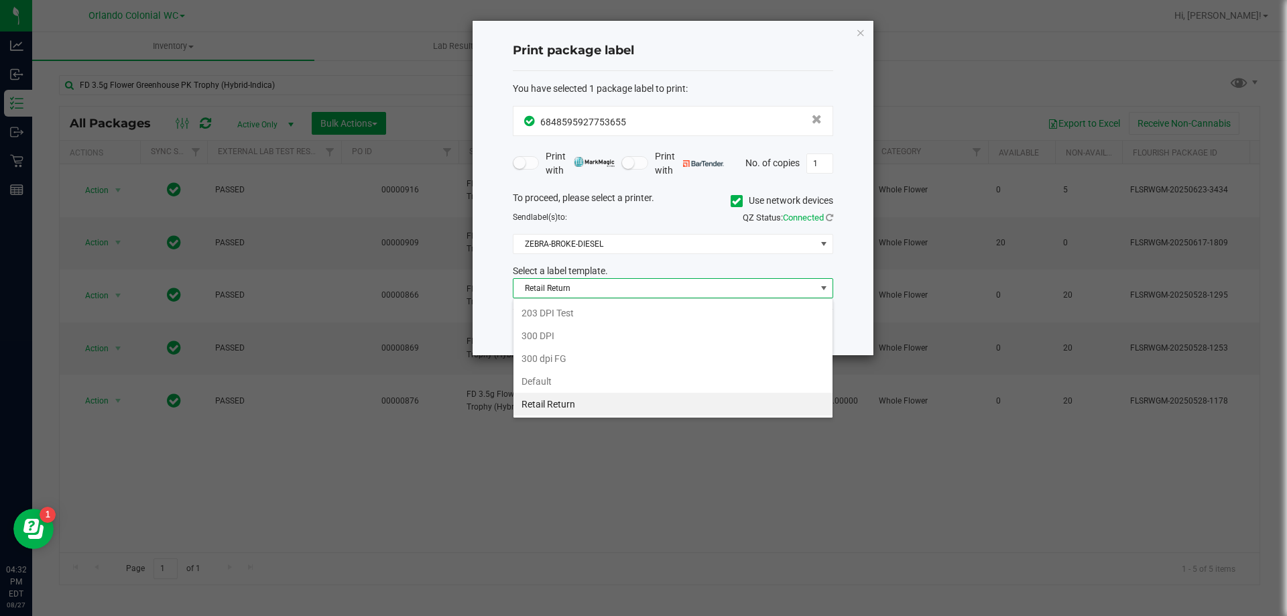
click at [640, 266] on div "Select a label template." at bounding box center [673, 271] width 341 height 14
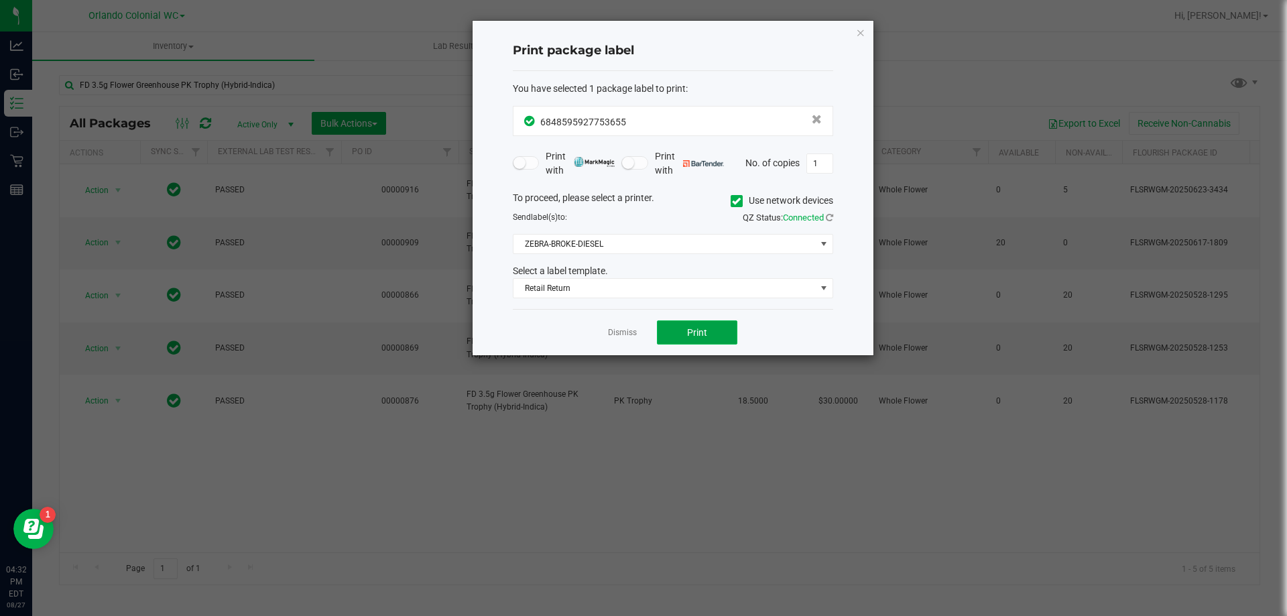
click at [695, 341] on button "Print" at bounding box center [697, 332] width 80 height 24
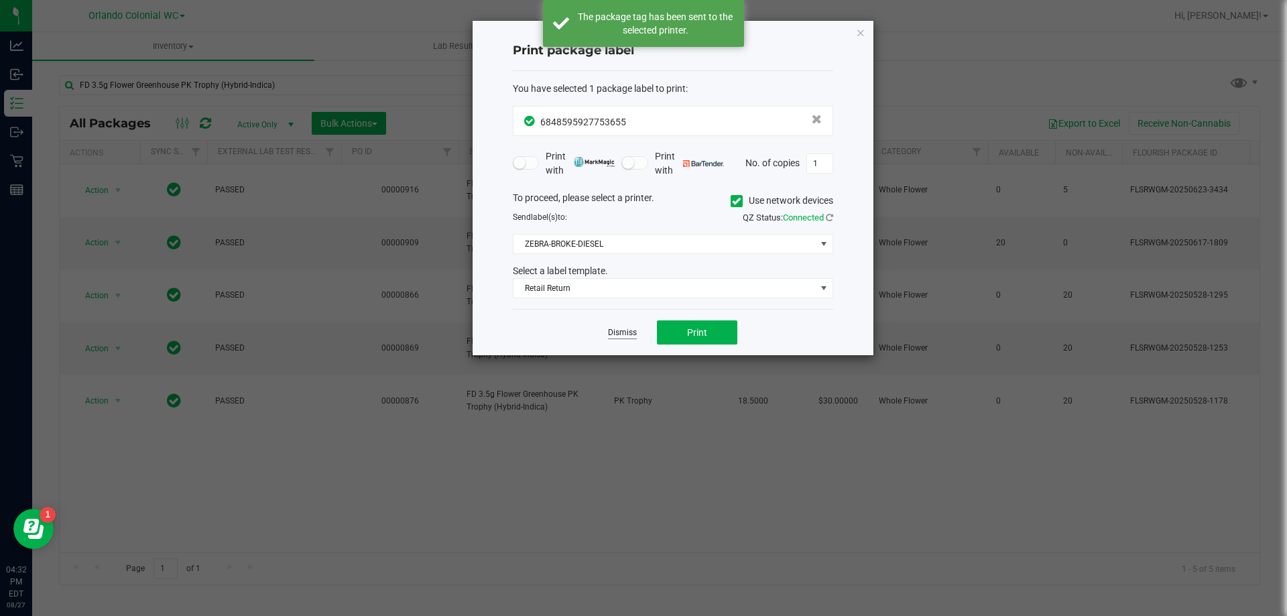
click at [626, 335] on link "Dismiss" at bounding box center [622, 332] width 29 height 11
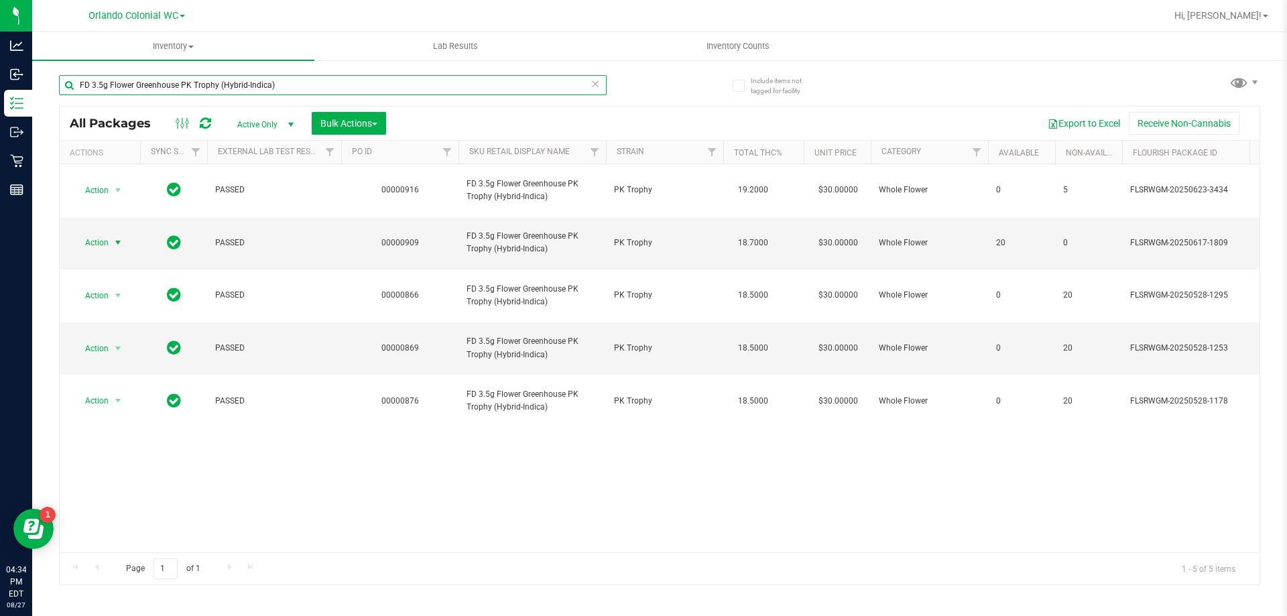
click at [332, 81] on input "FD 3.5g Flower Greenhouse PK Trophy (Hybrid-Indica)" at bounding box center [333, 85] width 548 height 20
type input "lmn"
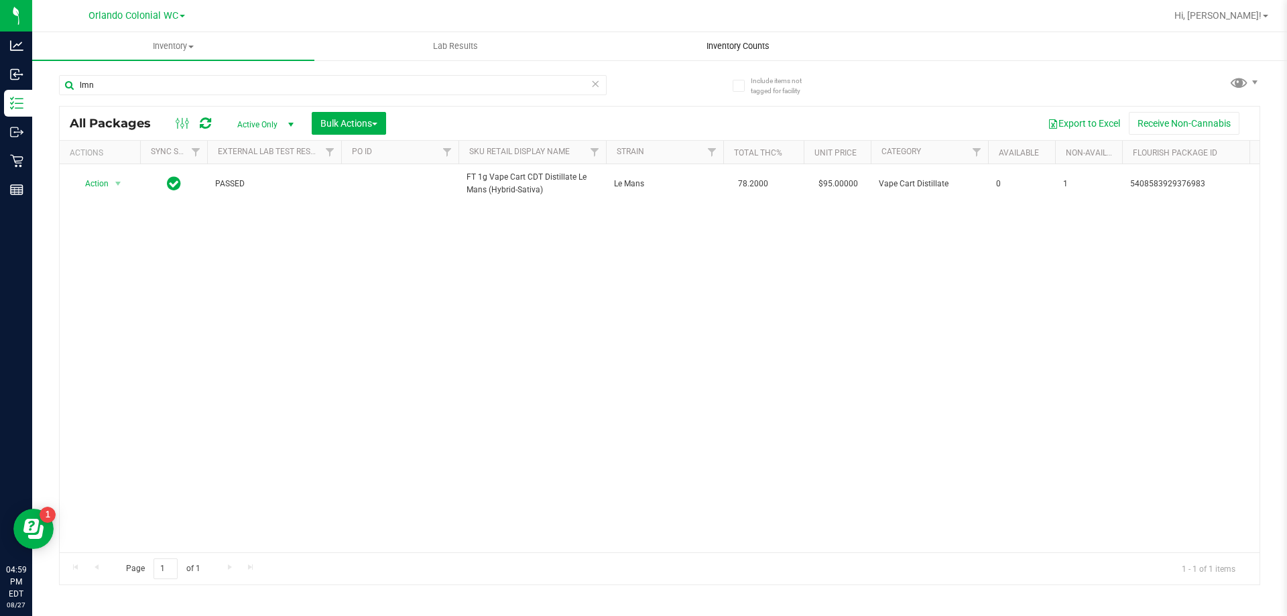
click at [790, 44] on uib-tab-heading "Inventory Counts" at bounding box center [737, 46] width 281 height 27
